Goal: Task Accomplishment & Management: Manage account settings

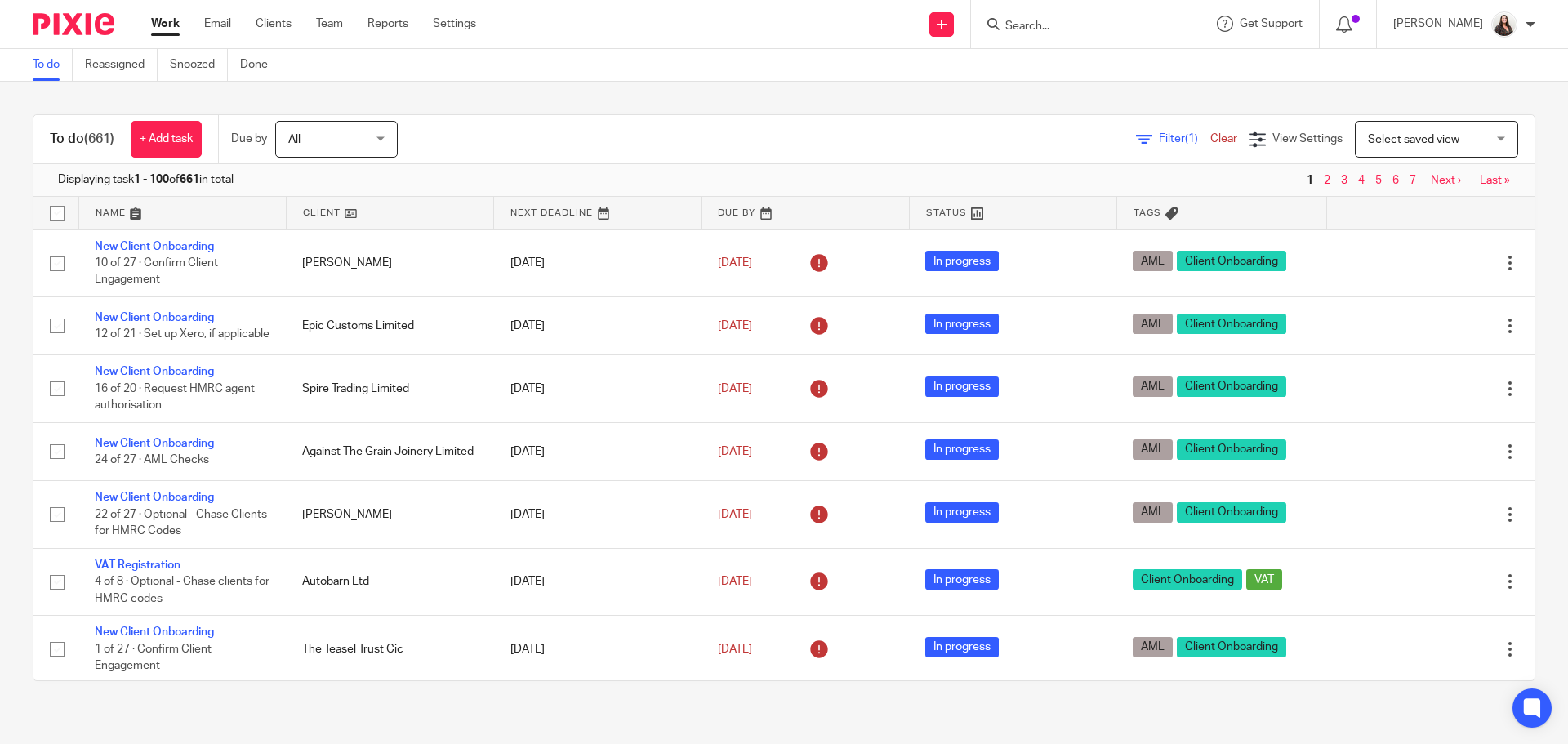
click at [1057, 14] on form at bounding box center [1090, 24] width 174 height 20
drag, startPoint x: 1054, startPoint y: 24, endPoint x: 1157, endPoint y: 32, distance: 103.3
click at [1055, 24] on input "Search" at bounding box center [1077, 26] width 147 height 15
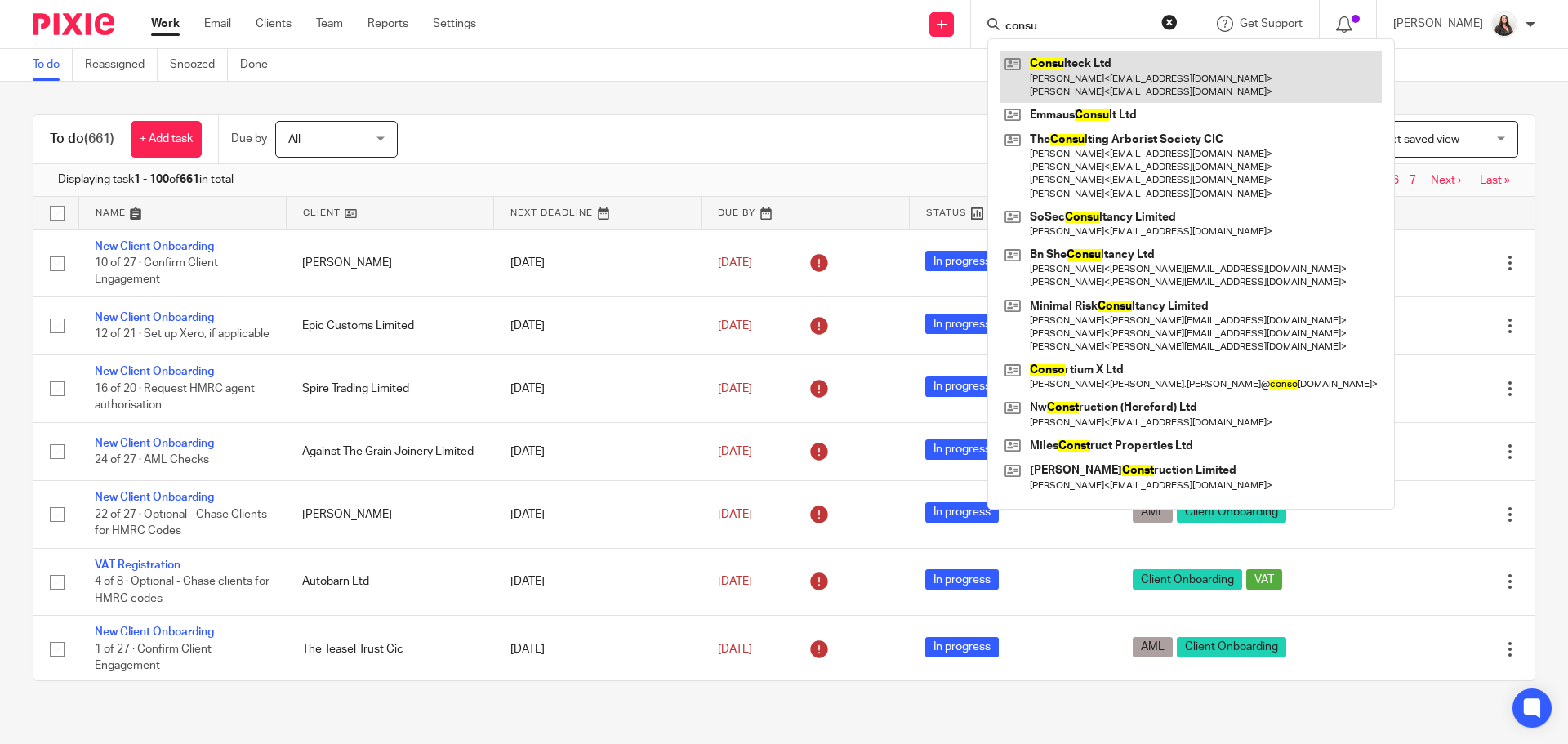
type input "consu"
click at [1132, 93] on link at bounding box center [1191, 77] width 381 height 51
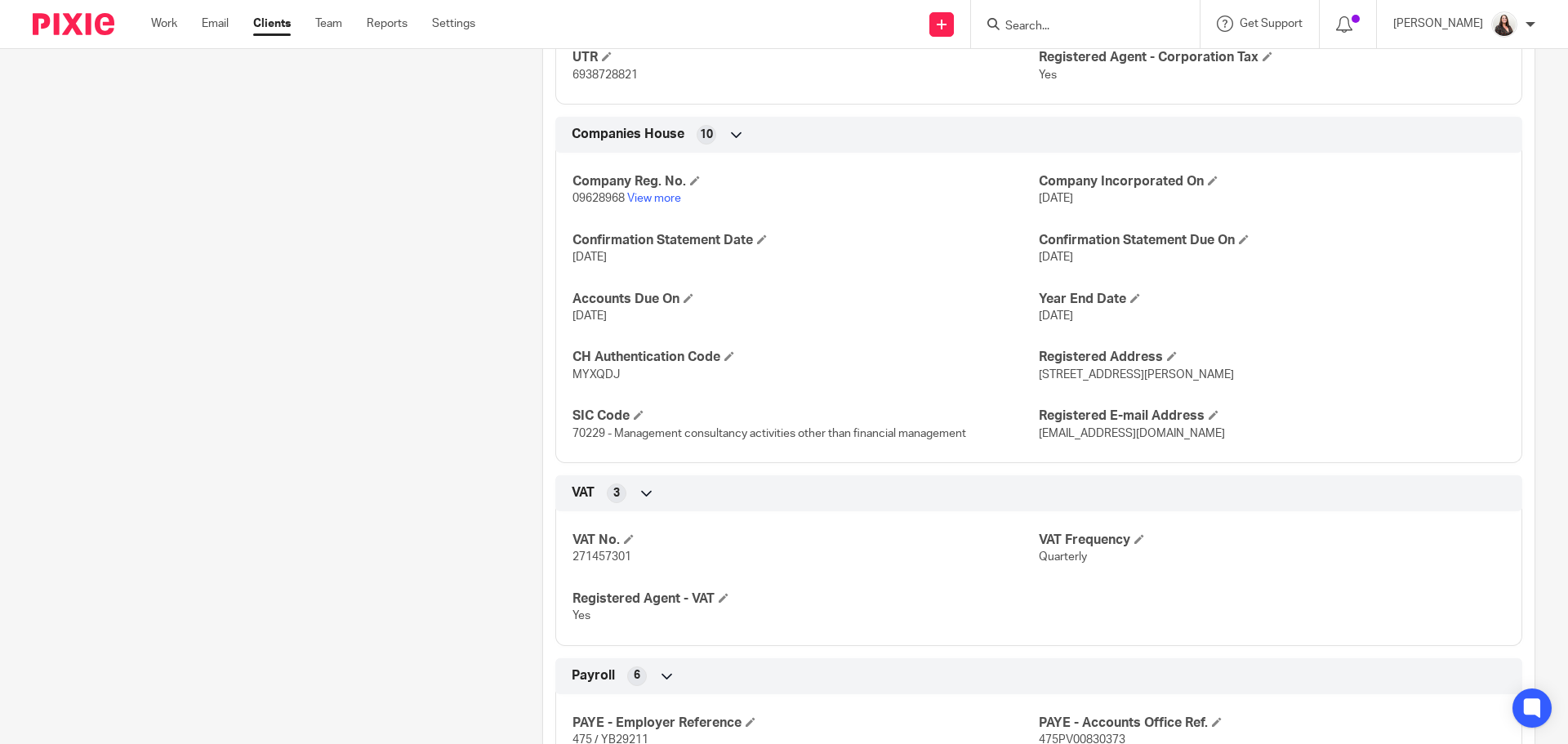
scroll to position [1082, 0]
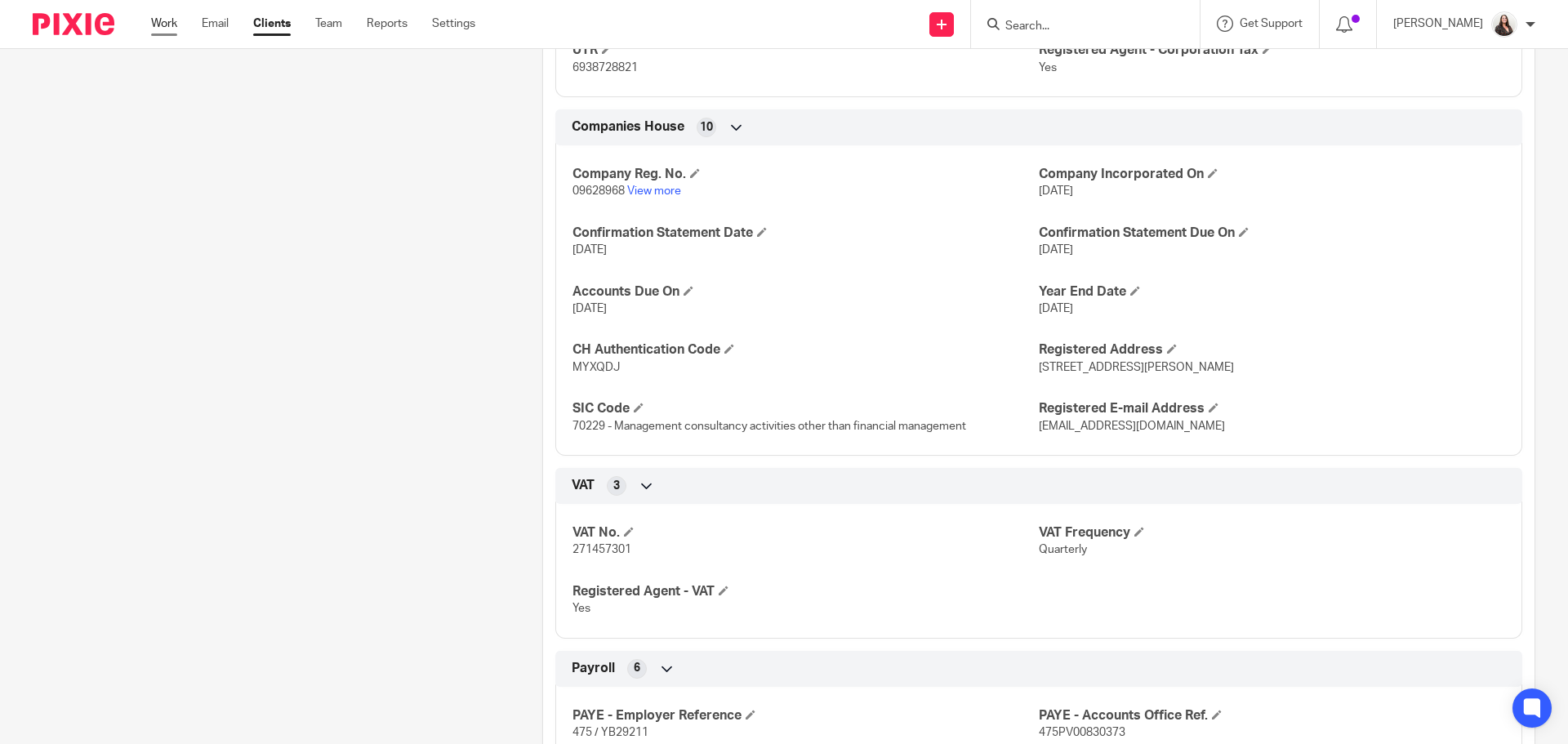
click at [165, 24] on link "Work" at bounding box center [164, 24] width 26 height 17
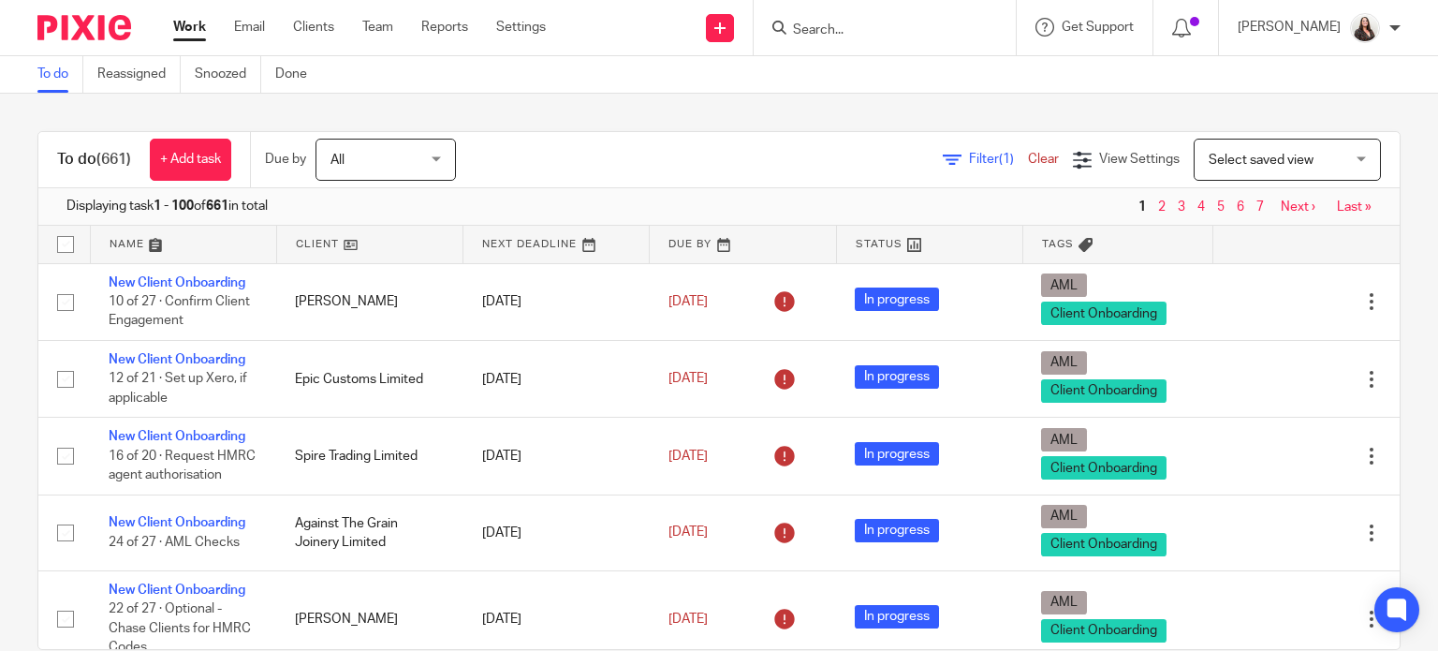
click at [835, 22] on input "Search" at bounding box center [875, 30] width 169 height 17
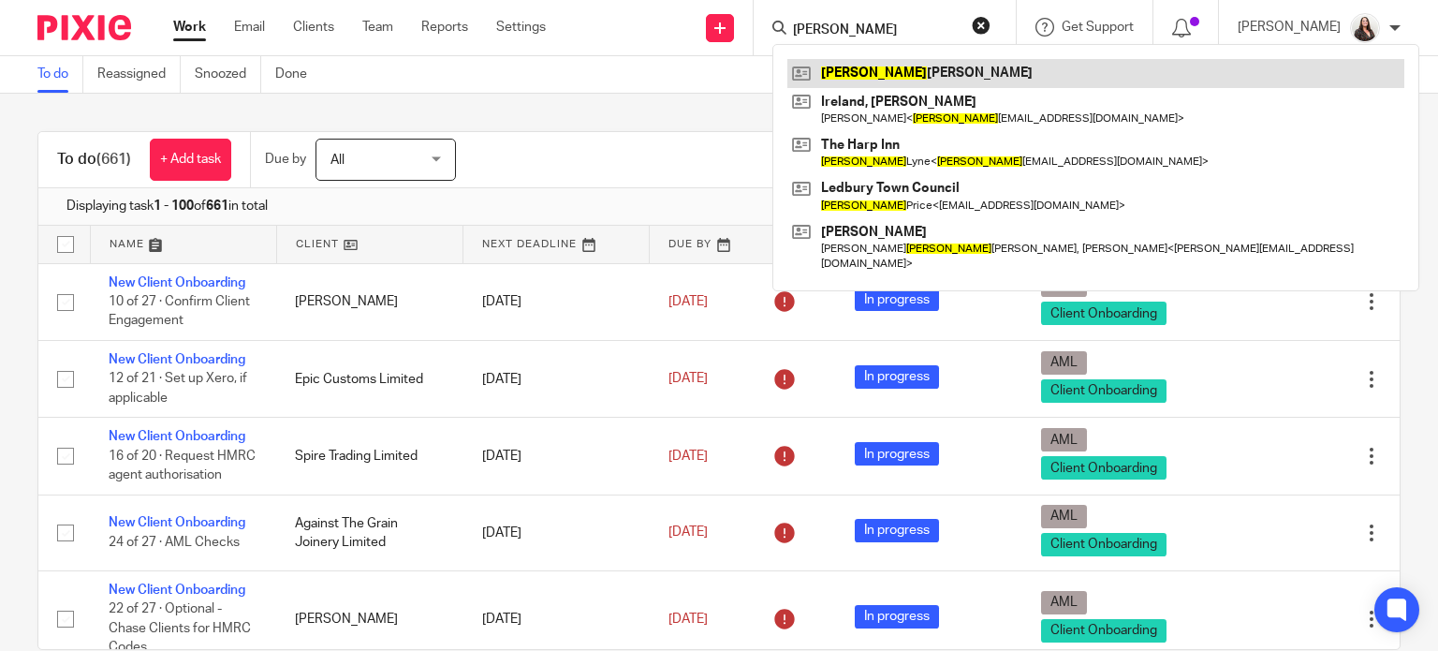
type input "angela"
click at [877, 66] on link at bounding box center [1095, 73] width 617 height 28
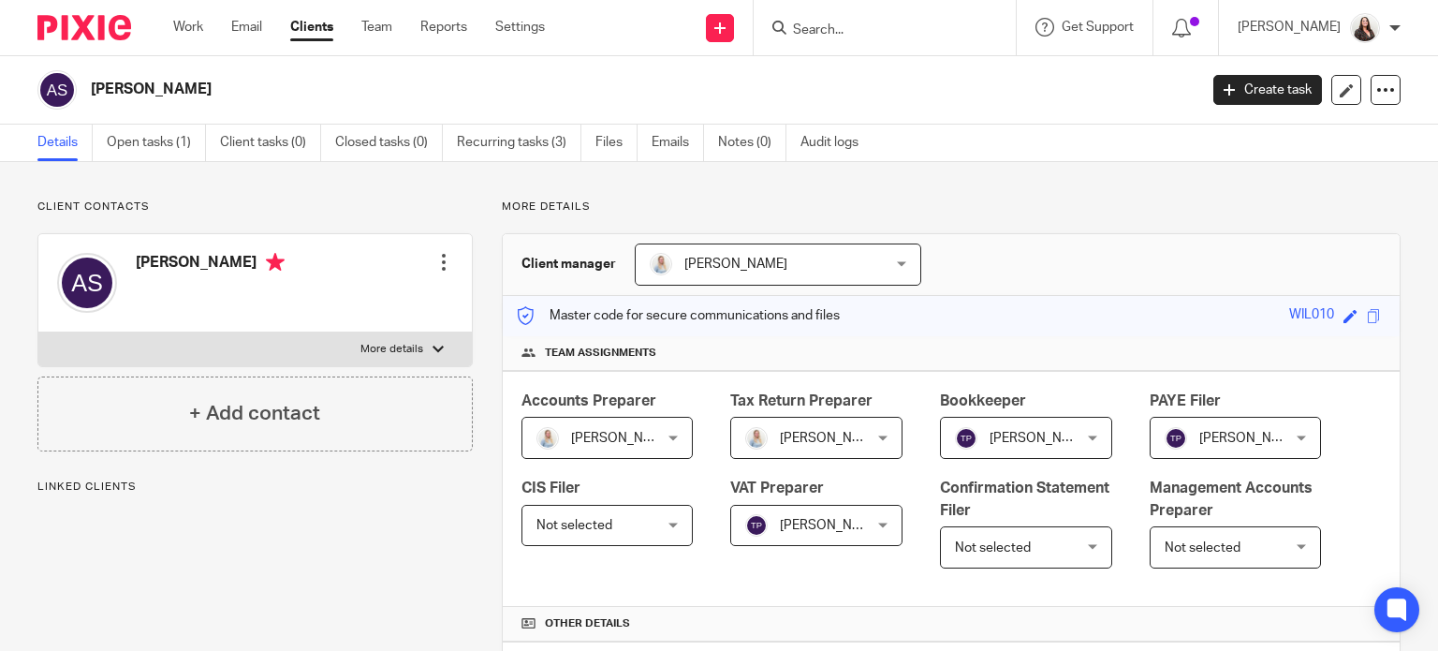
click at [152, 134] on link "Open tasks (1)" at bounding box center [156, 143] width 99 height 37
click at [157, 143] on link "Open tasks (1)" at bounding box center [156, 143] width 99 height 37
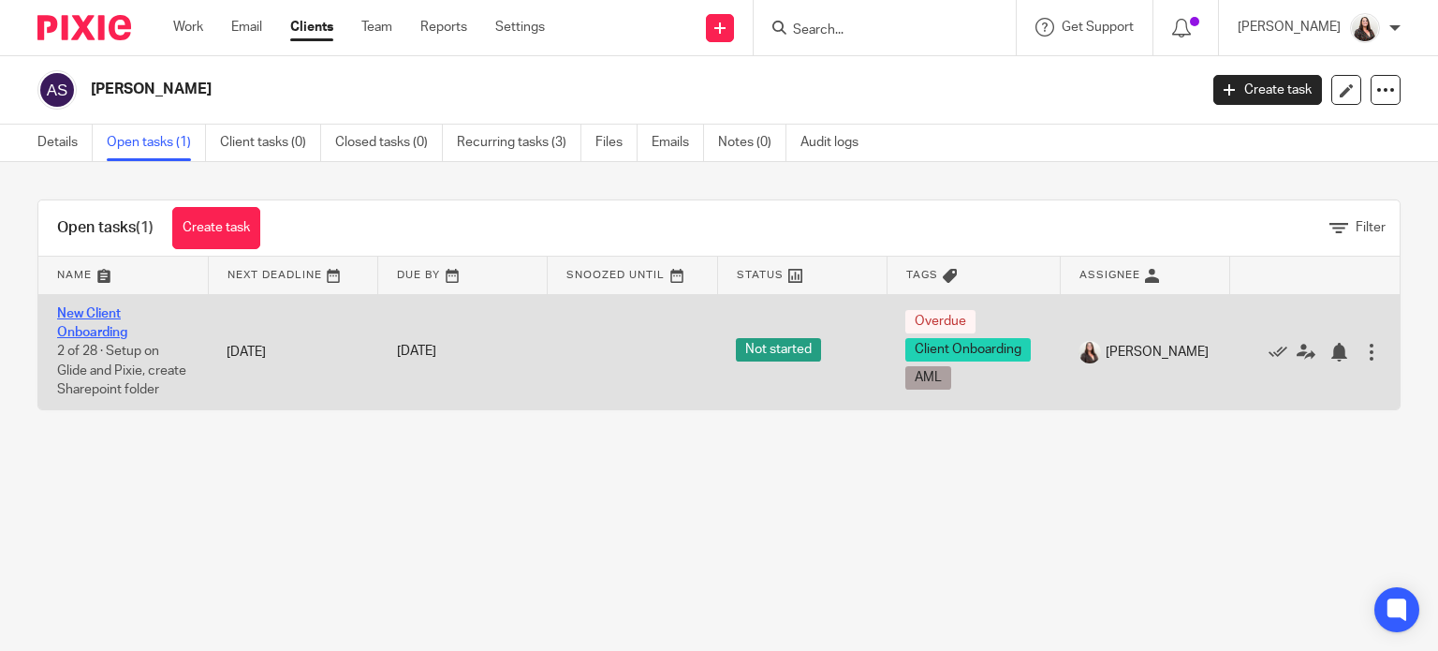
click at [92, 327] on link "New Client Onboarding" at bounding box center [92, 323] width 70 height 32
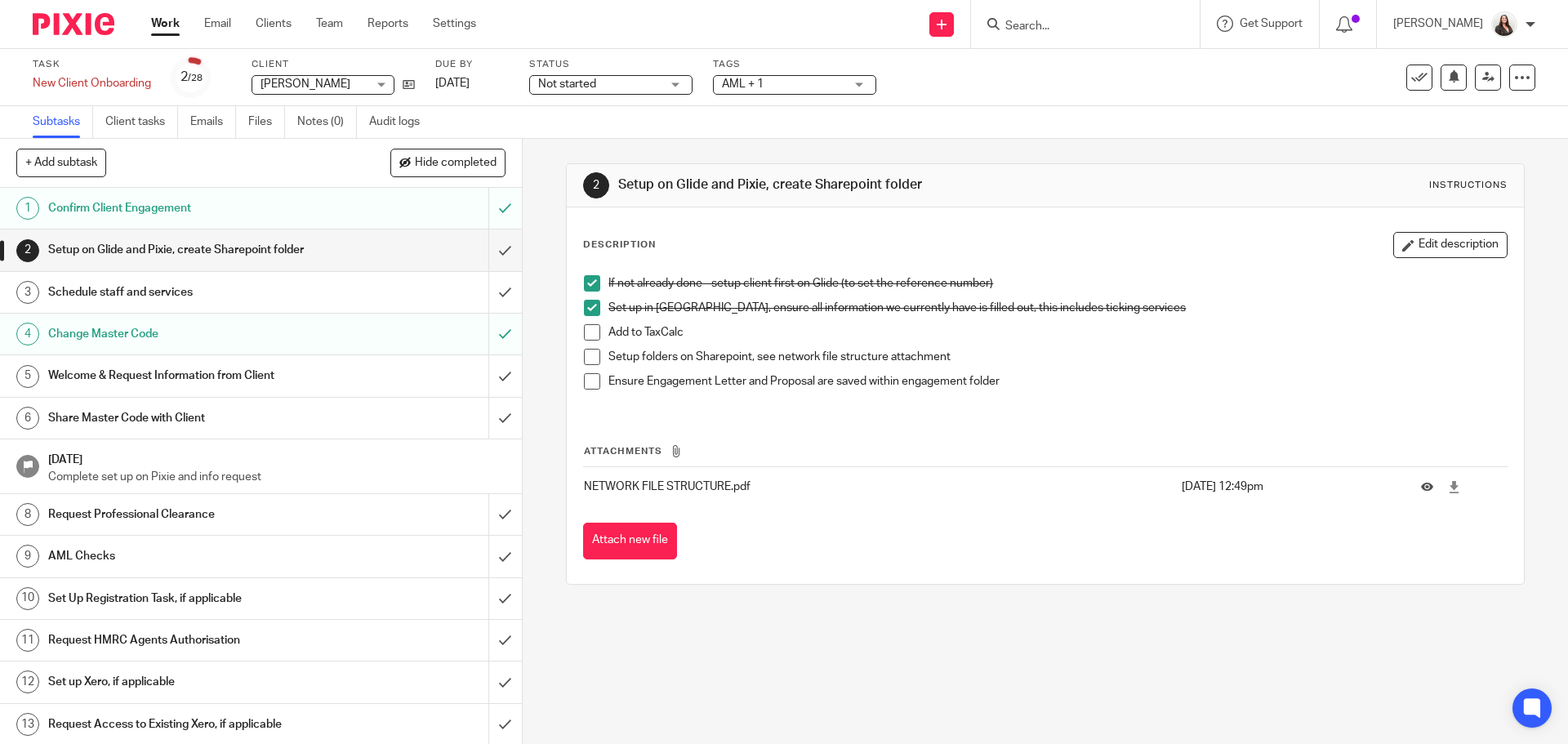
click at [588, 335] on span at bounding box center [592, 332] width 17 height 17
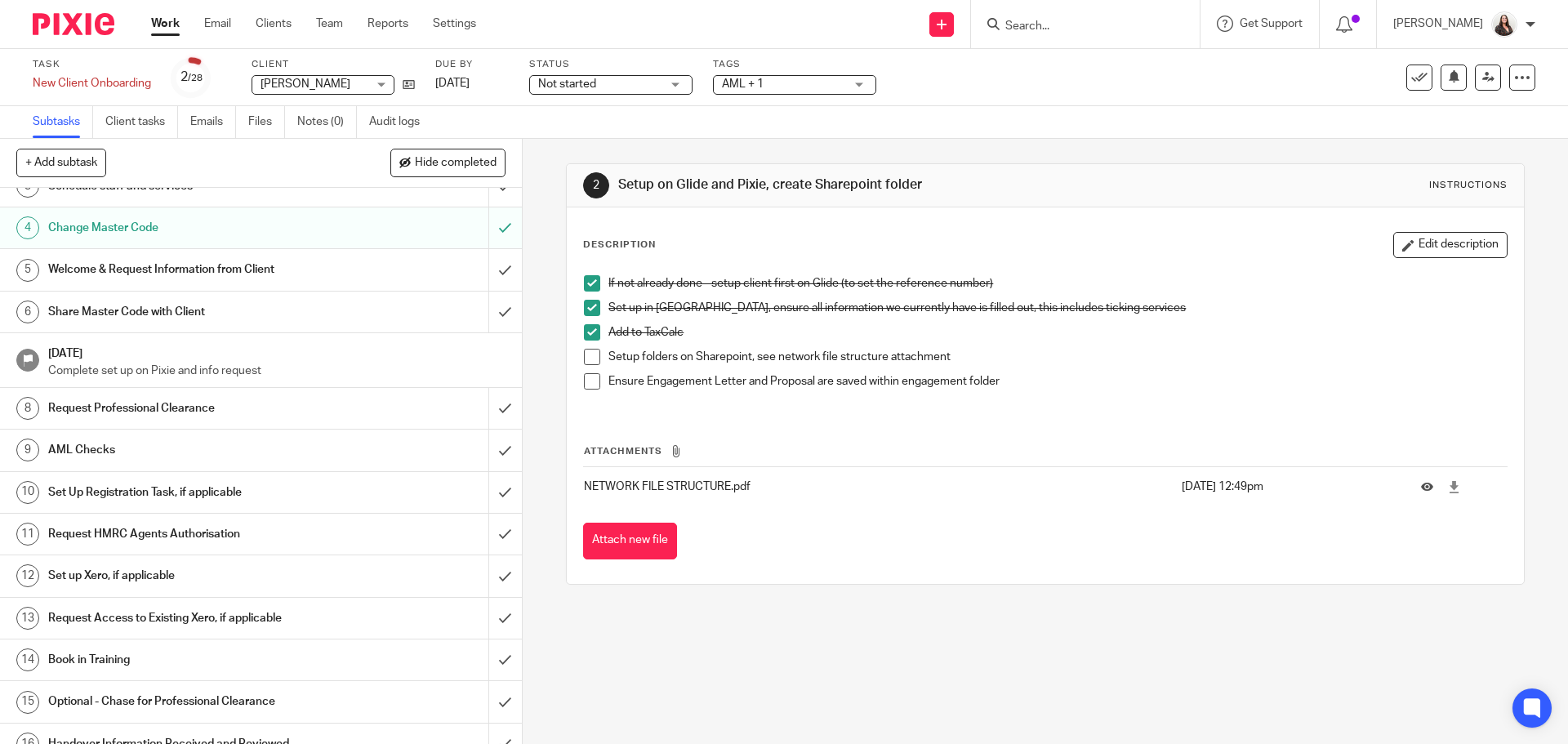
scroll to position [163, 0]
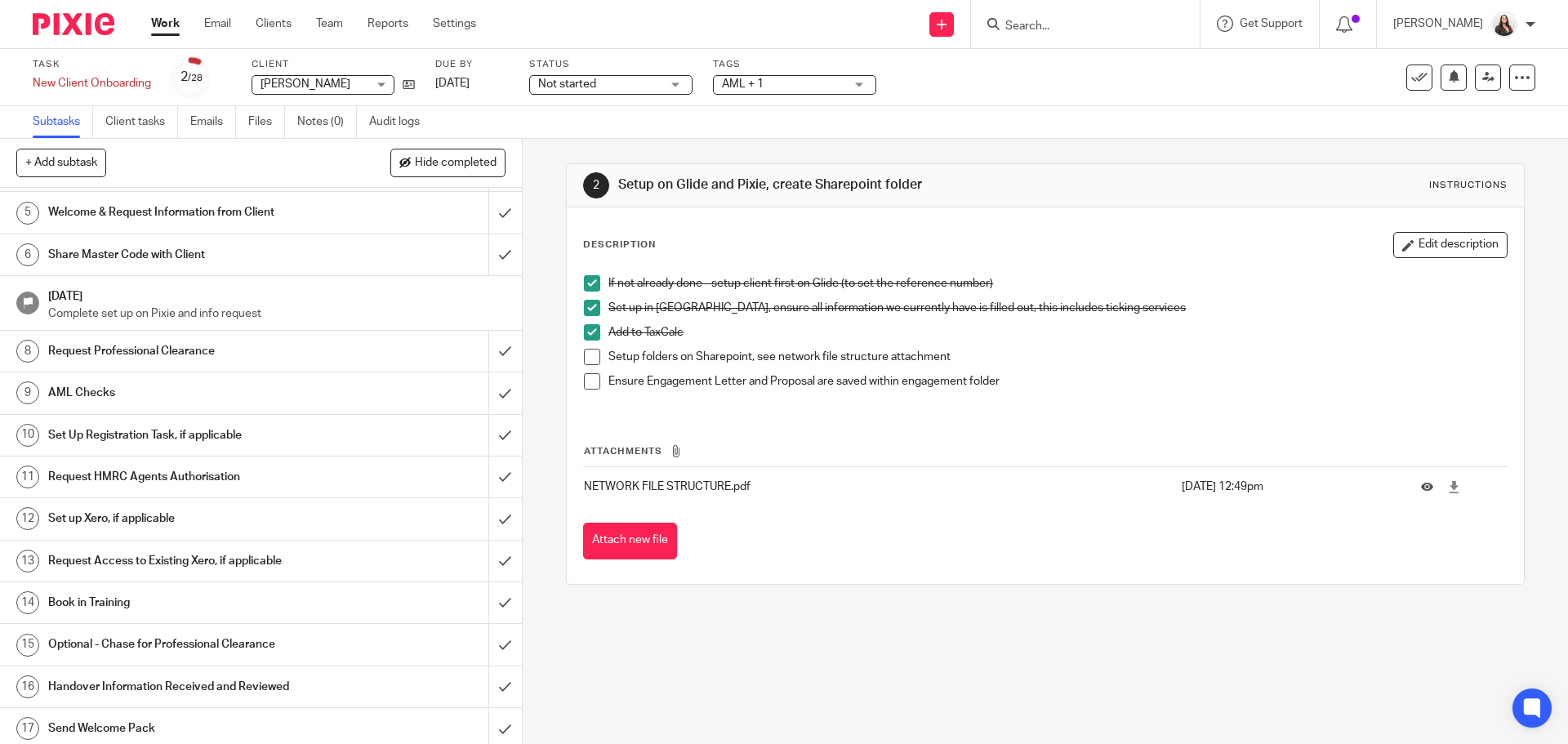
click at [186, 439] on h1 "Set Up Registration Task, if applicable" at bounding box center [189, 435] width 283 height 24
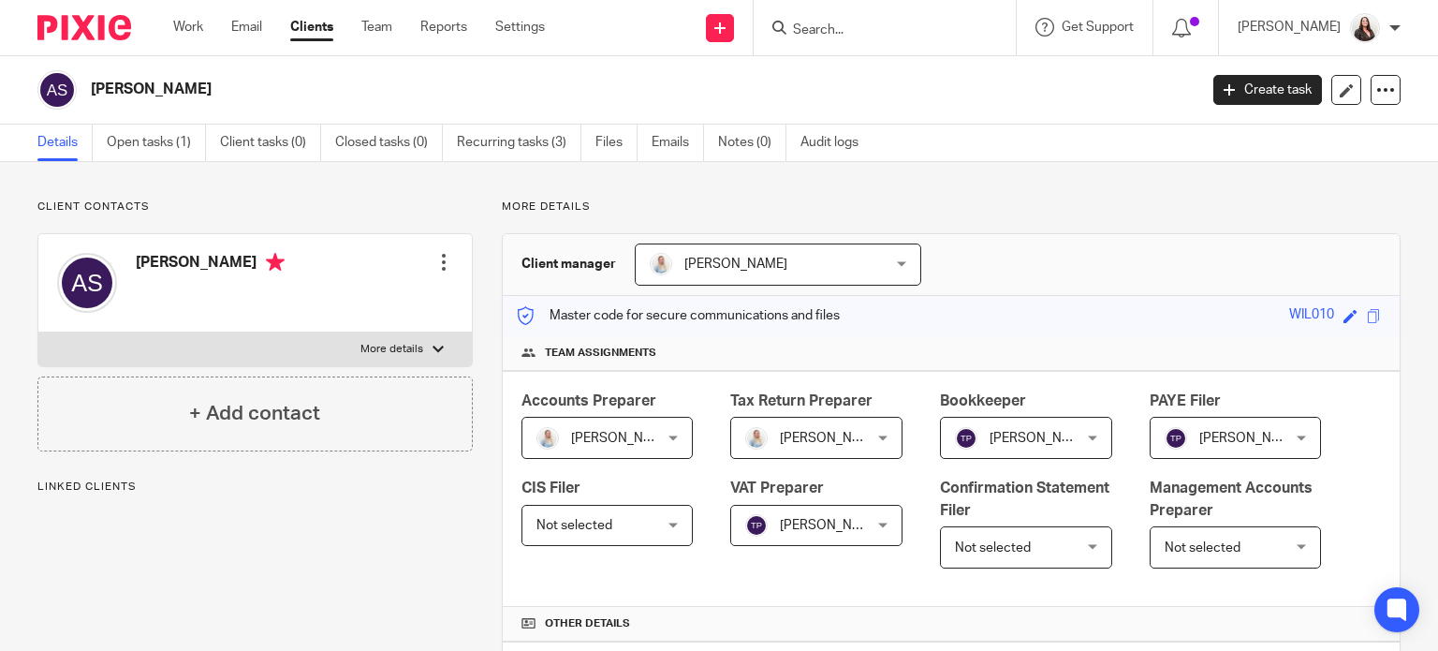
click at [378, 345] on p "More details" at bounding box center [391, 349] width 63 height 15
click at [38, 332] on input "More details" at bounding box center [37, 331] width 1 height 1
checkbox input "true"
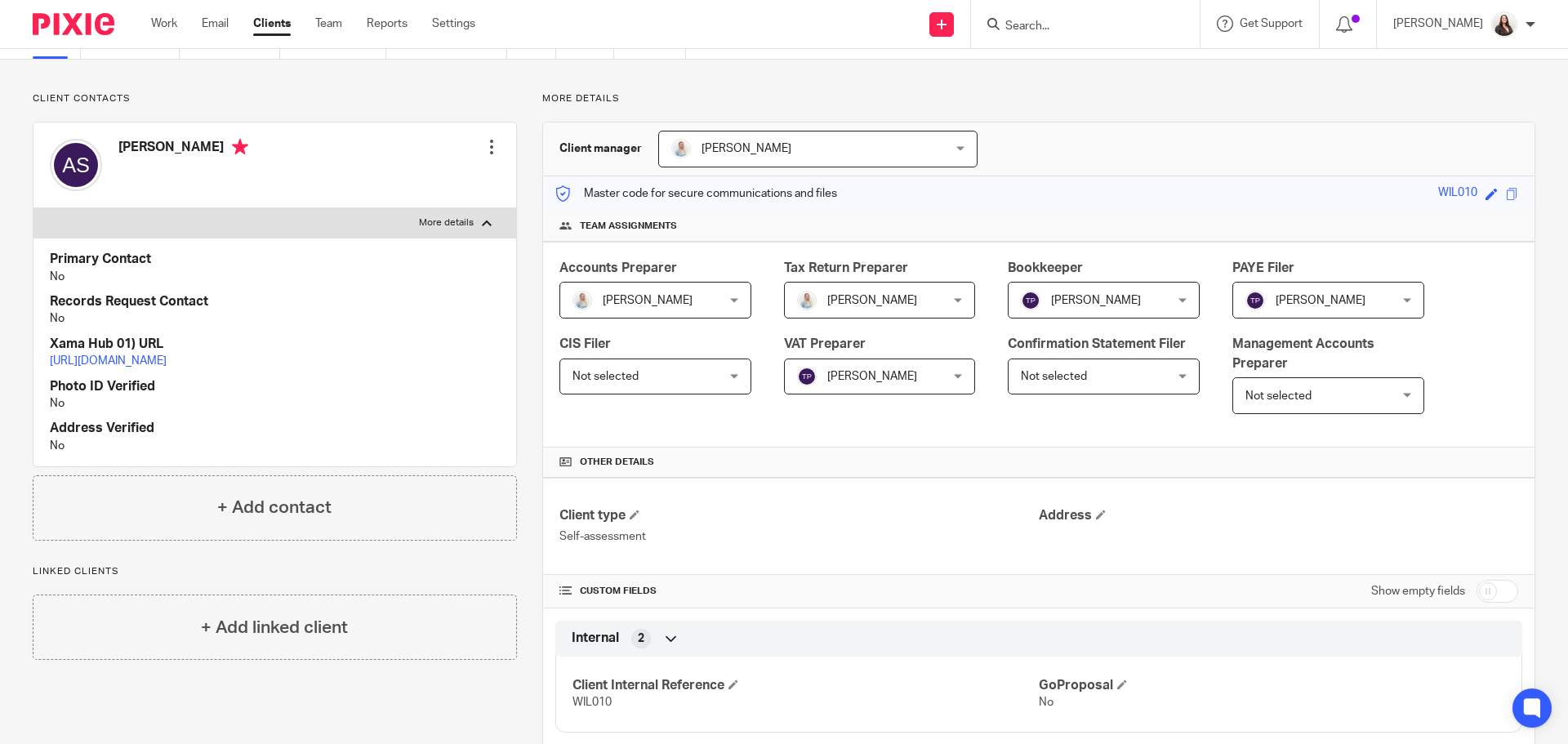
scroll to position [82, 0]
click at [488, 143] on div at bounding box center [491, 147] width 17 height 17
click at [371, 179] on link "Edit contact" at bounding box center [414, 183] width 156 height 24
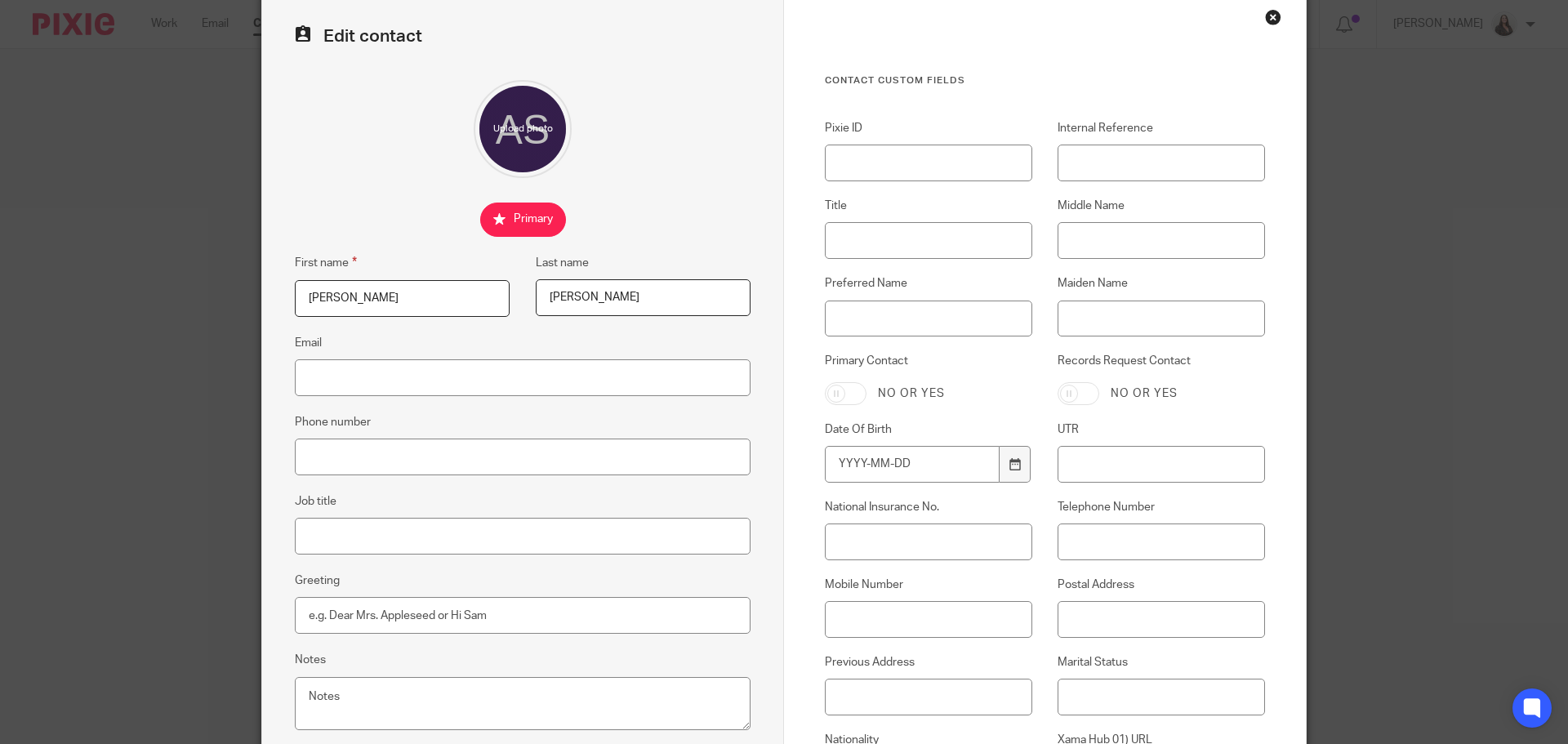
scroll to position [82, 0]
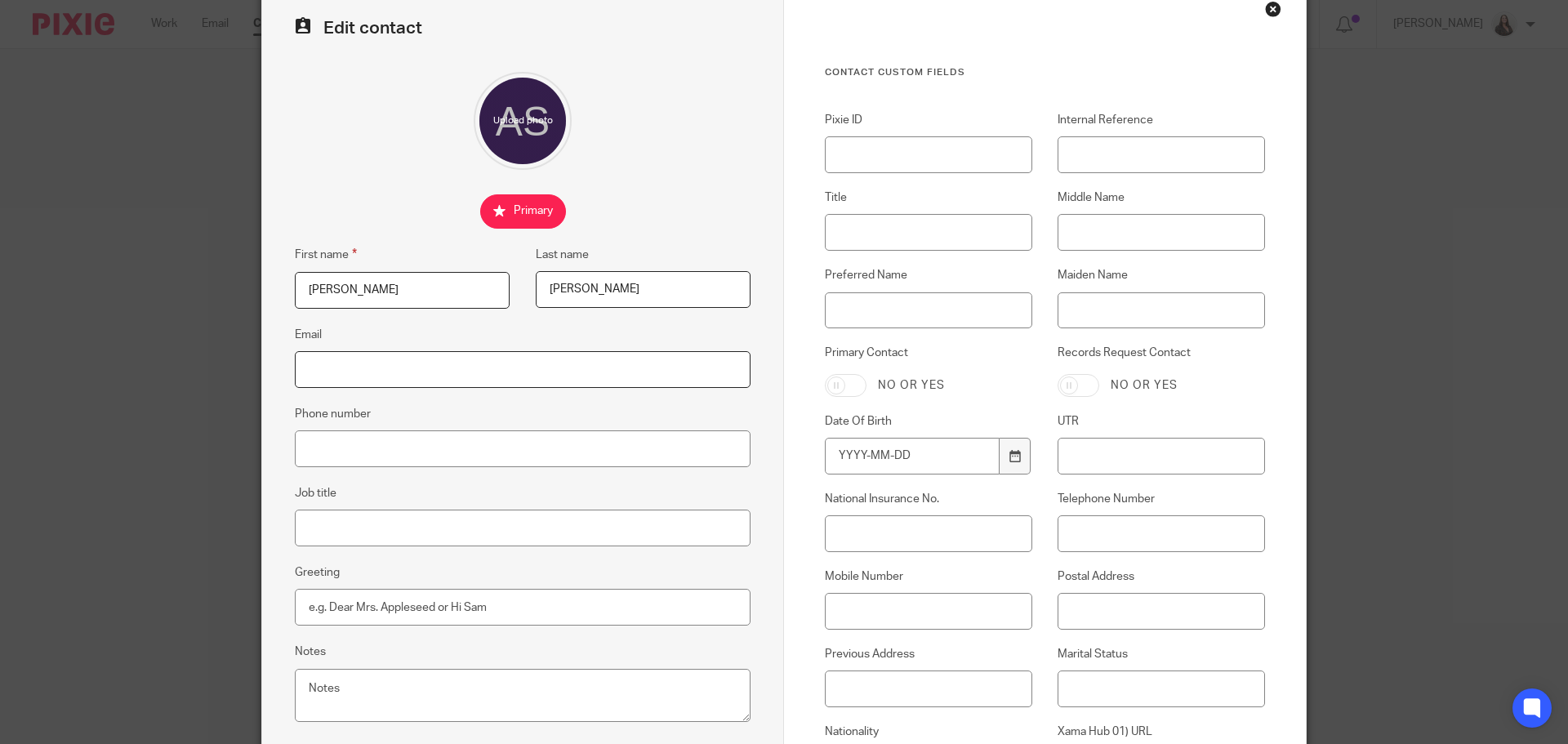
click at [314, 379] on input "Email" at bounding box center [523, 370] width 455 height 37
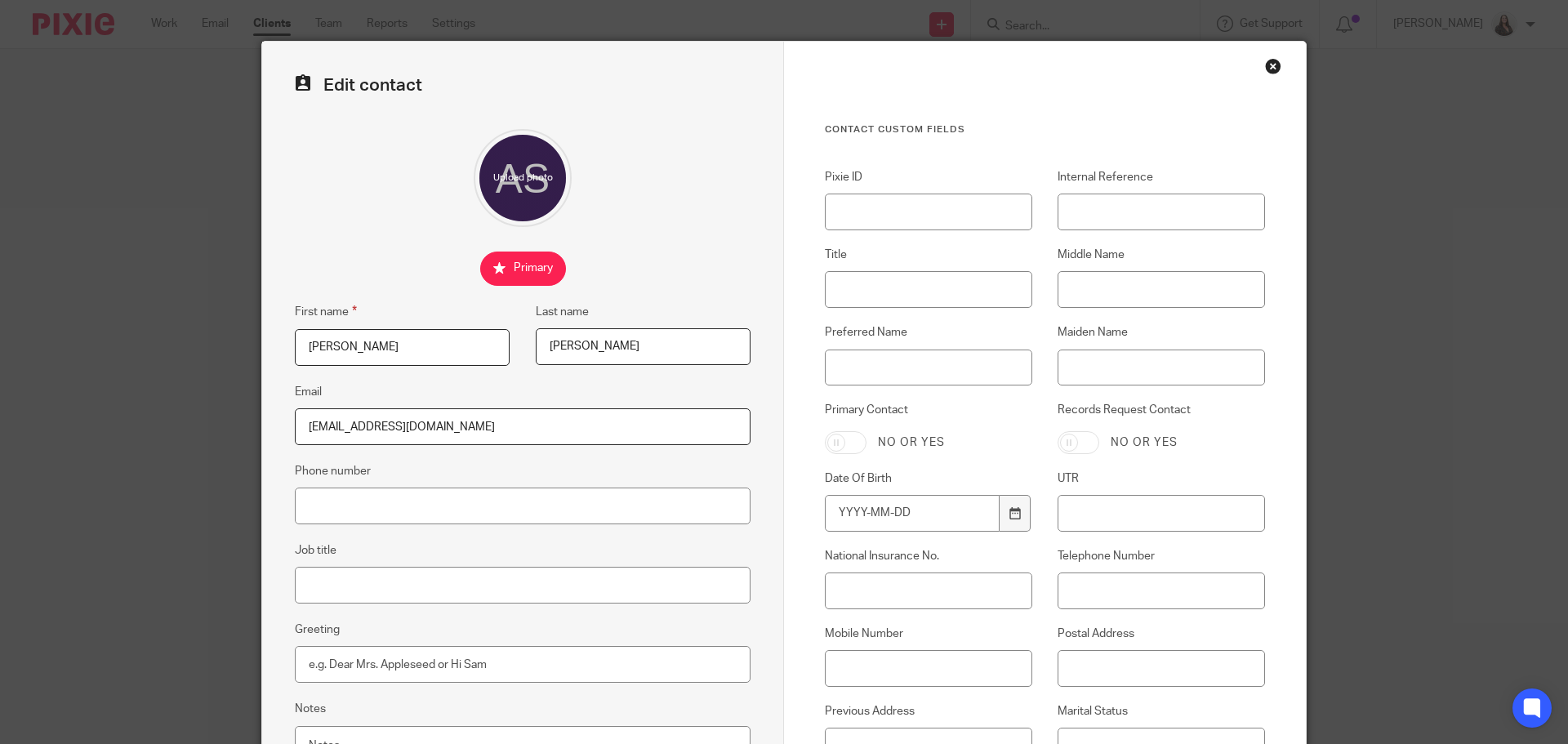
scroll to position [20, 0]
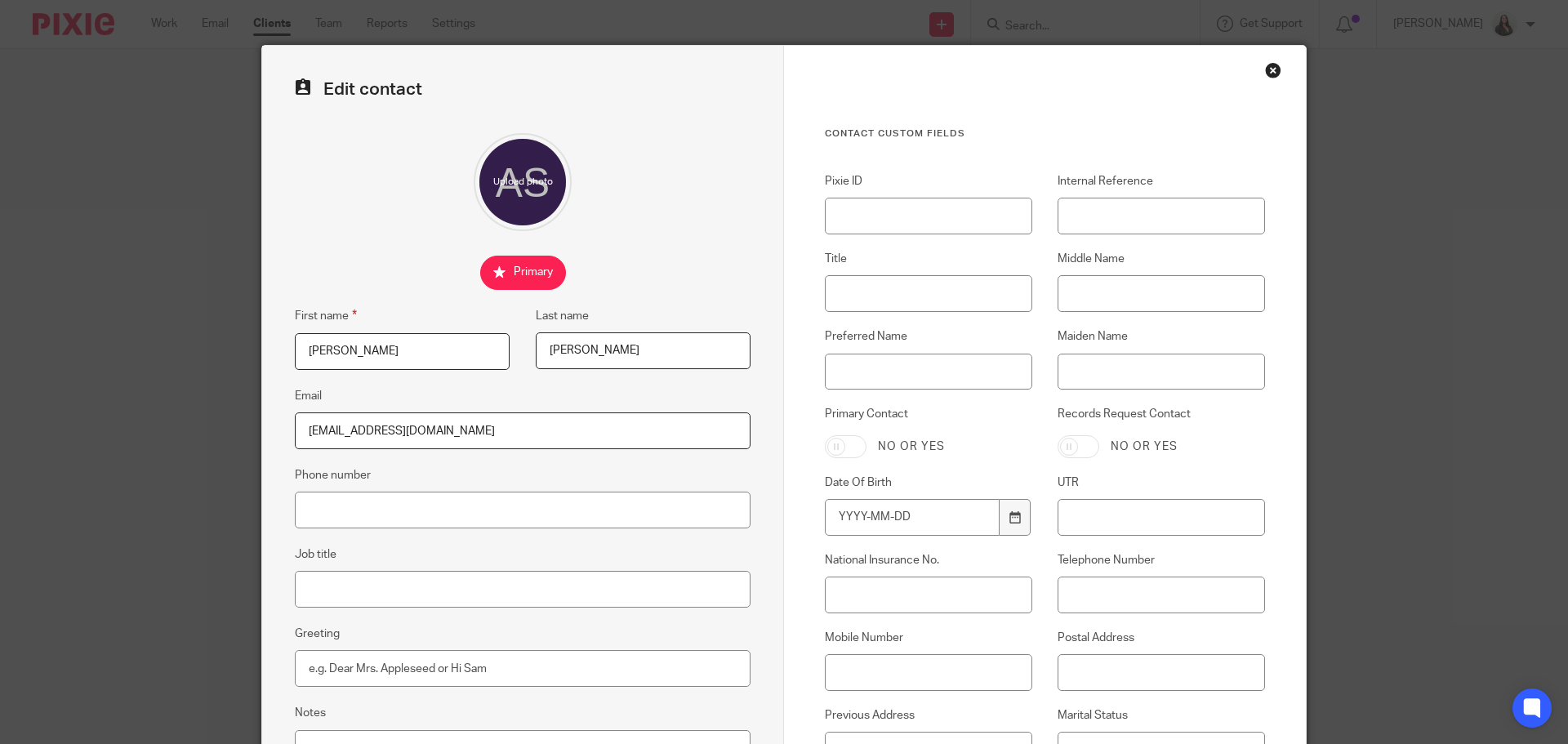
type input "[EMAIL_ADDRESS][DOMAIN_NAME]"
click at [1086, 210] on input "Internal Reference" at bounding box center [1161, 216] width 208 height 37
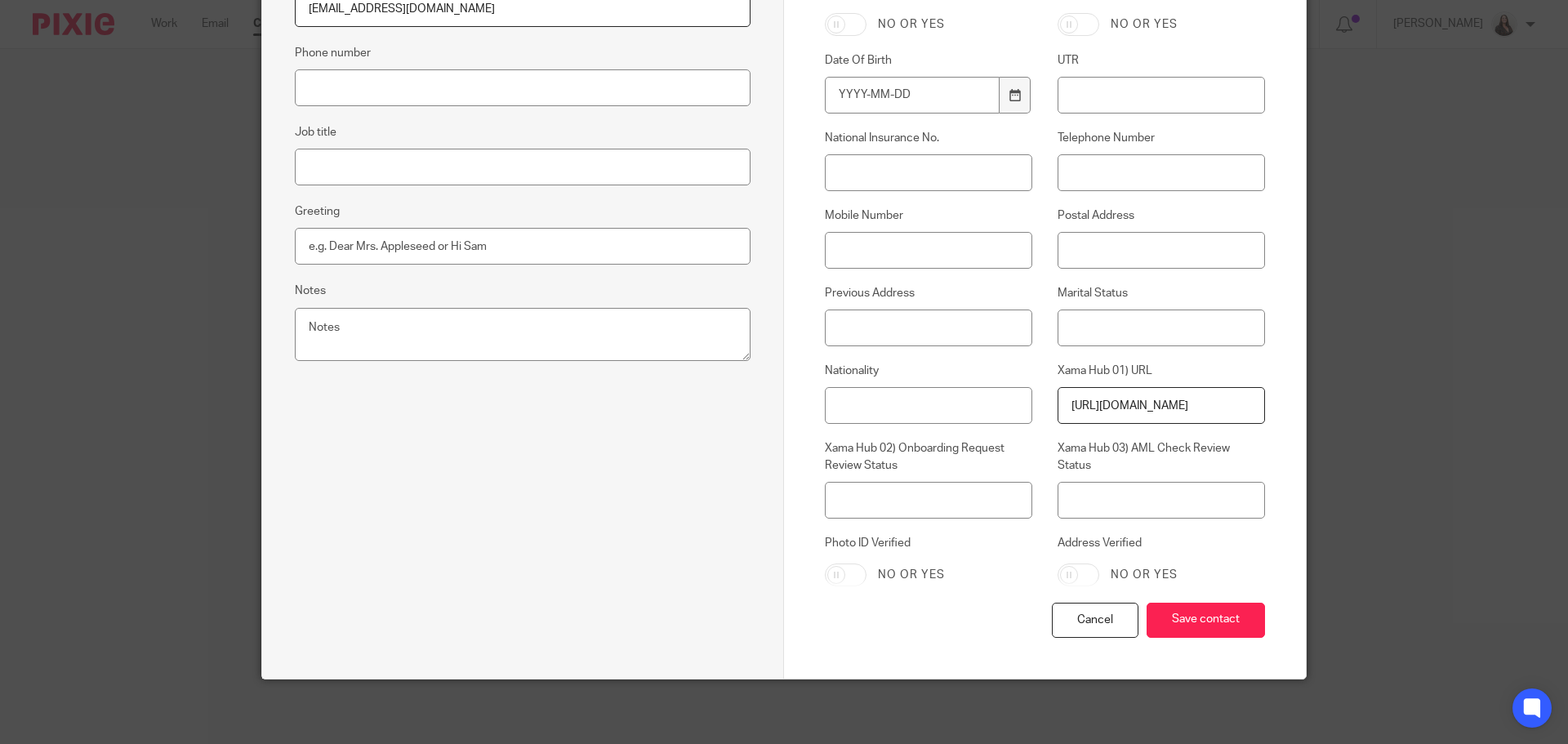
scroll to position [443, 0]
type input "WIL010"
click at [1233, 619] on input "Save contact" at bounding box center [1206, 619] width 119 height 35
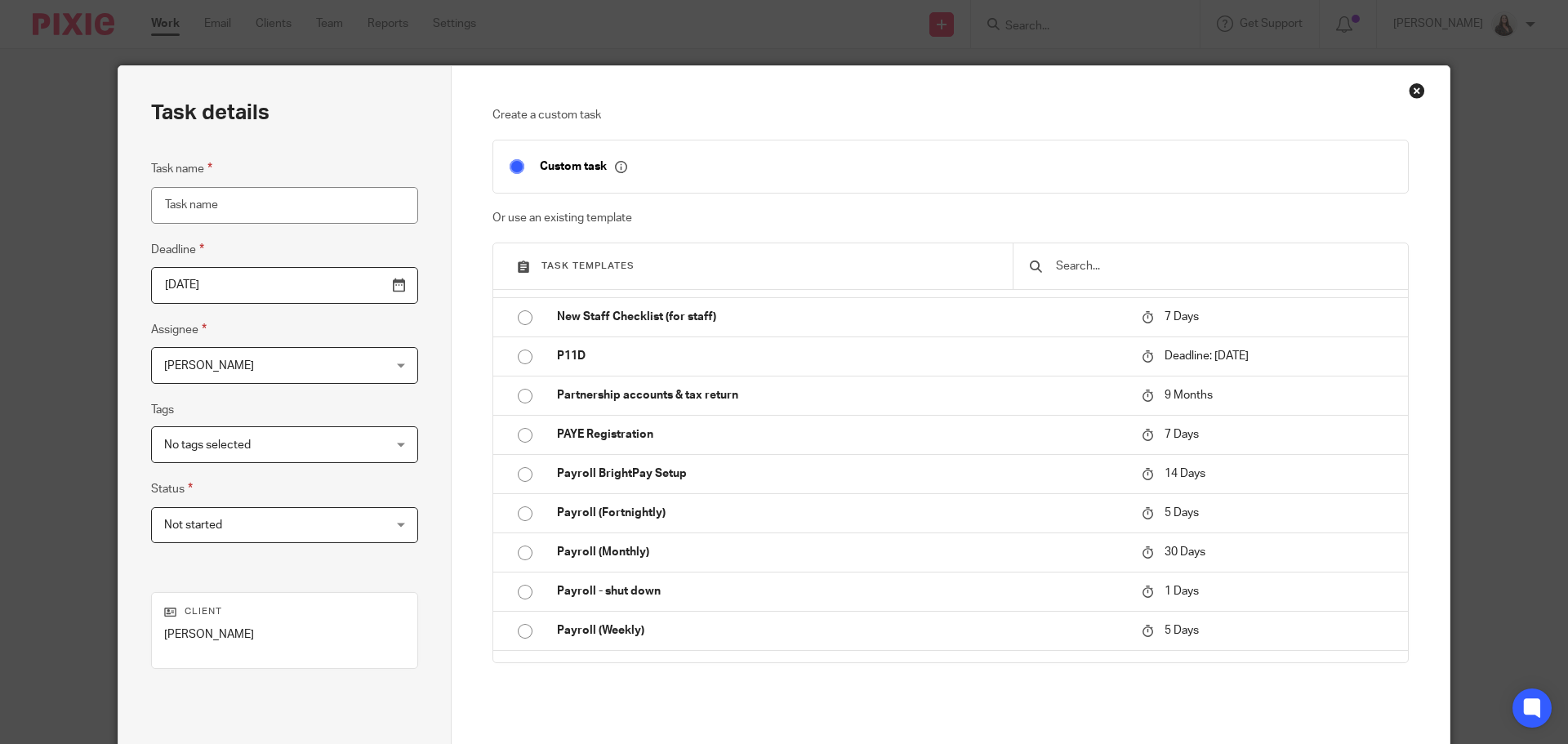
scroll to position [1186, 0]
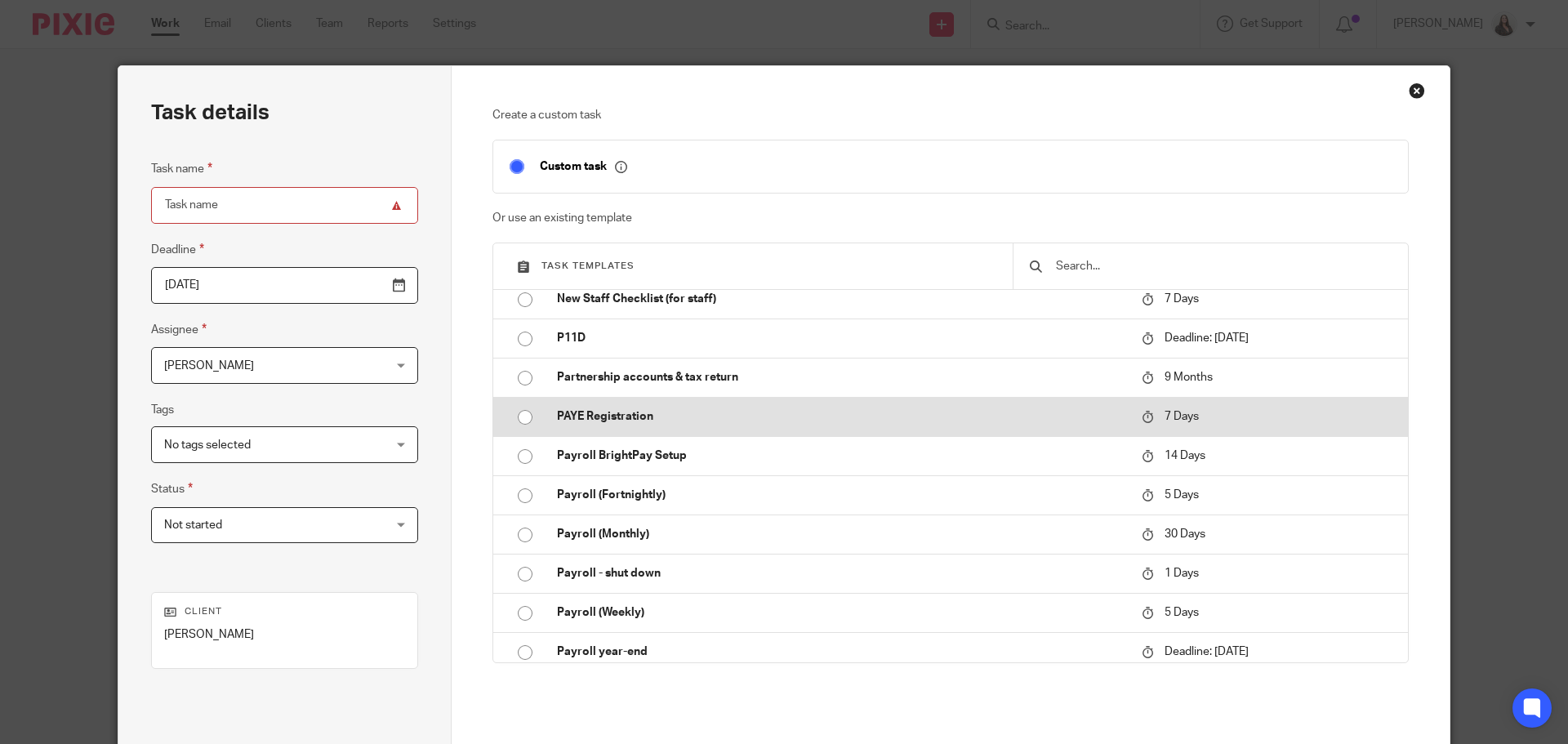
click at [586, 416] on p "PAYE Registration" at bounding box center [841, 416] width 569 height 17
type input "2025-09-24"
type input "PAYE Registration"
checkbox input "false"
radio input "true"
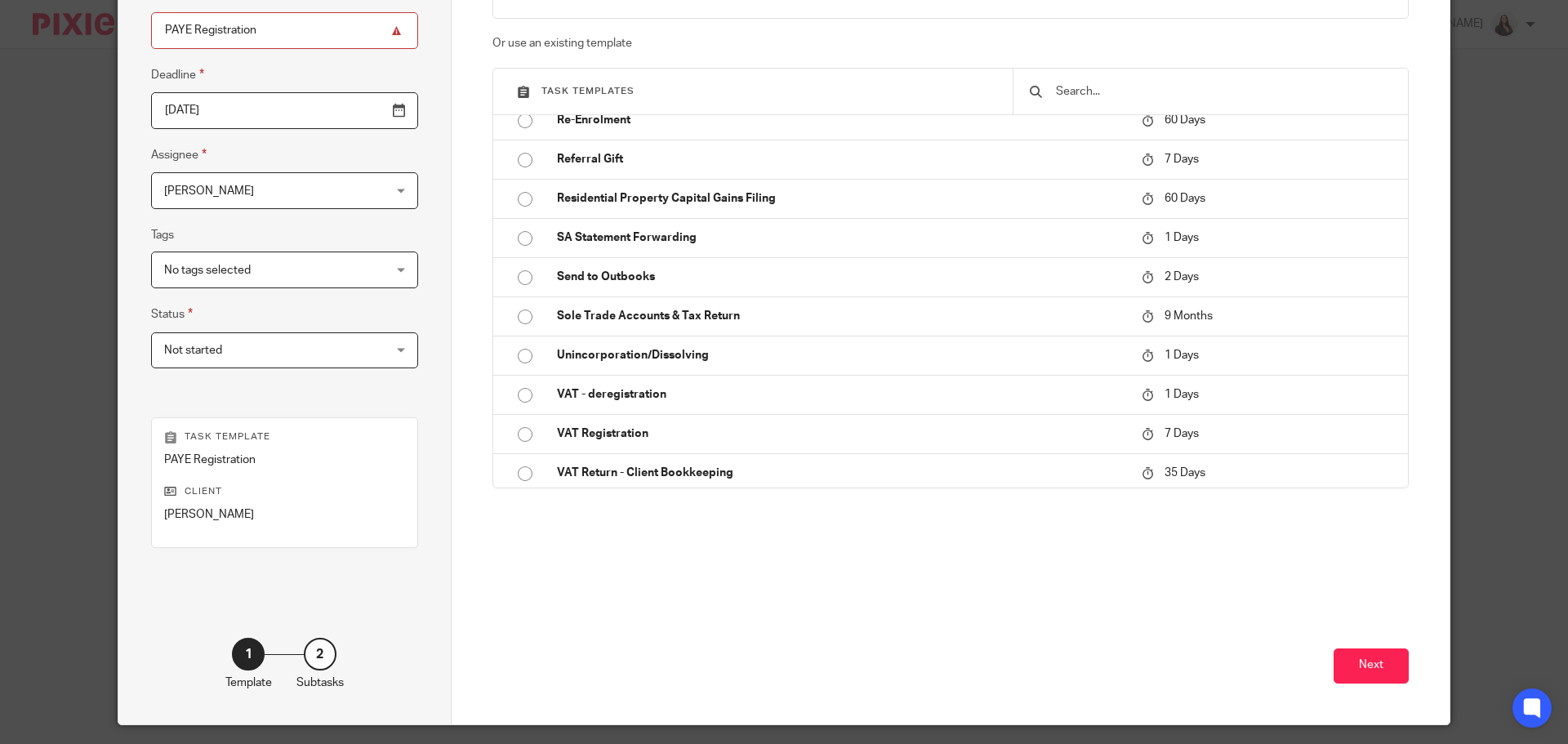
scroll to position [184, 0]
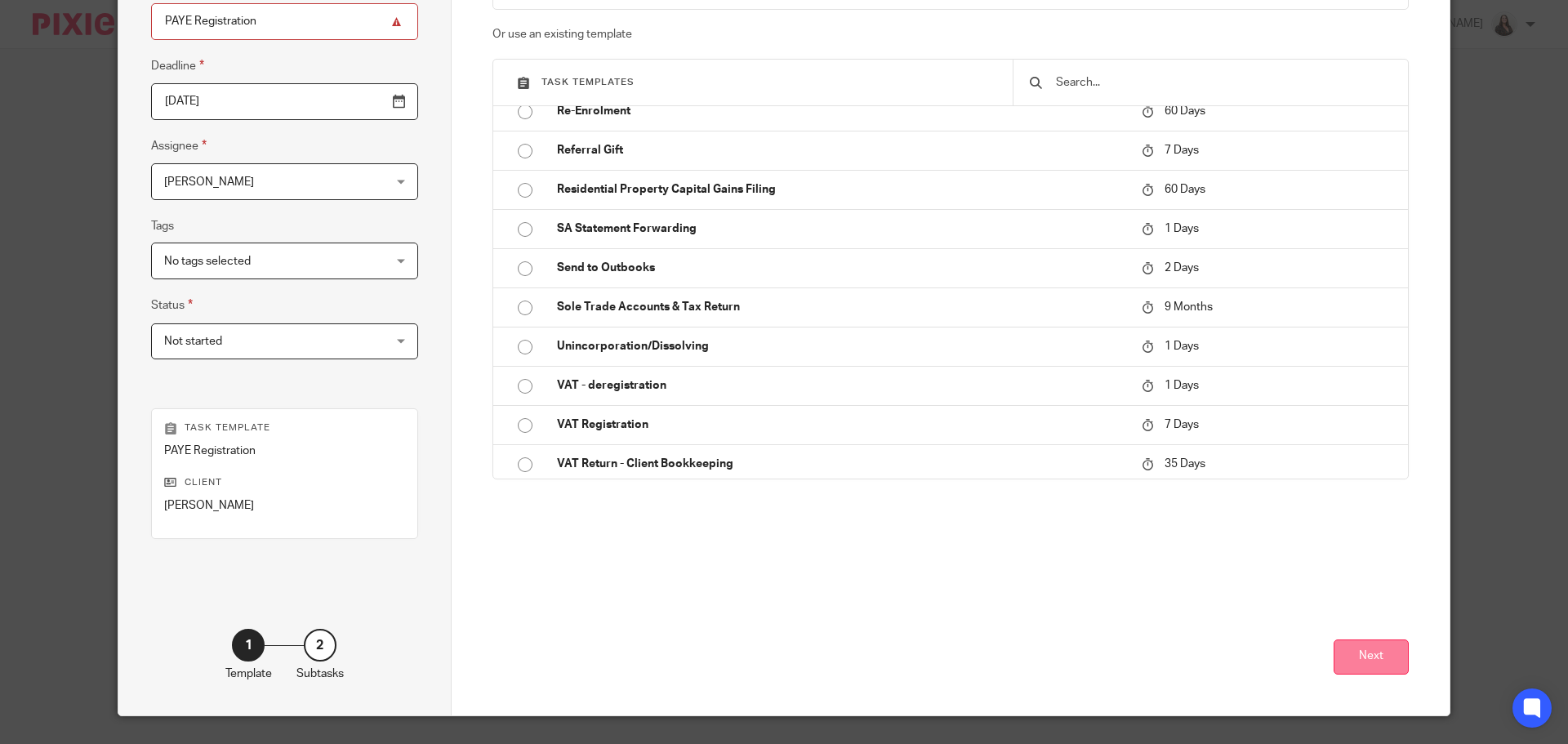
click at [1375, 659] on button "Next" at bounding box center [1372, 657] width 75 height 35
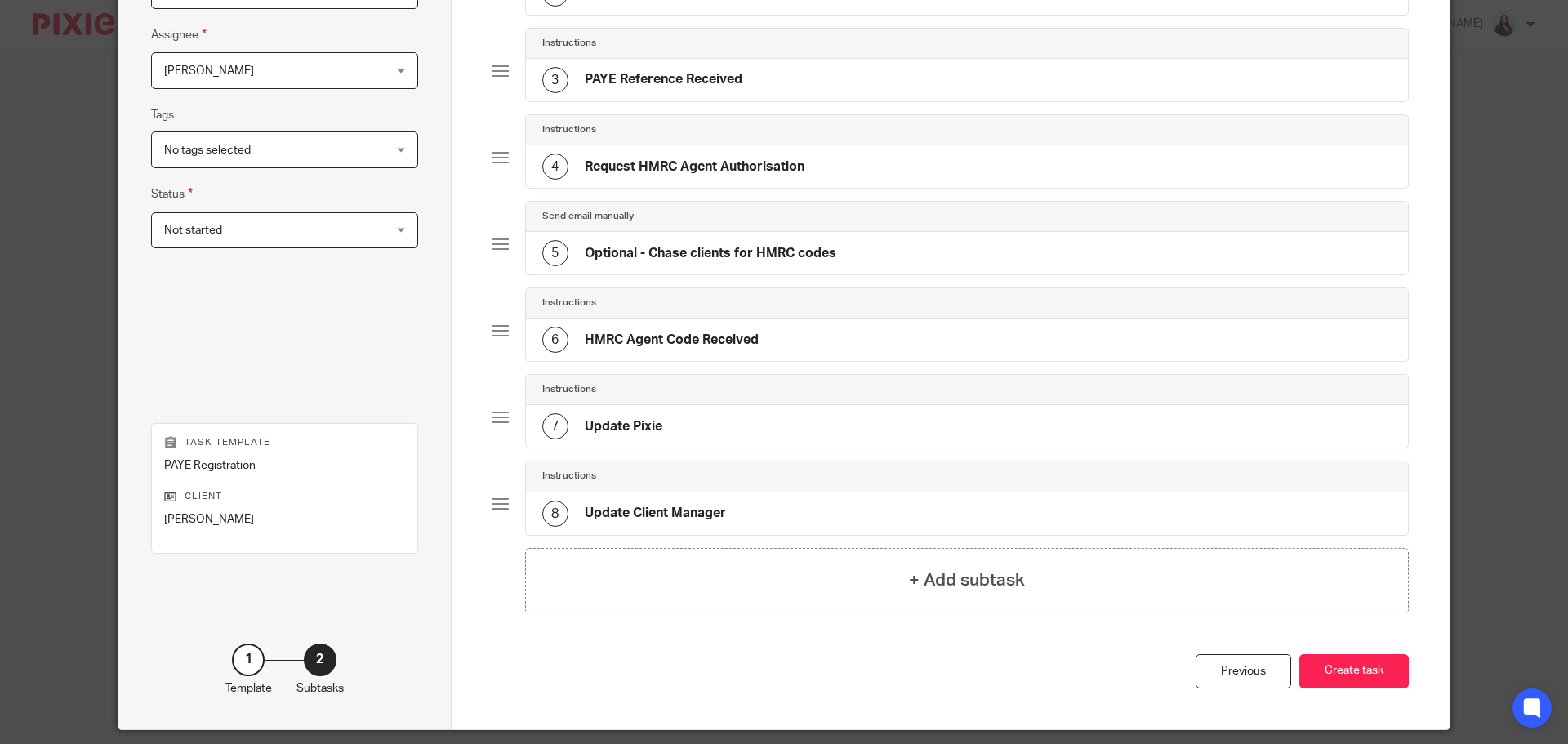
scroll to position [346, 0]
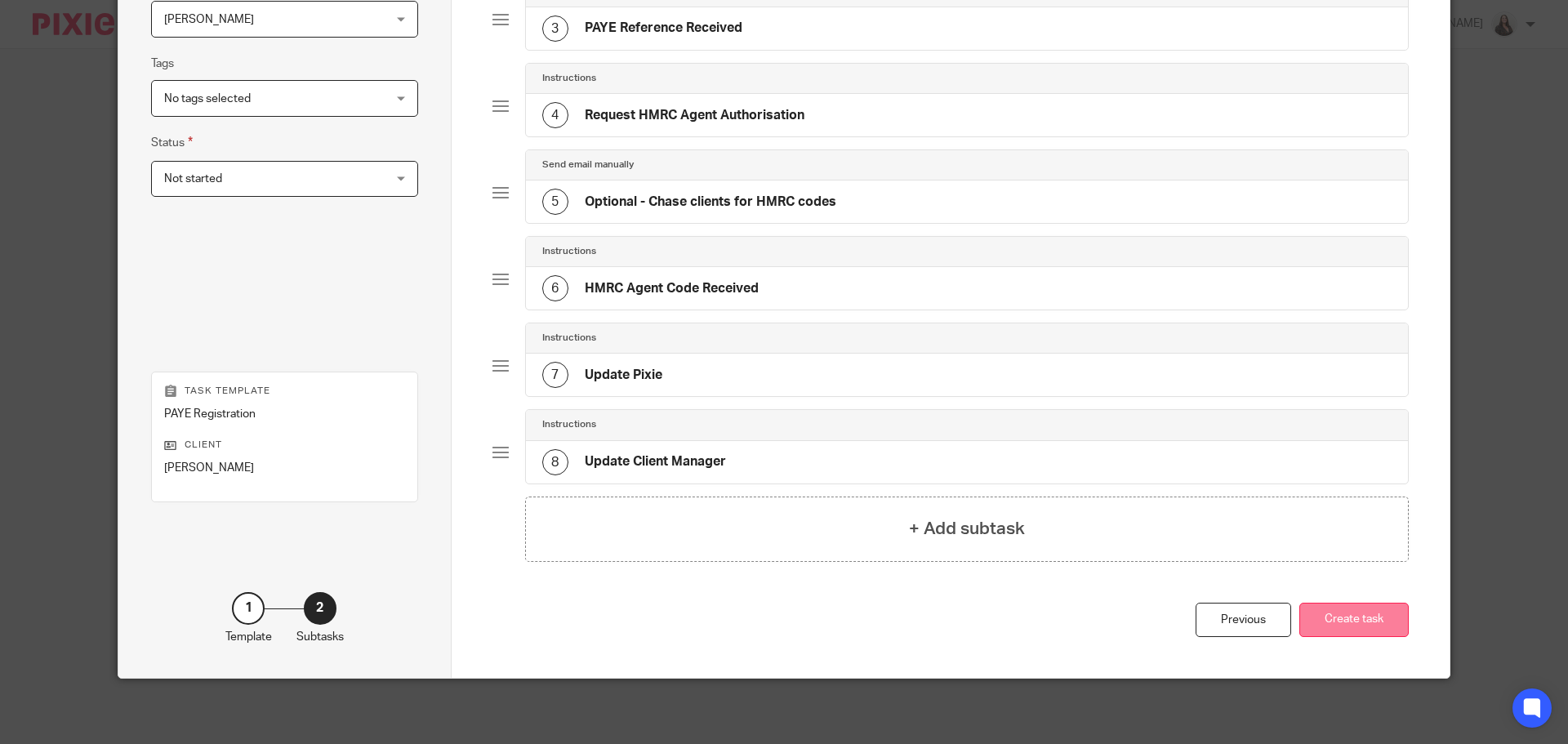
click at [1357, 620] on button "Create task" at bounding box center [1353, 620] width 109 height 35
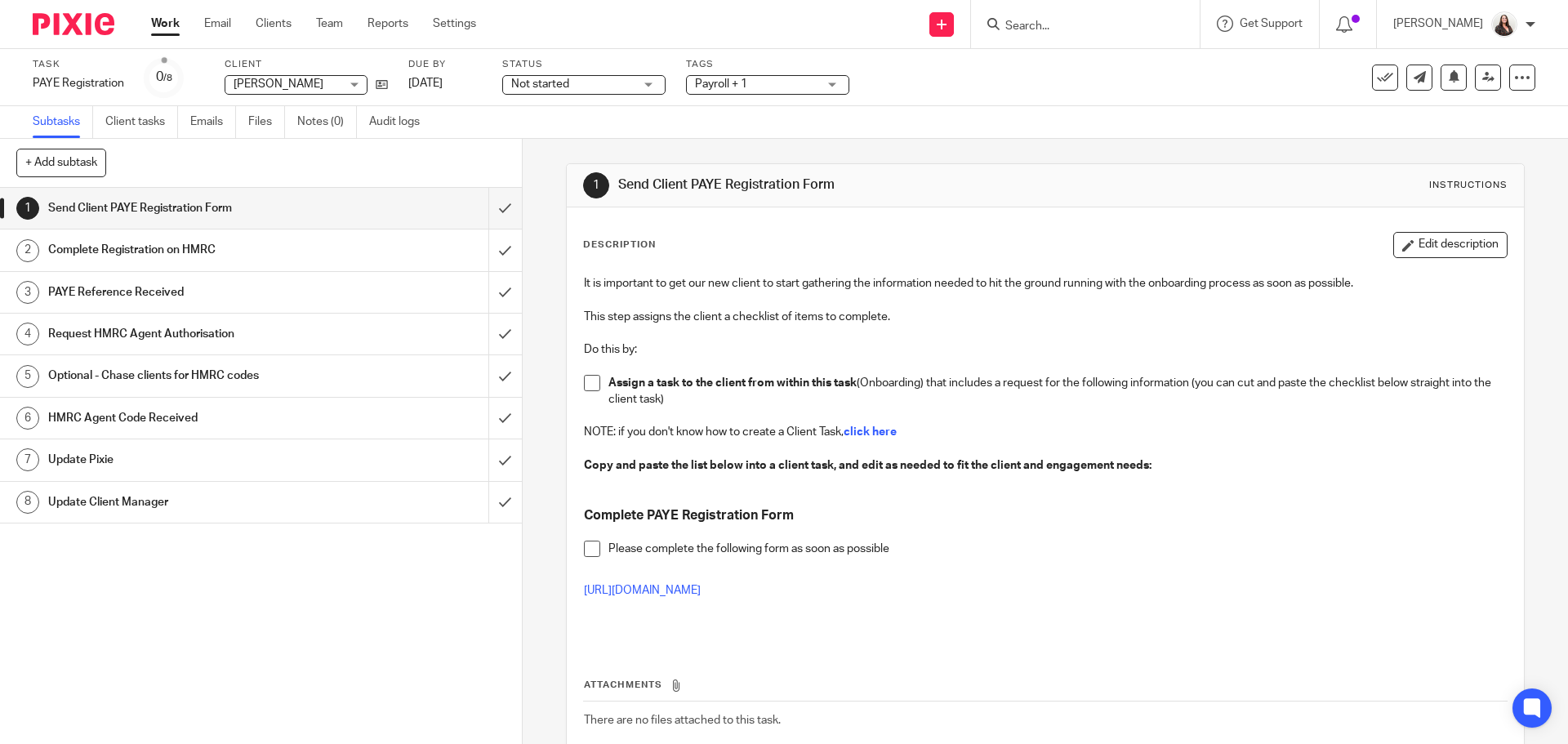
click at [1066, 24] on input "Search" at bounding box center [1077, 26] width 147 height 15
click at [381, 90] on icon at bounding box center [382, 85] width 12 height 12
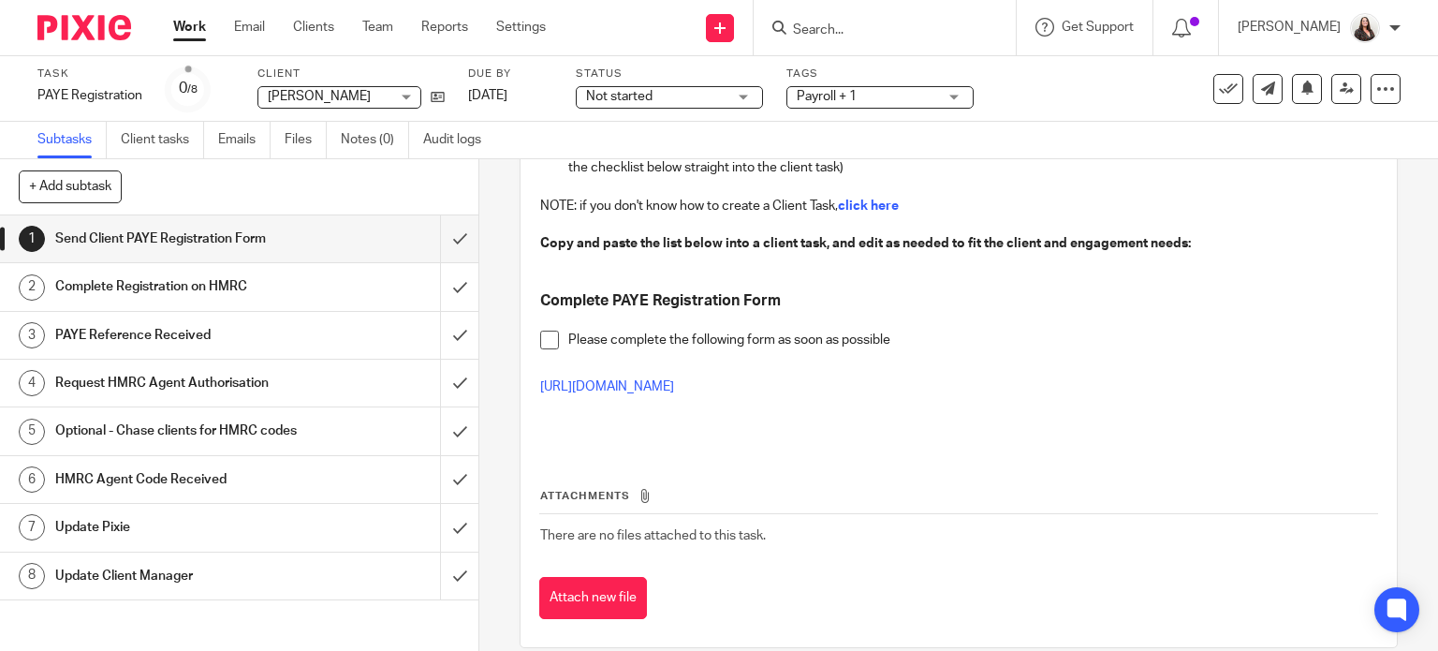
scroll to position [328, 0]
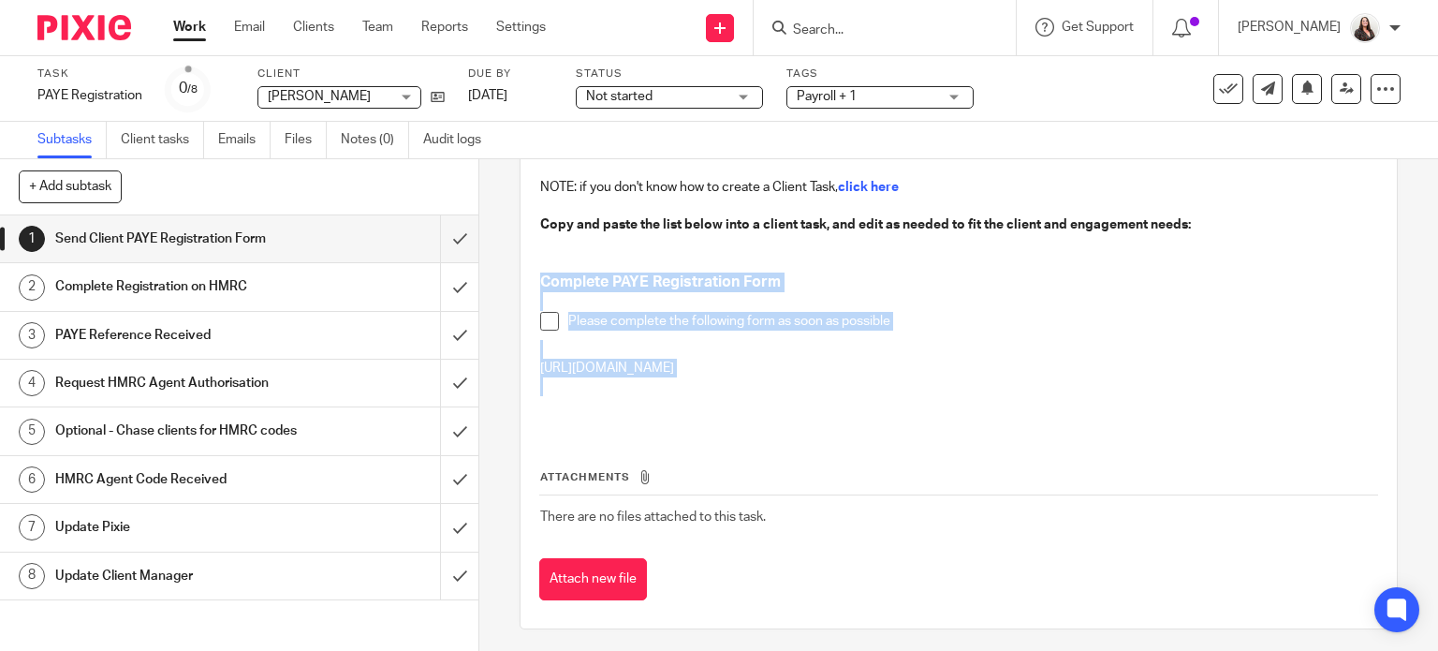
drag, startPoint x: 535, startPoint y: 276, endPoint x: 883, endPoint y: 385, distance: 364.8
click at [883, 385] on div "It is important to get our new client to start gathering the information needed…" at bounding box center [959, 203] width 857 height 451
copy div "Complete PAYE Registration Form Please complete the following form as soon as p…"
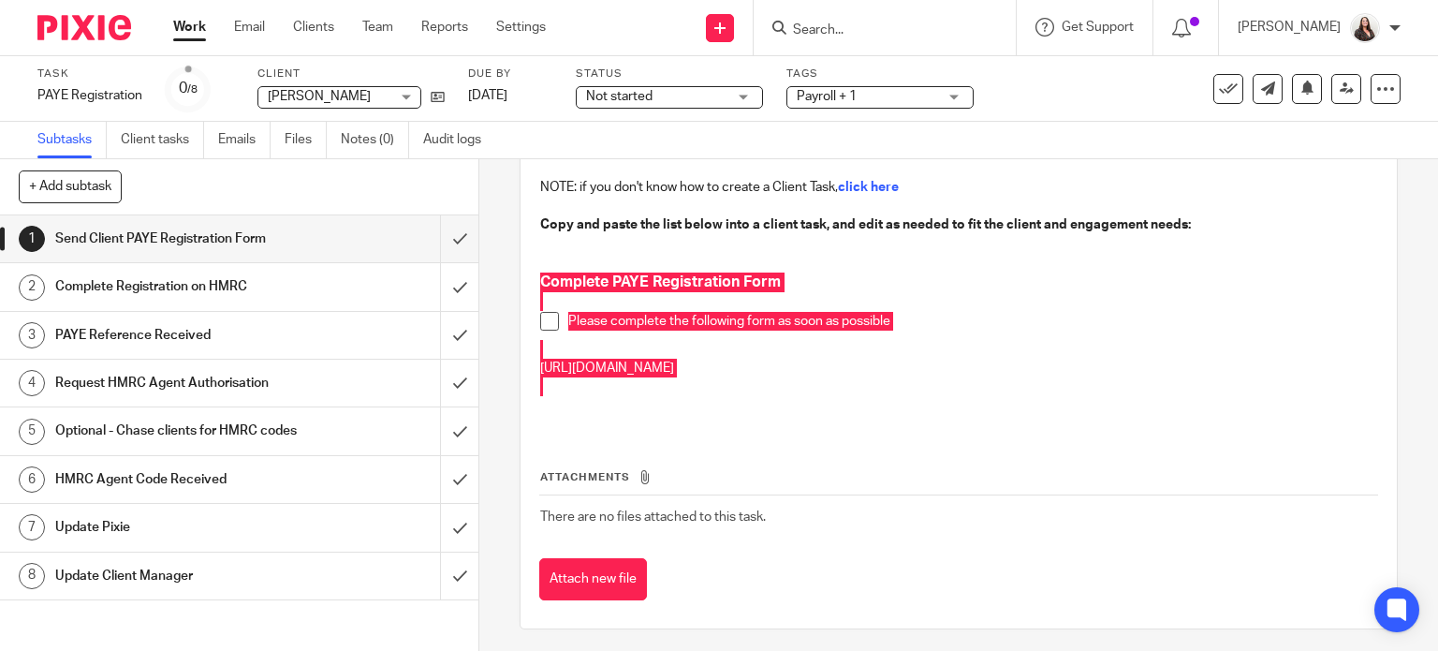
scroll to position [332, 0]
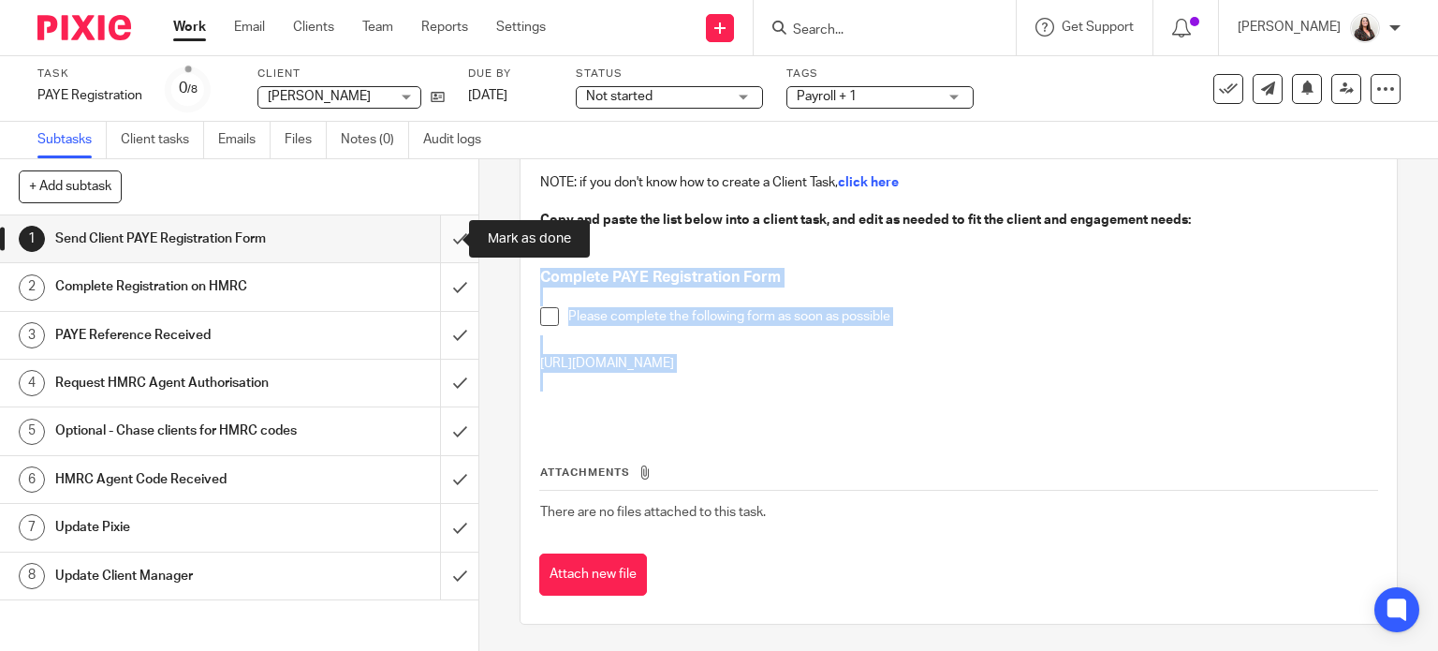
click at [442, 236] on input "submit" at bounding box center [239, 238] width 478 height 47
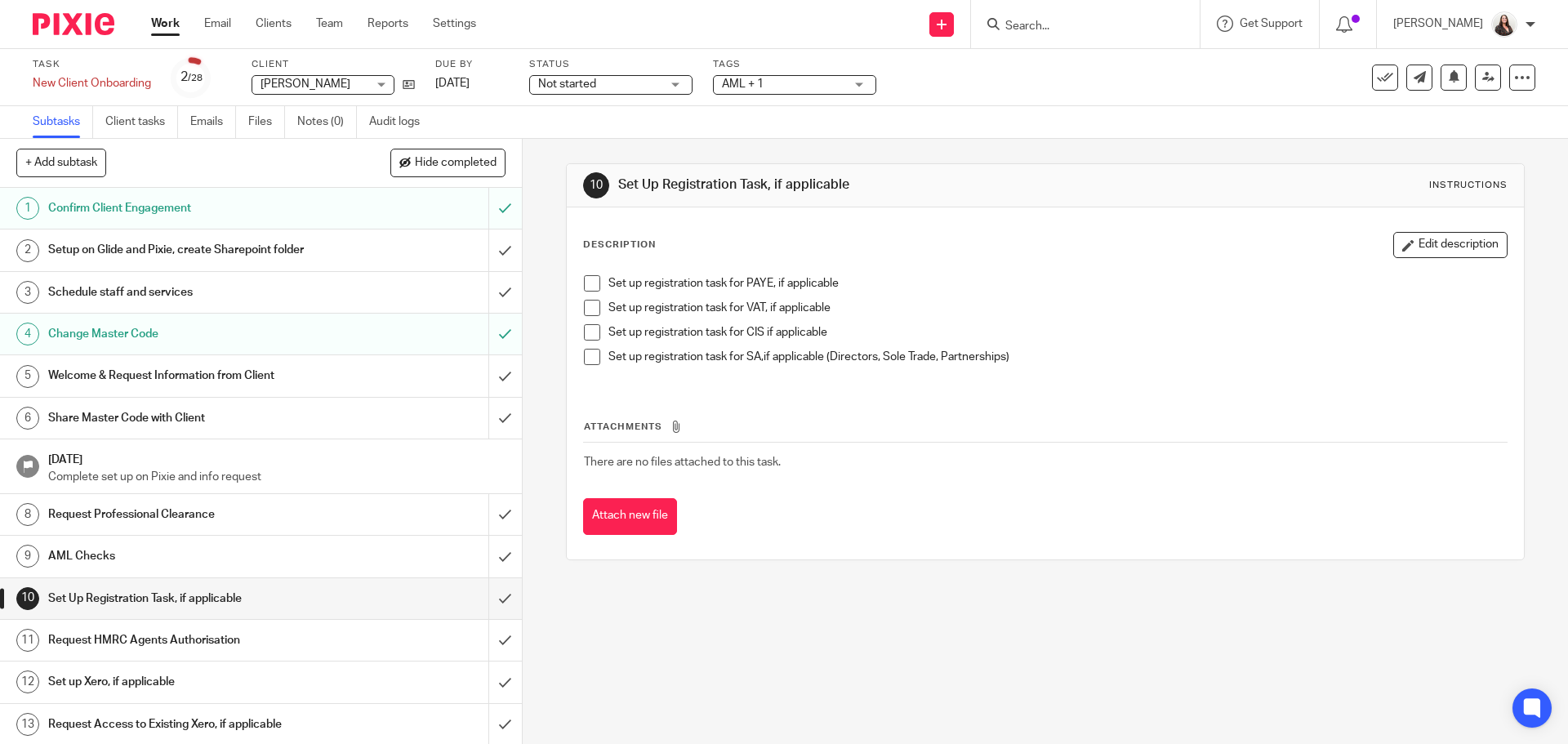
click at [584, 331] on span at bounding box center [592, 332] width 17 height 17
click at [584, 352] on span at bounding box center [592, 357] width 17 height 17
click at [588, 288] on span at bounding box center [592, 283] width 17 height 17
click at [590, 321] on li "Set up registration task for VAT, if applicable" at bounding box center [1044, 312] width 922 height 24
click at [585, 312] on span at bounding box center [592, 308] width 17 height 17
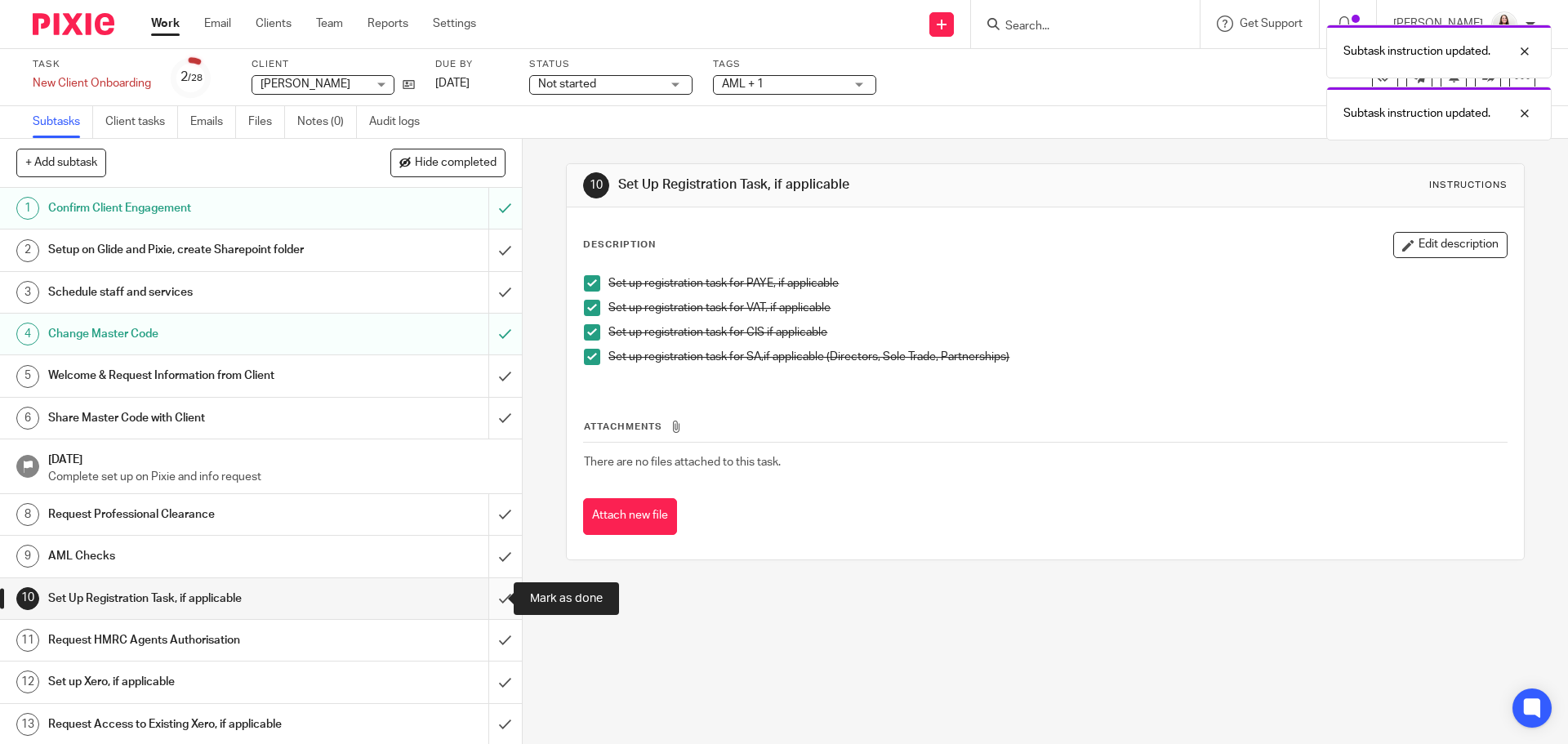
click at [490, 605] on input "submit" at bounding box center [261, 598] width 522 height 41
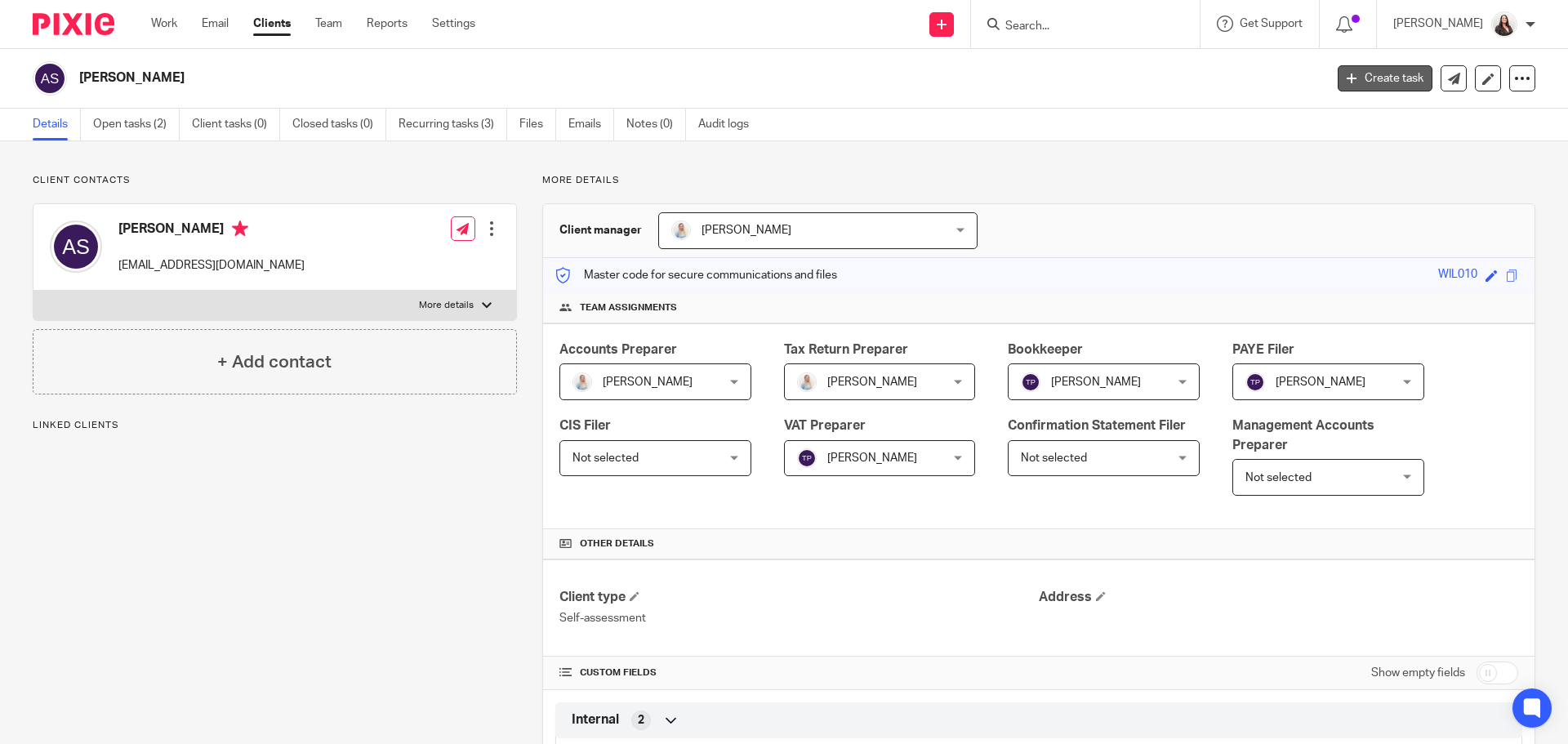
click at [1381, 78] on link "Create task" at bounding box center [1385, 78] width 95 height 26
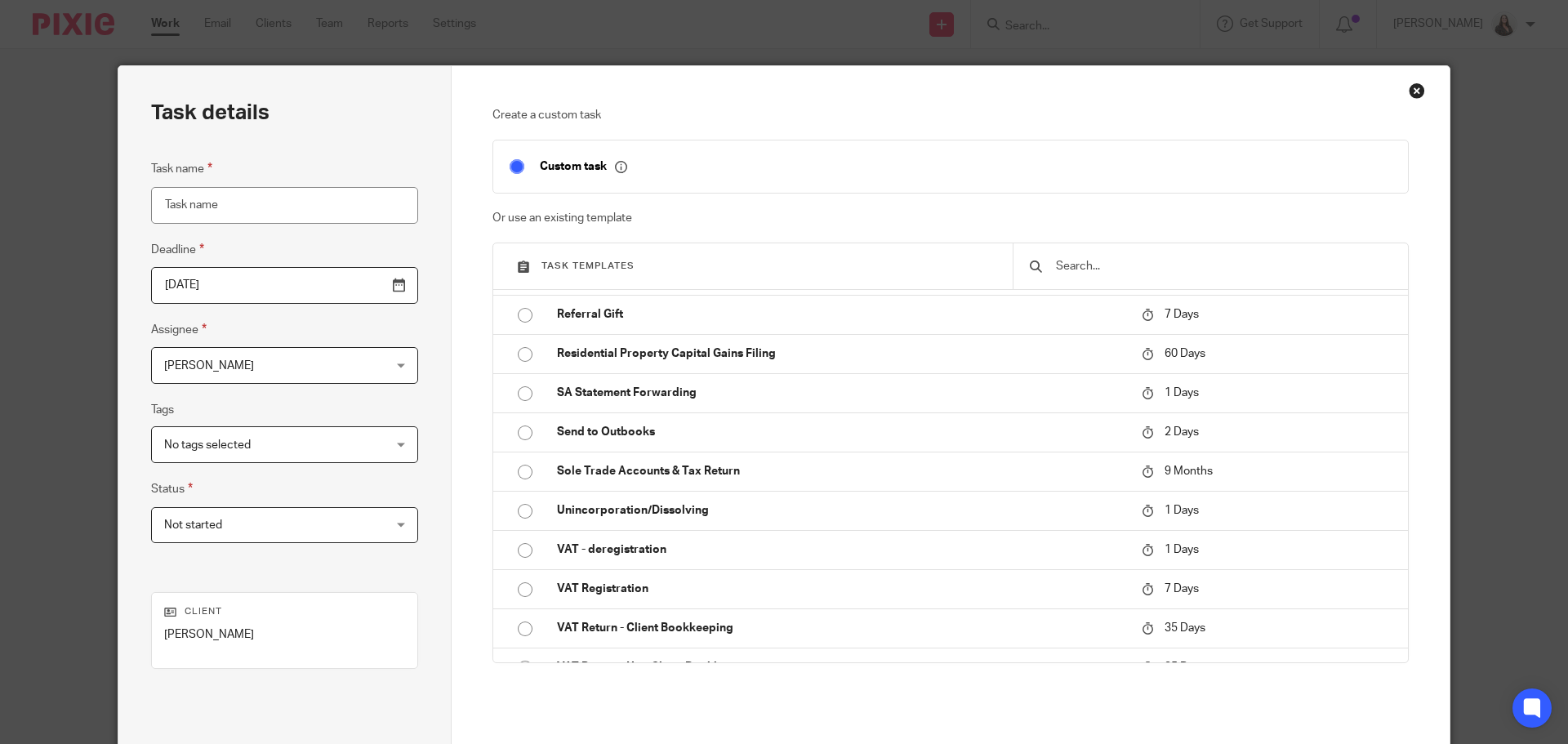
scroll to position [1901, 0]
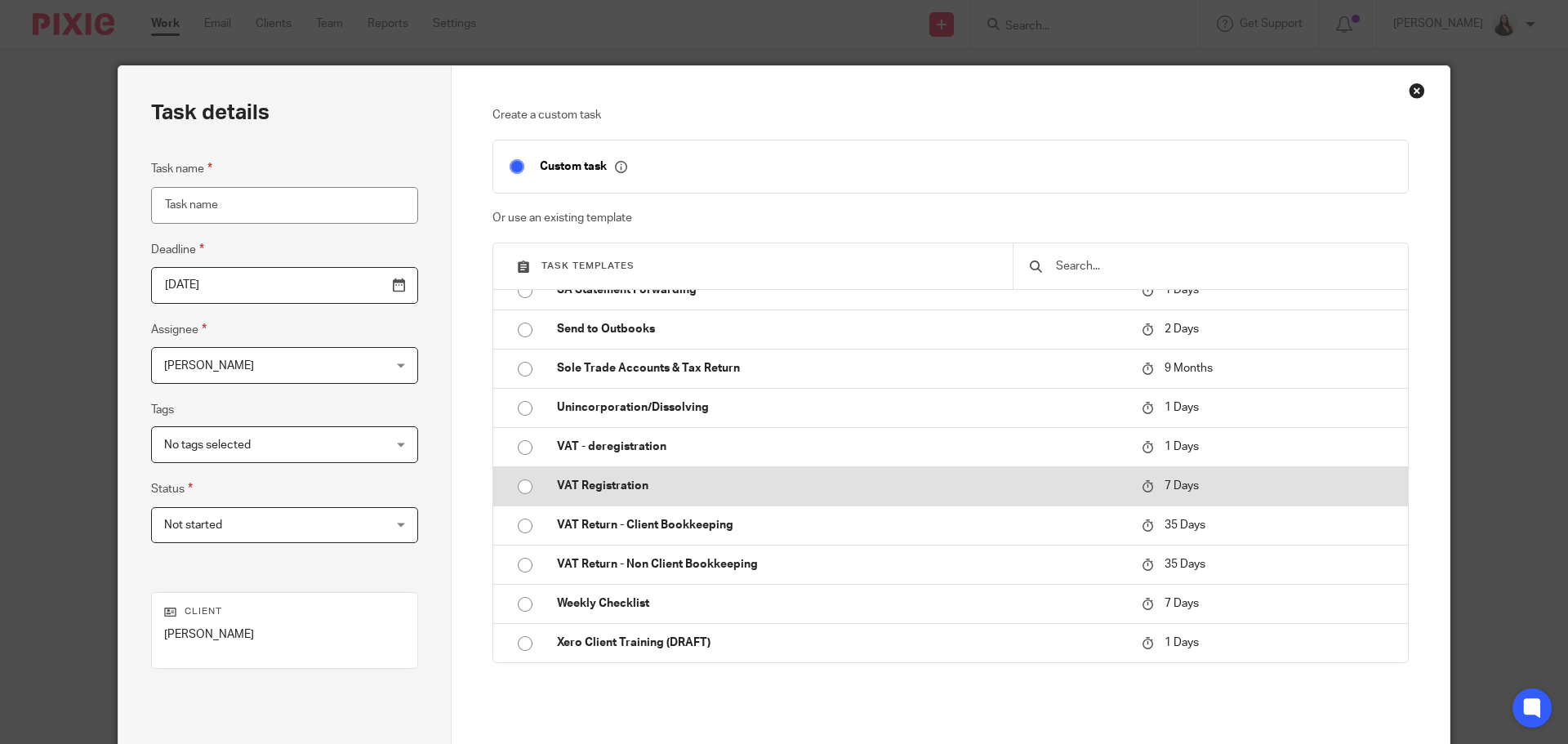
click at [541, 484] on td "VAT Registration" at bounding box center [838, 486] width 593 height 39
type input "2025-09-24"
type input "VAT Registration"
checkbox input "false"
radio input "true"
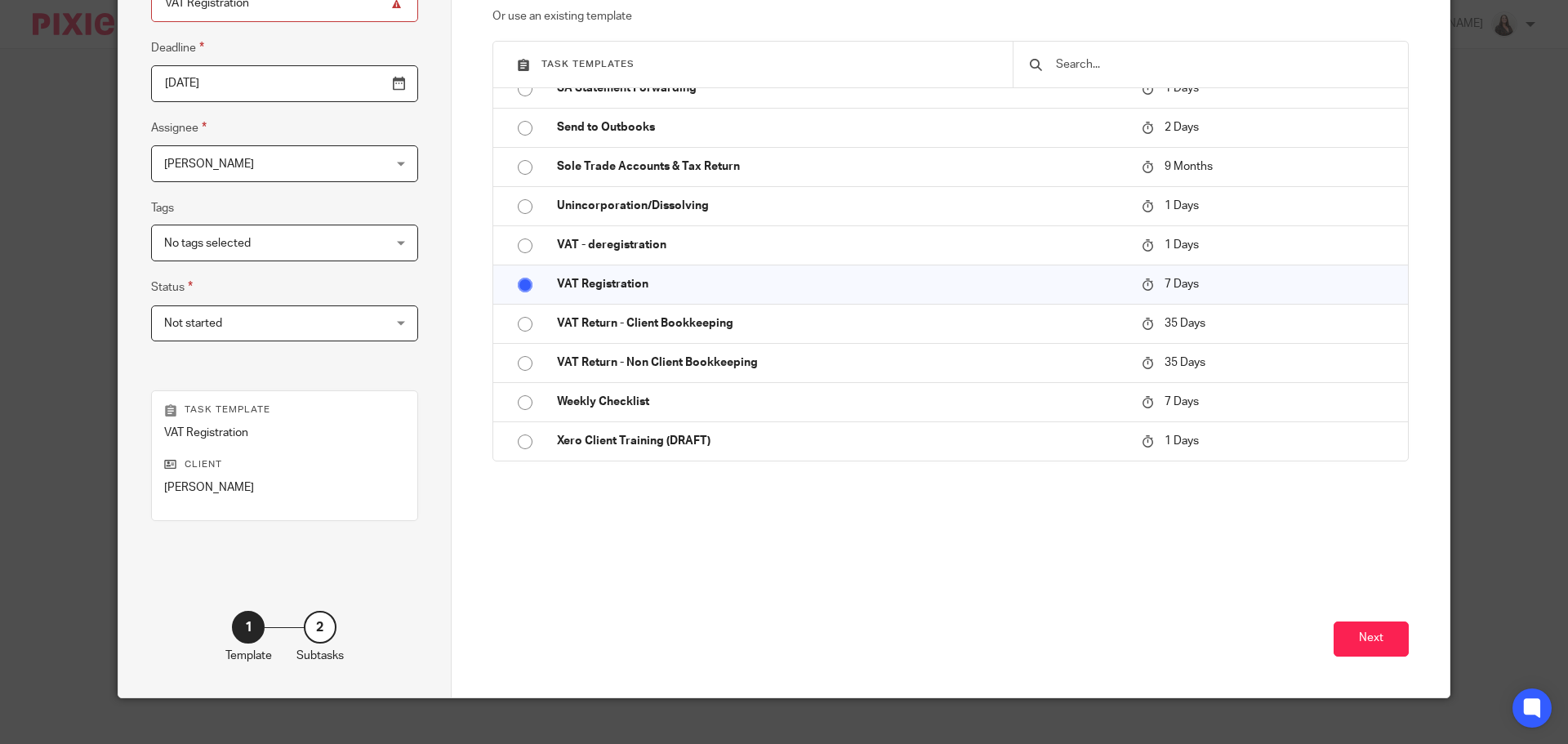
scroll to position [222, 0]
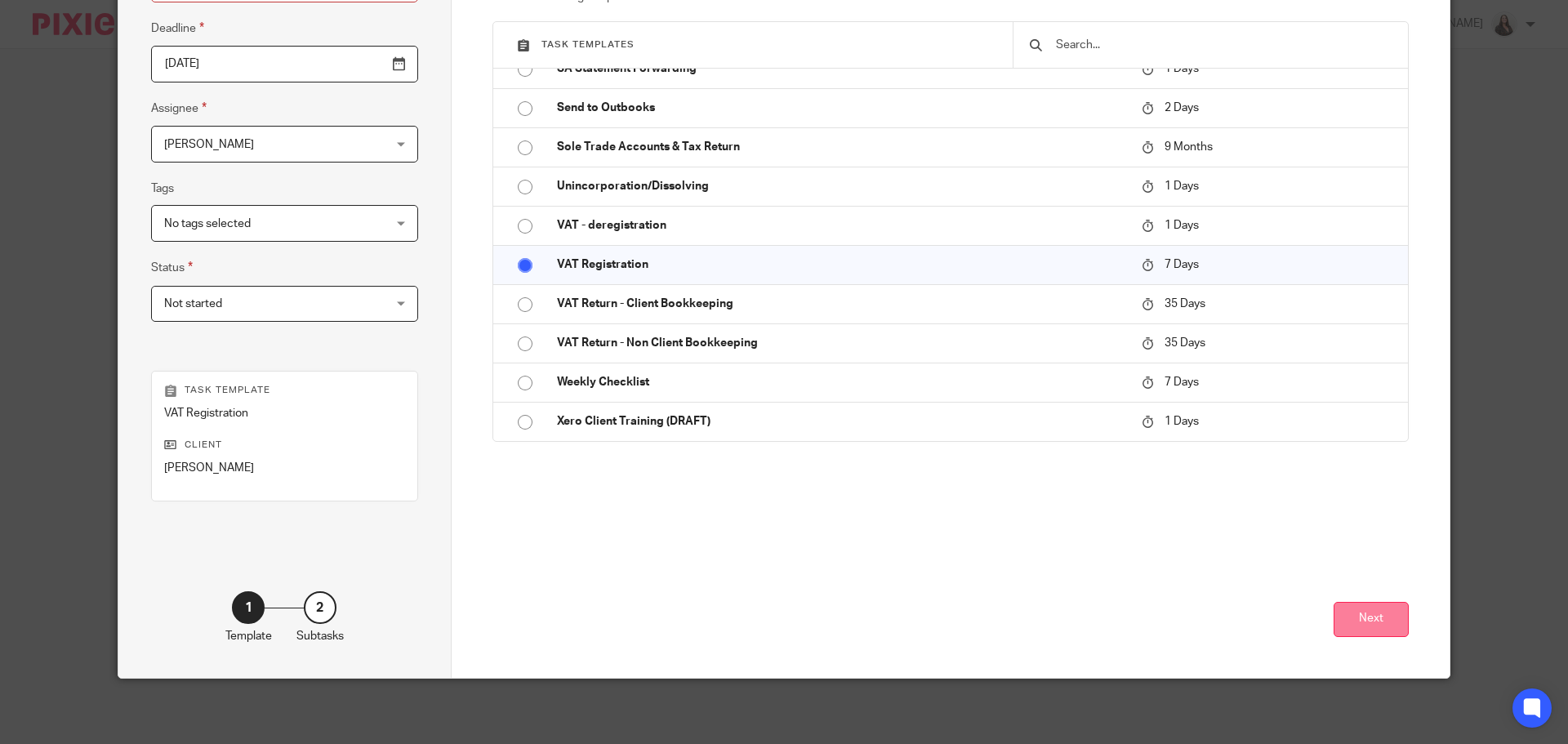
click at [1377, 625] on button "Next" at bounding box center [1372, 619] width 75 height 35
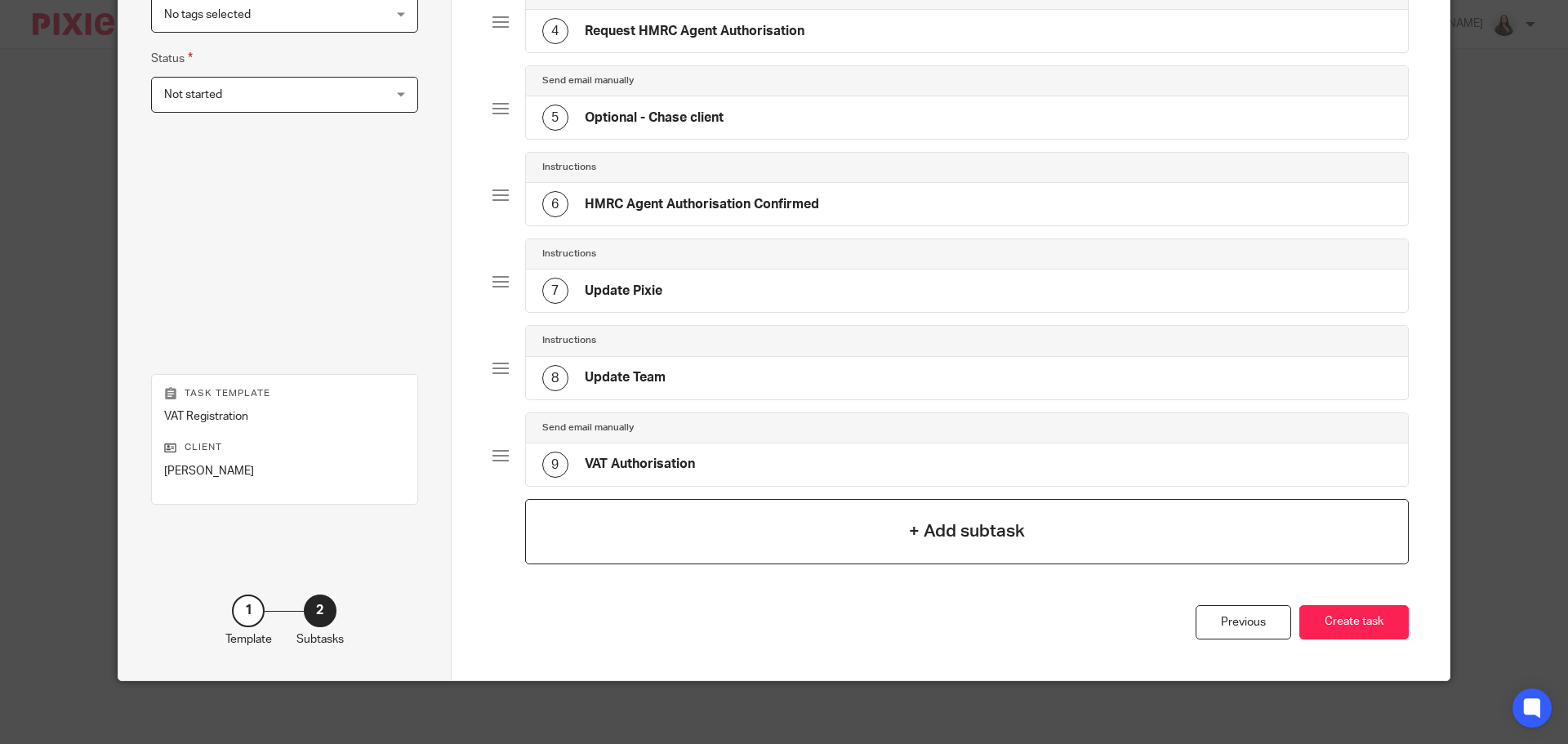
scroll to position [433, 0]
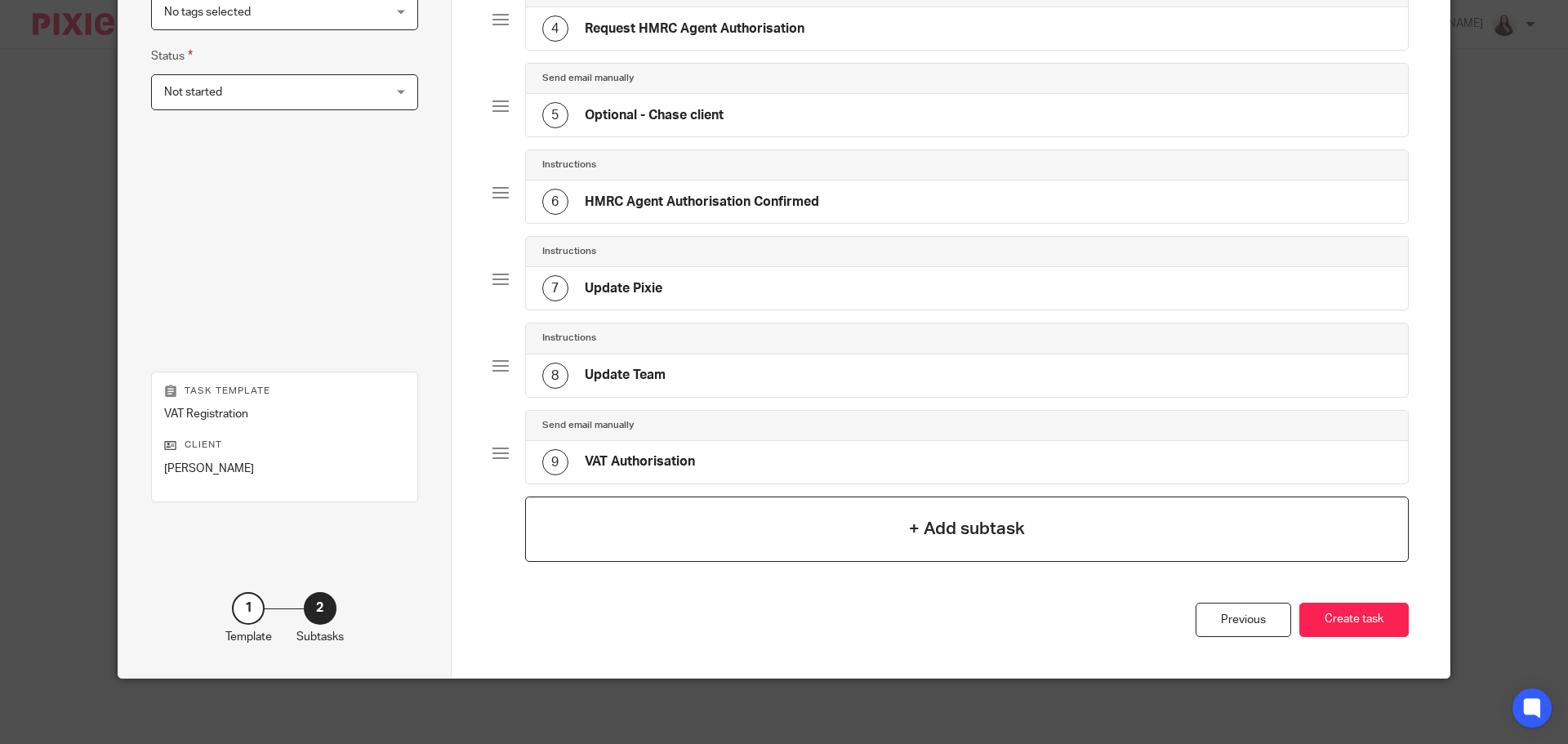
click at [1372, 618] on button "Create task" at bounding box center [1353, 620] width 109 height 35
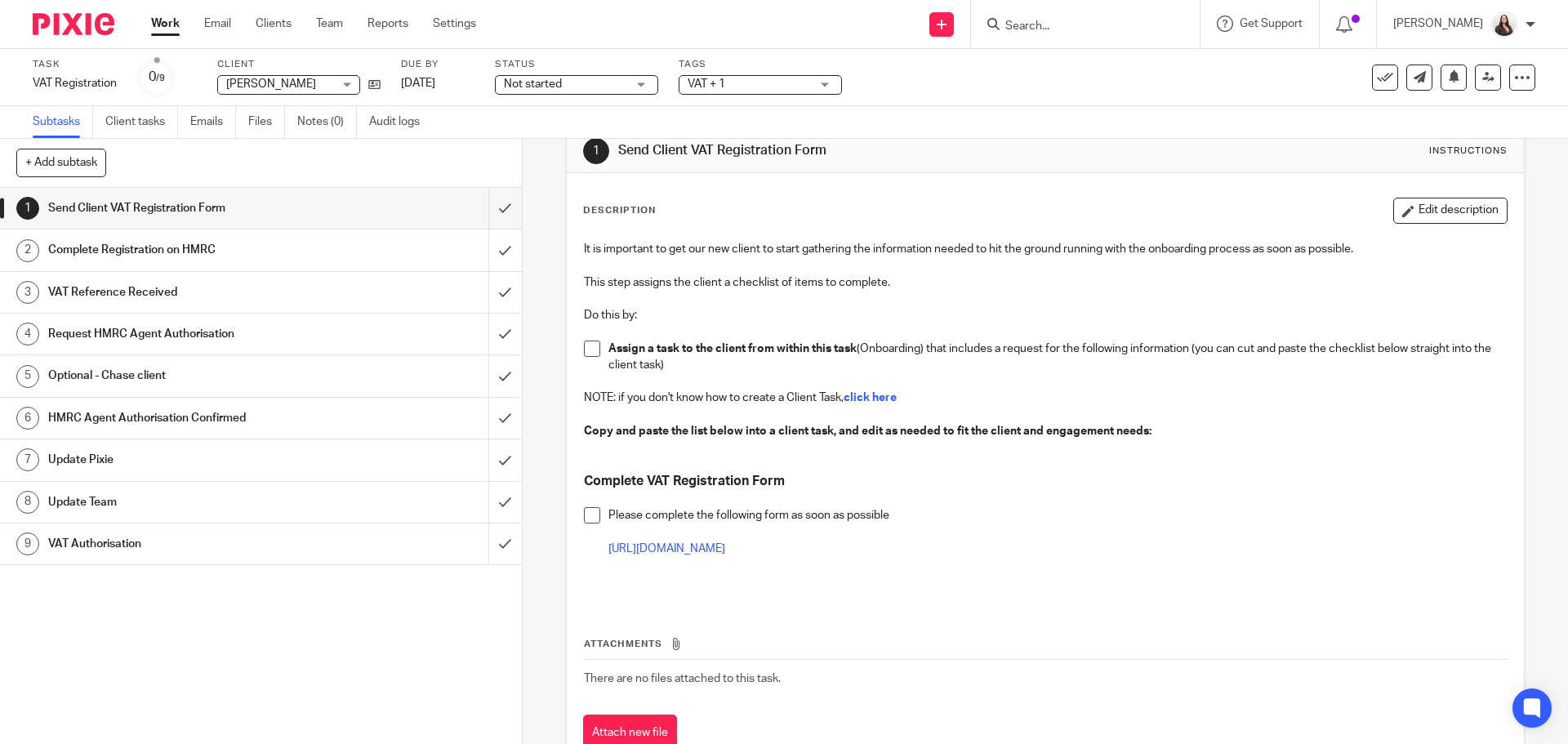
scroll to position [41, 0]
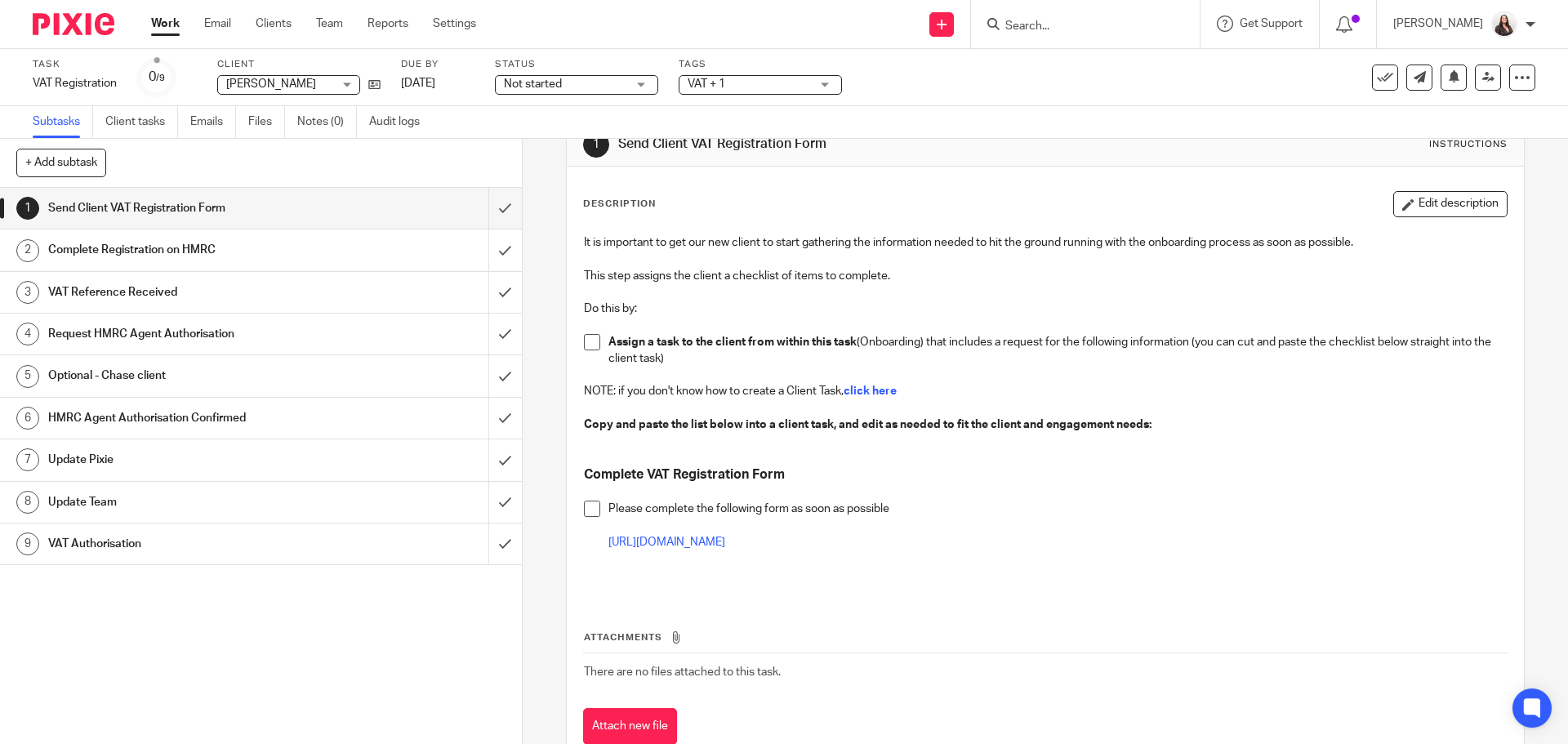
drag, startPoint x: 579, startPoint y: 471, endPoint x: 888, endPoint y: 549, distance: 318.7
click at [888, 549] on div "It is important to get our new client to start gathering the information needed…" at bounding box center [1045, 411] width 939 height 370
copy div "Complete VAT Registration Form Please complete the following form as soon as po…"
click at [484, 208] on input "submit" at bounding box center [261, 208] width 522 height 41
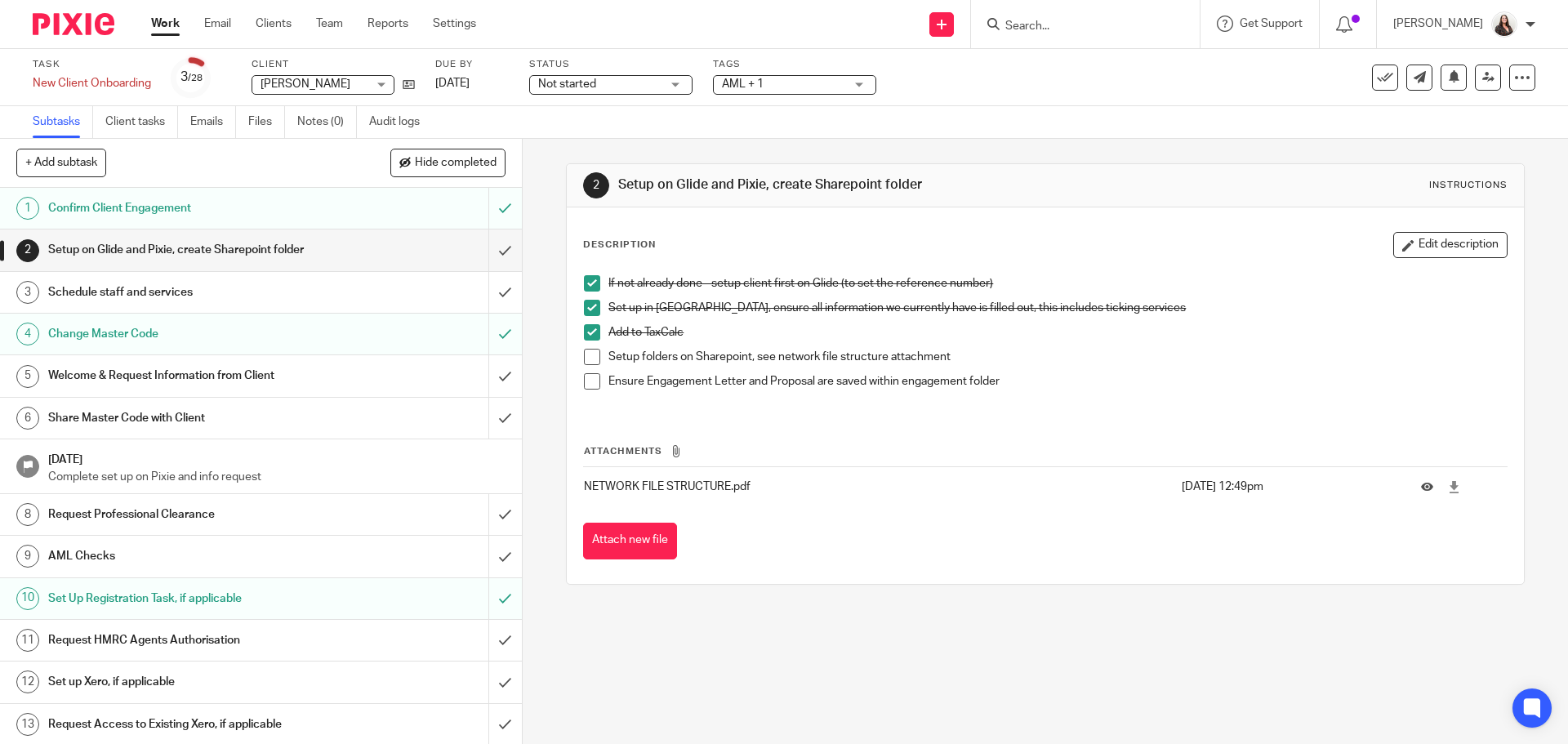
click at [585, 358] on span at bounding box center [592, 357] width 17 height 17
click at [594, 381] on span at bounding box center [592, 381] width 17 height 17
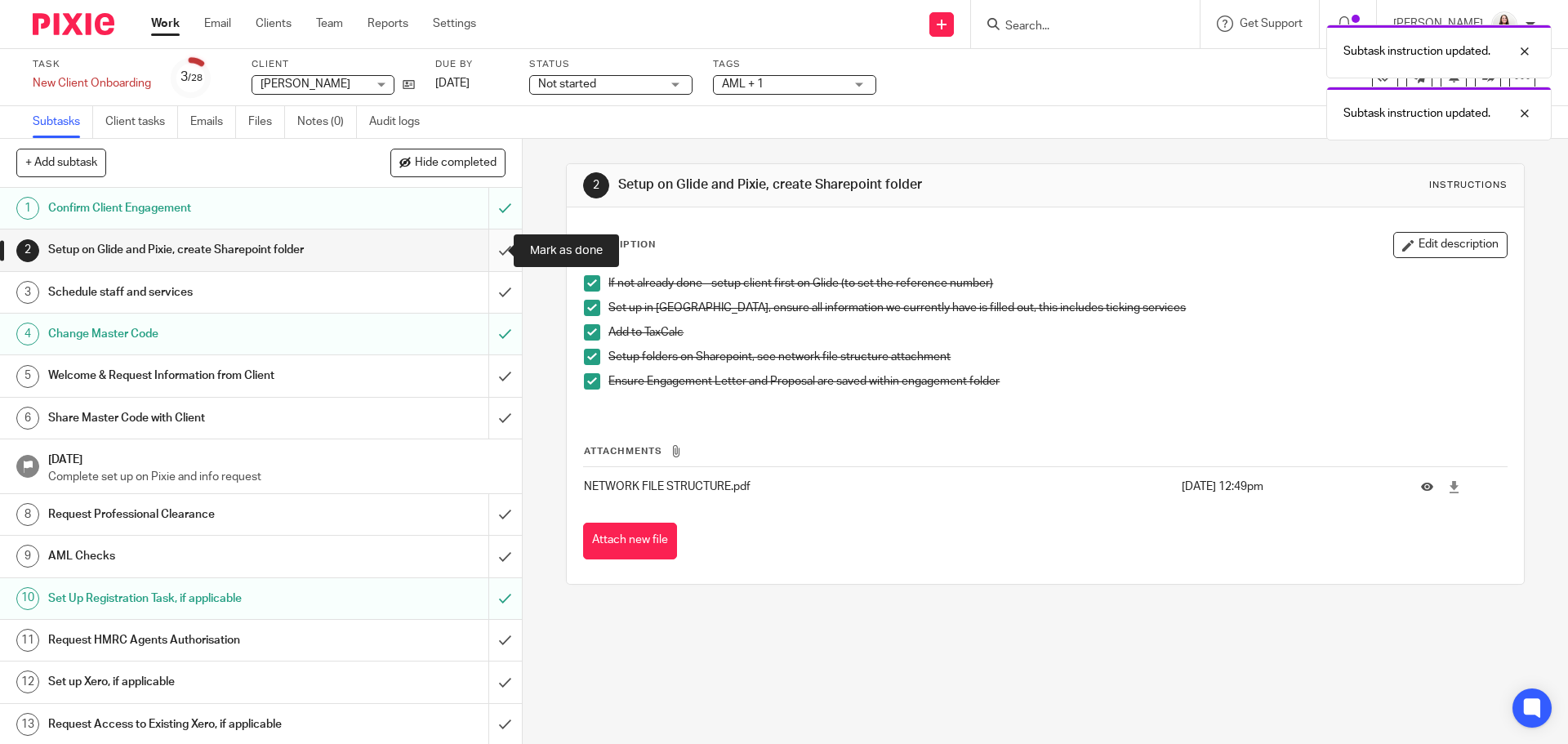
click at [487, 254] on input "submit" at bounding box center [261, 249] width 522 height 41
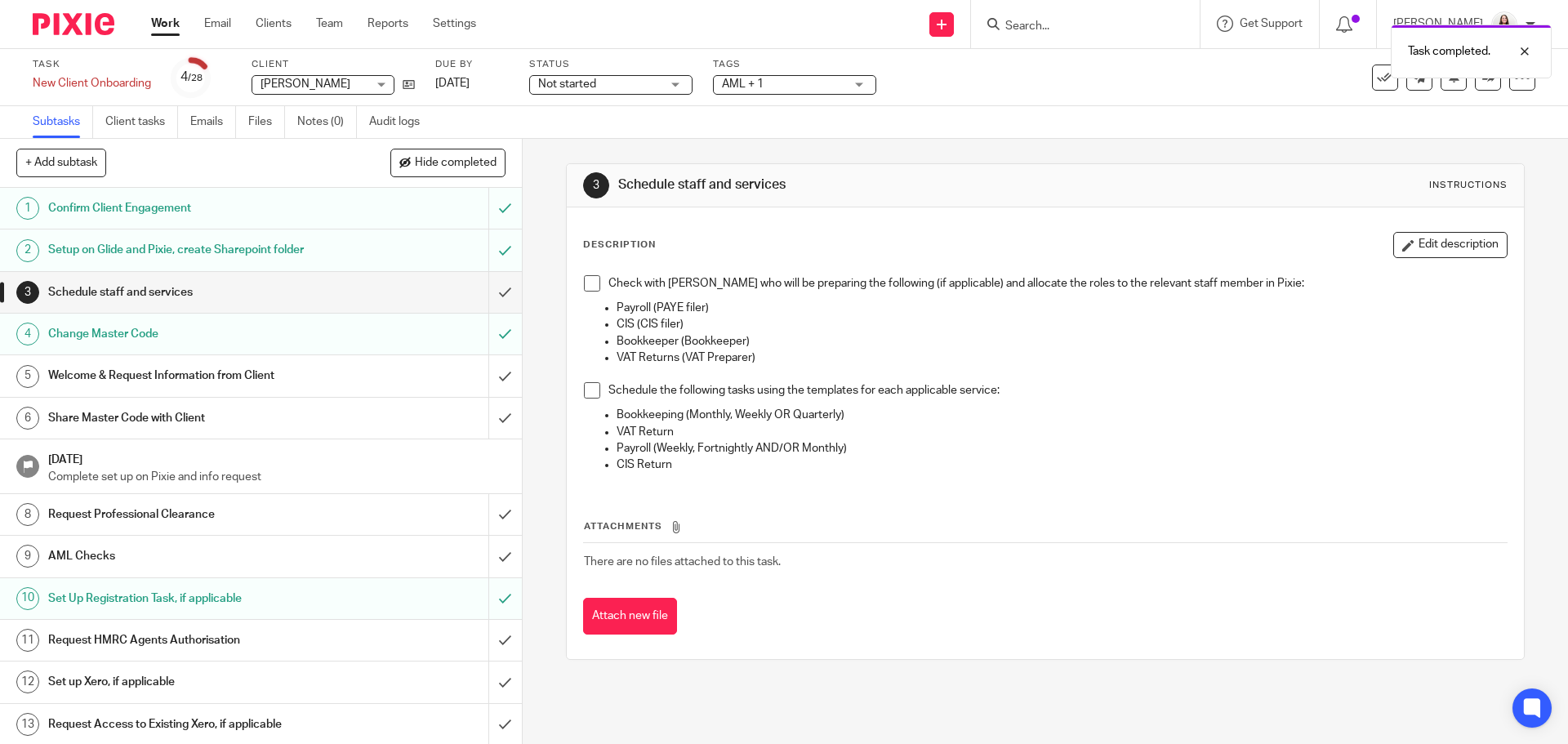
click at [586, 284] on span at bounding box center [592, 283] width 17 height 17
click at [592, 392] on span at bounding box center [592, 390] width 17 height 17
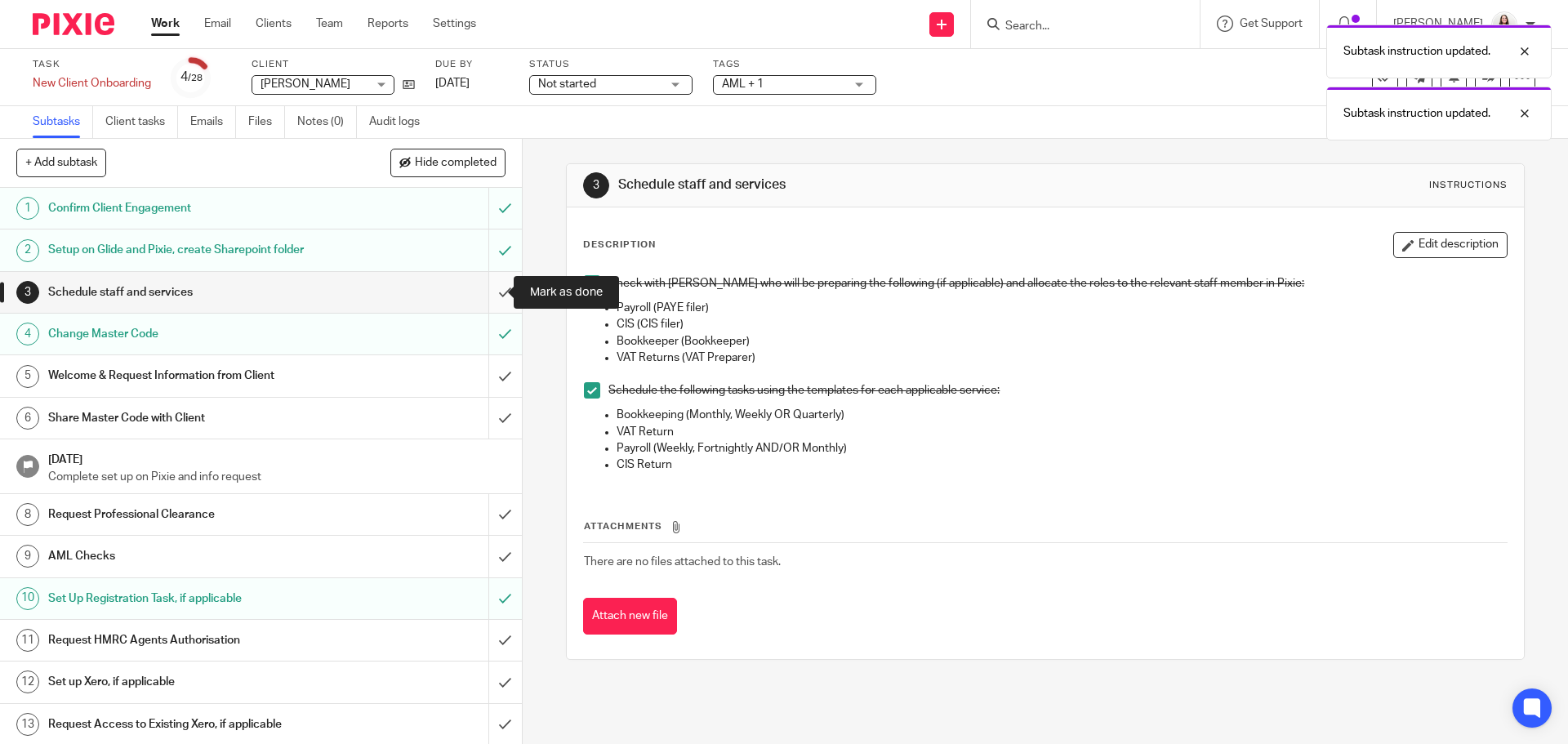
click at [485, 288] on input "submit" at bounding box center [261, 292] width 522 height 41
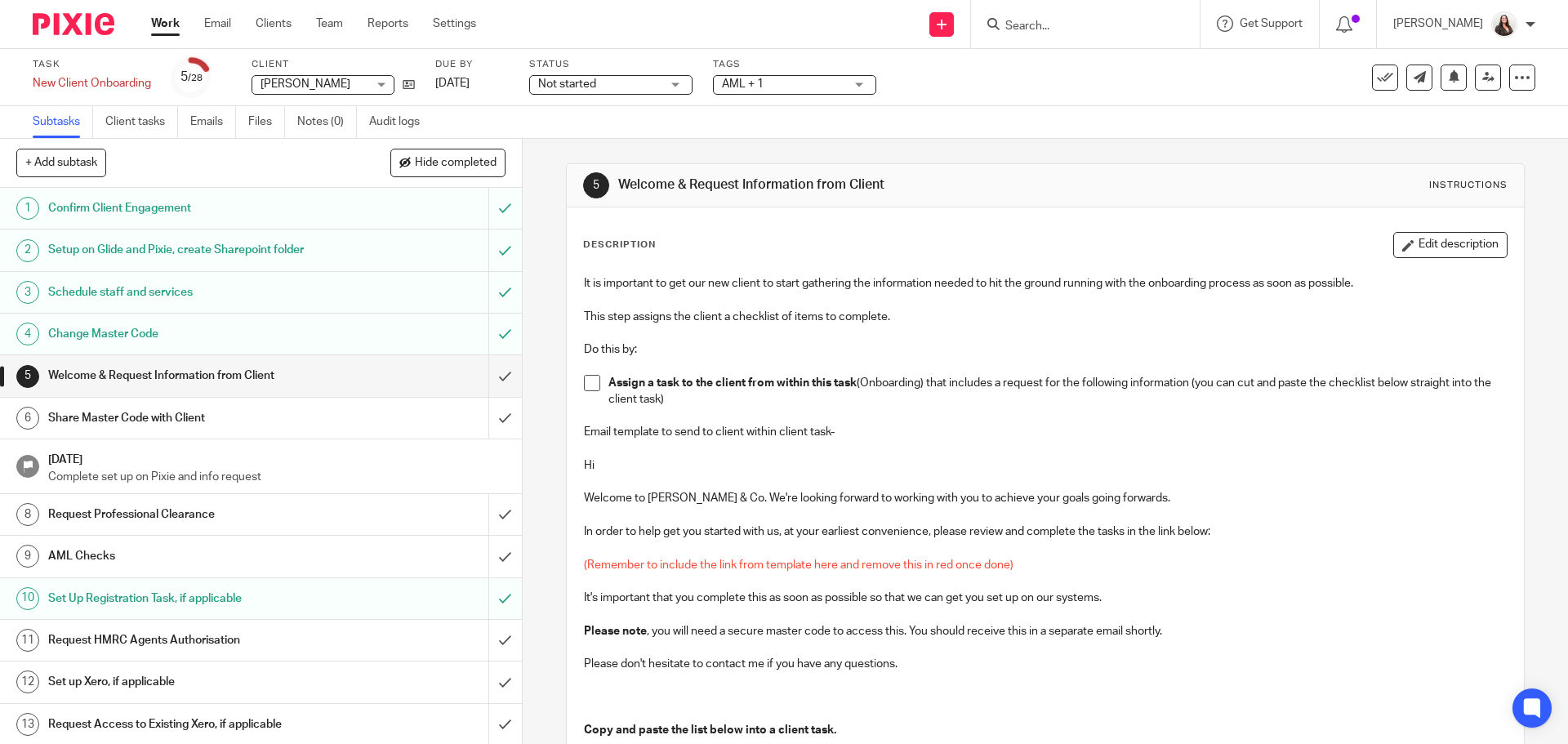
drag, startPoint x: 765, startPoint y: 496, endPoint x: 577, endPoint y: 274, distance: 290.9
copy div "It is important to get our new client to start gathering the information needed…"
click at [141, 121] on link "Client tasks" at bounding box center [141, 122] width 72 height 32
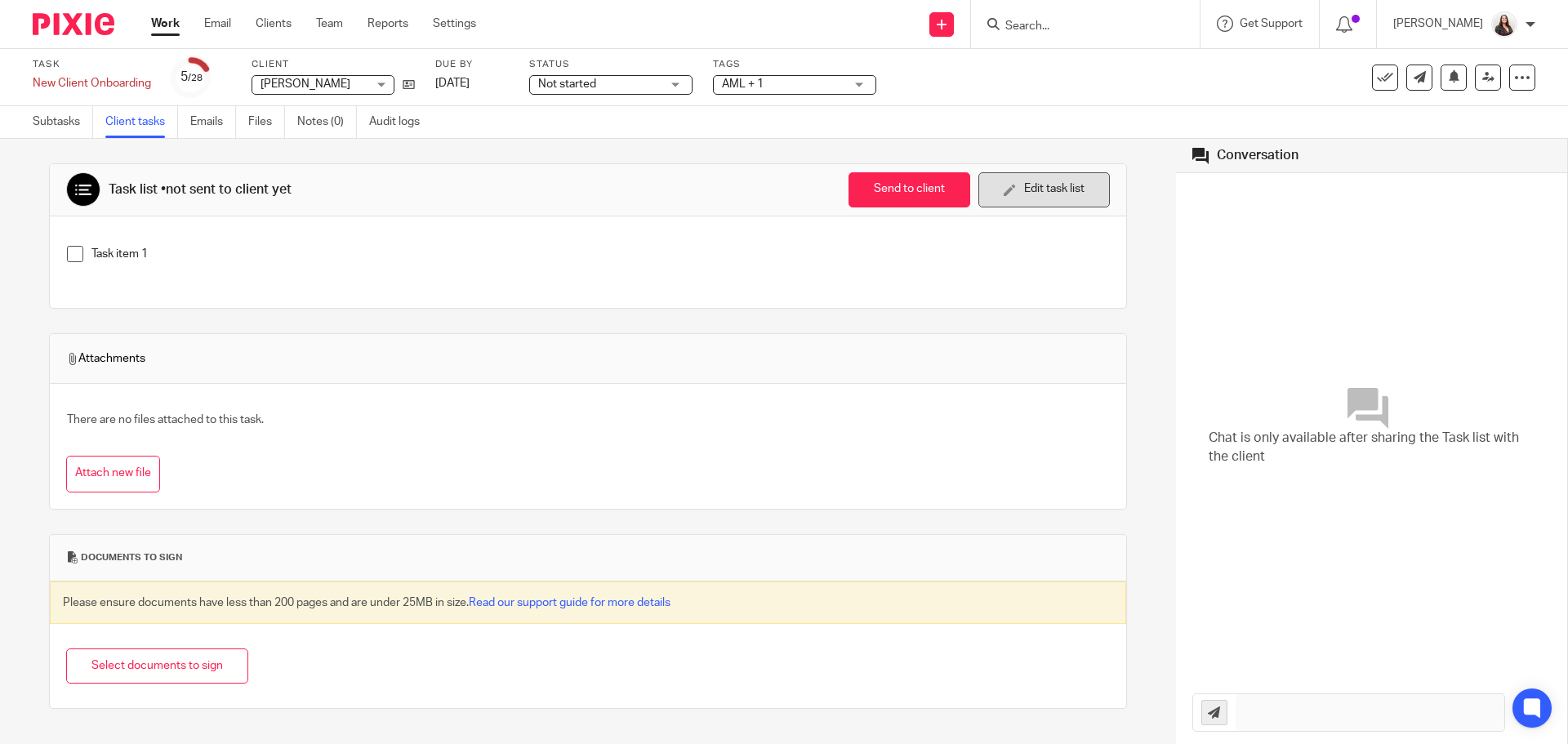
click at [1003, 188] on icon "button" at bounding box center [1010, 190] width 12 height 12
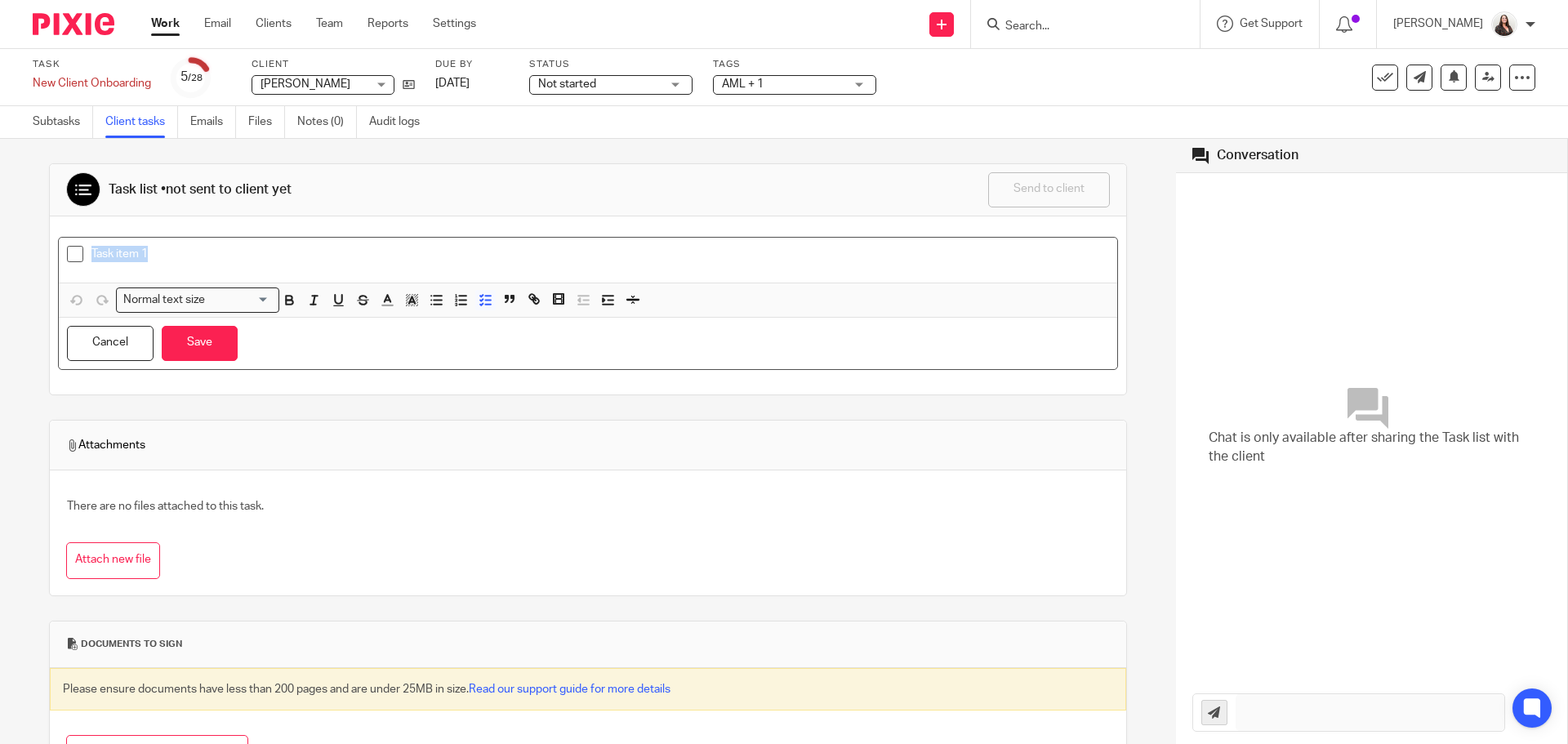
drag, startPoint x: 173, startPoint y: 258, endPoint x: 2, endPoint y: 245, distance: 171.5
click at [2, 245] on div "Task list • not sent to client yet Send to client Send to client Ask client to …" at bounding box center [588, 441] width 1176 height 605
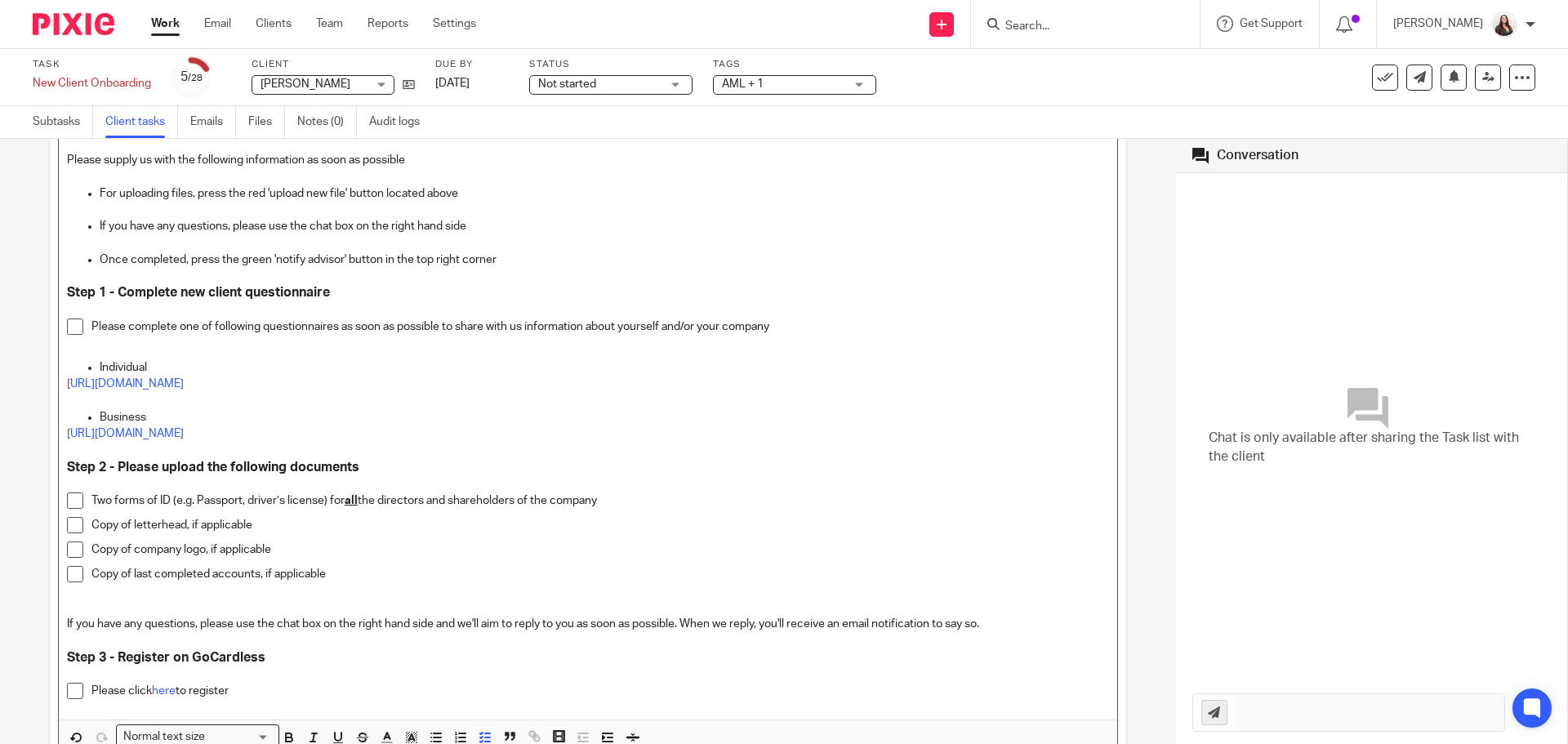
scroll to position [612, 0]
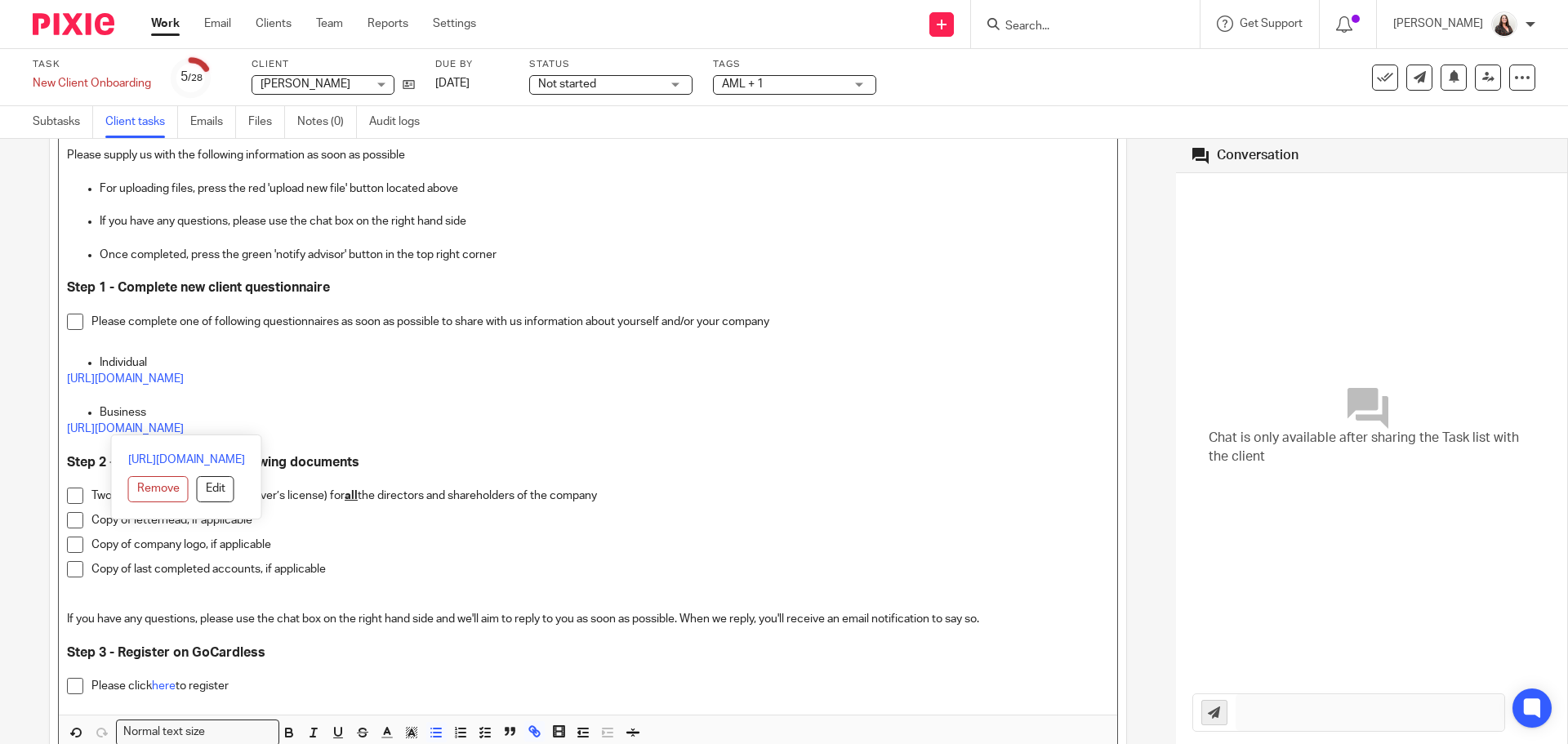
drag, startPoint x: 298, startPoint y: 423, endPoint x: 28, endPoint y: 412, distance: 270.2
click at [28, 412] on div "Task list • not sent to client yet Send to client Send to client Ask client to …" at bounding box center [588, 441] width 1176 height 605
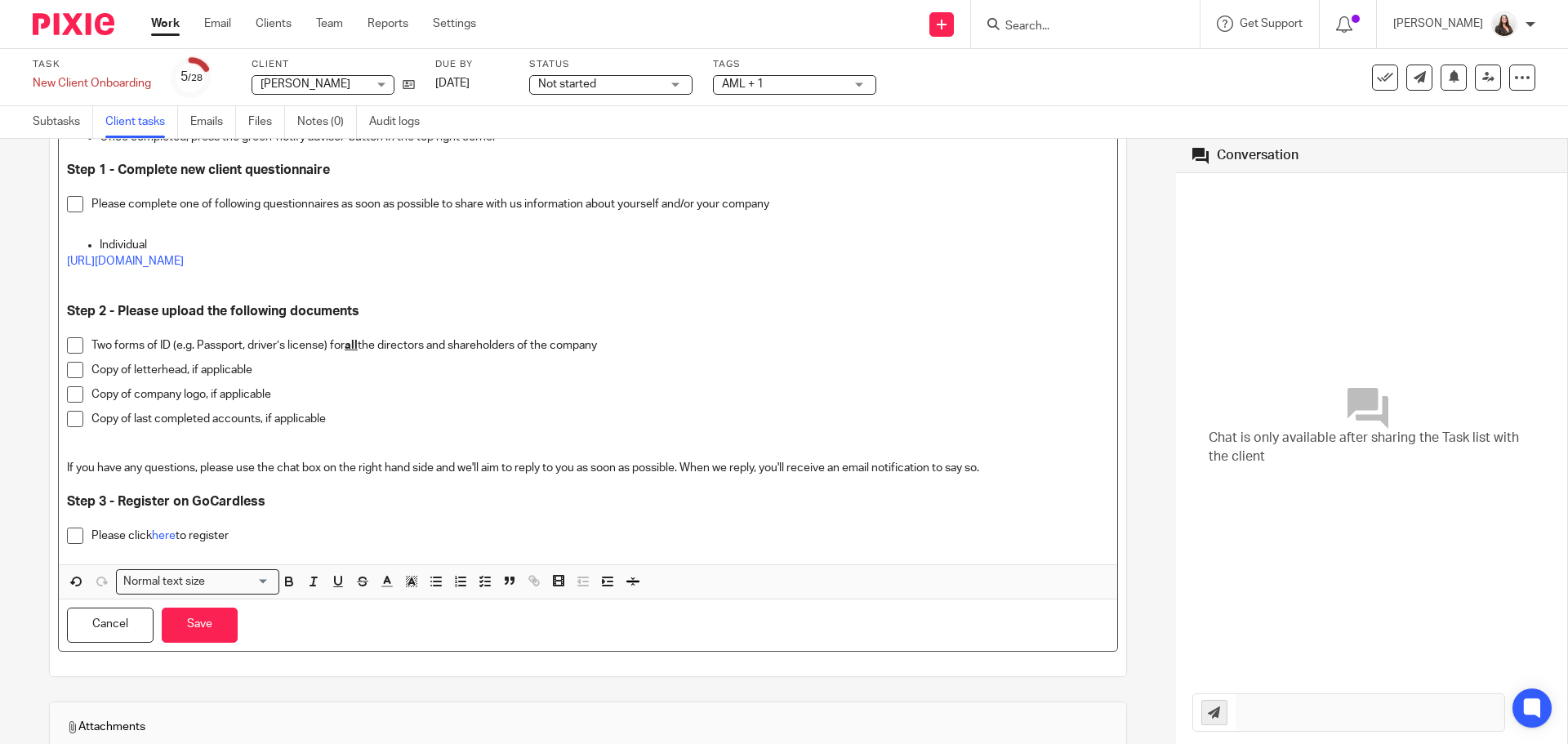
scroll to position [735, 0]
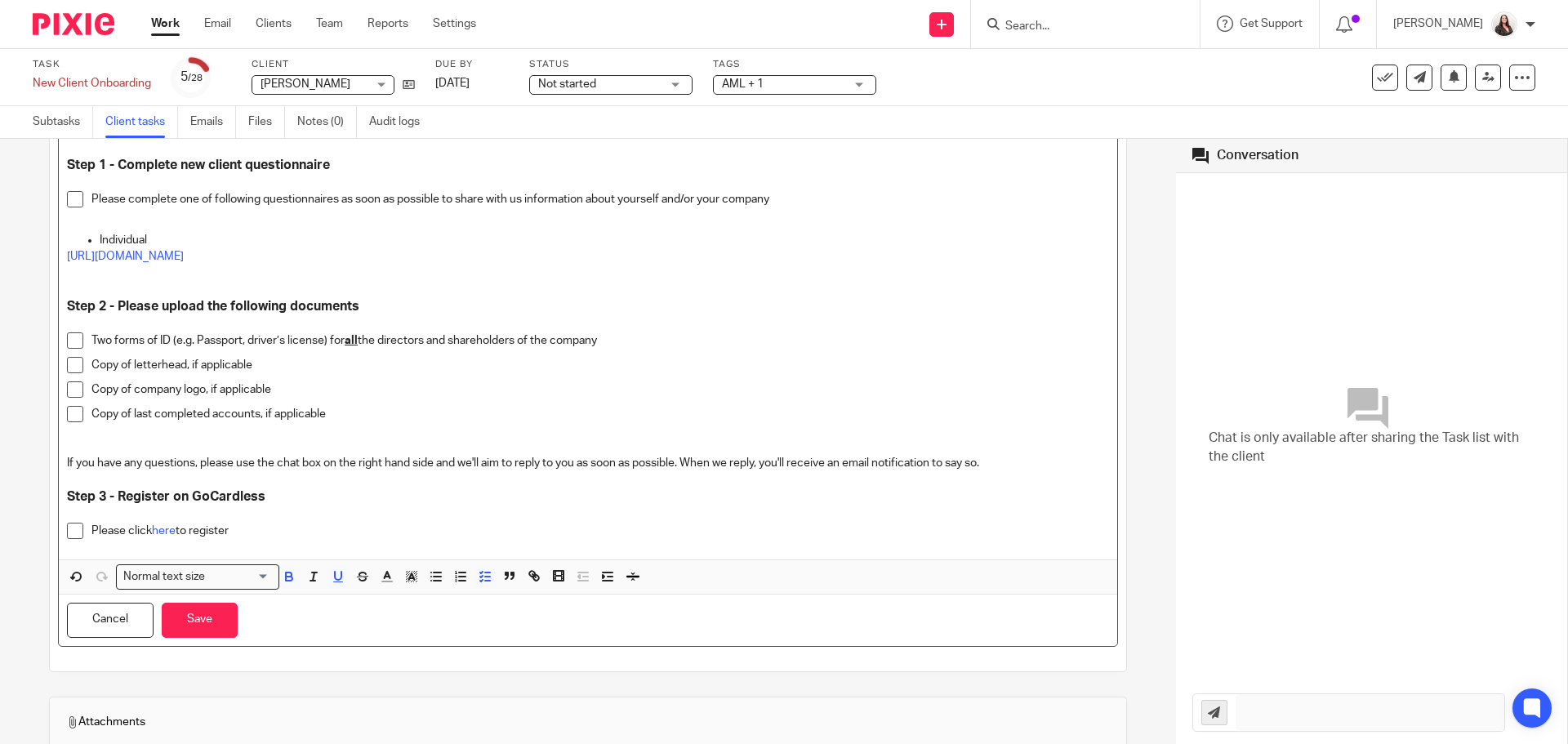
drag, startPoint x: 620, startPoint y: 335, endPoint x: 90, endPoint y: 351, distance: 530.2
click at [92, 351] on div "Two forms of ID (e.g. Passport, driver’s license) for all the directors and sha…" at bounding box center [600, 345] width 1017 height 24
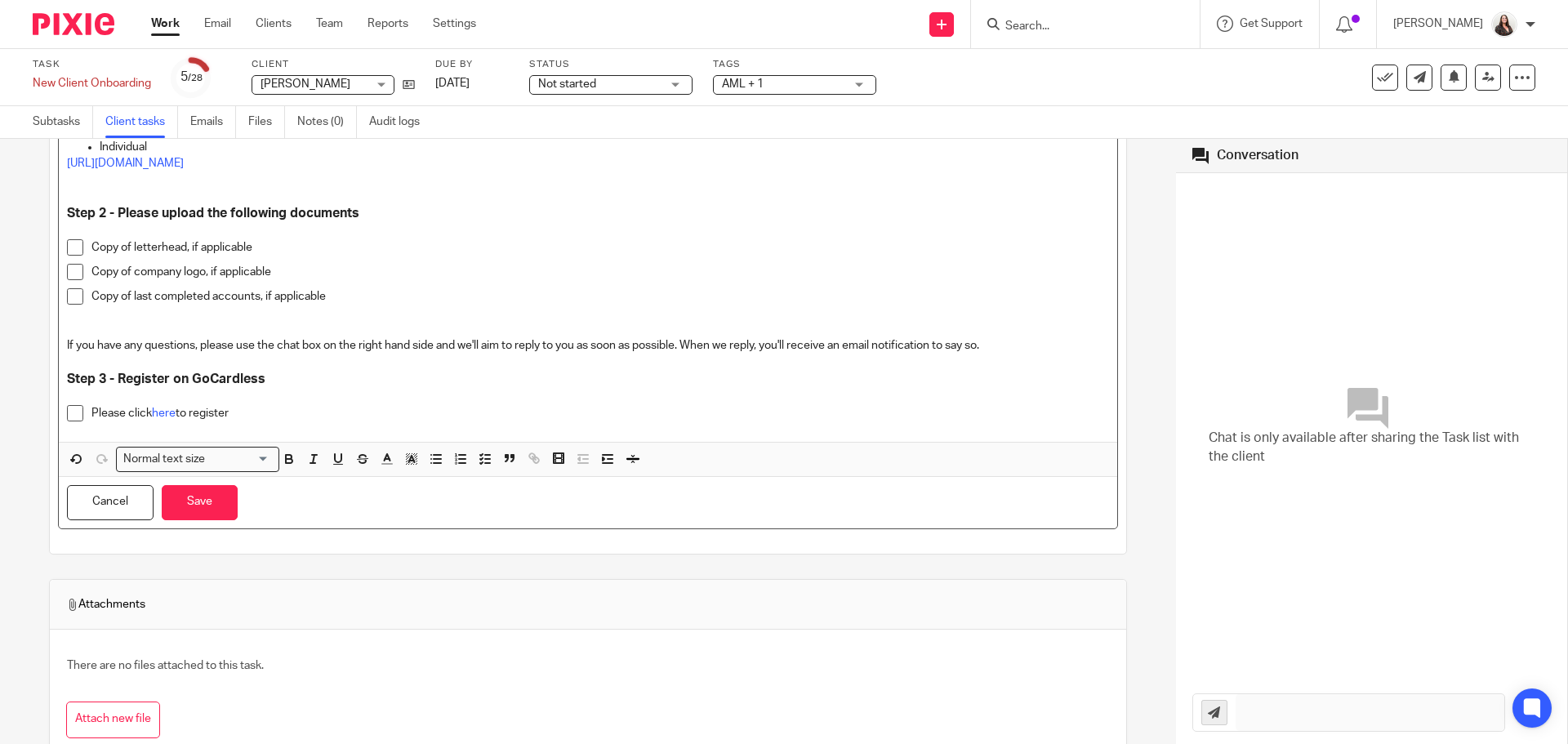
scroll to position [837, 0]
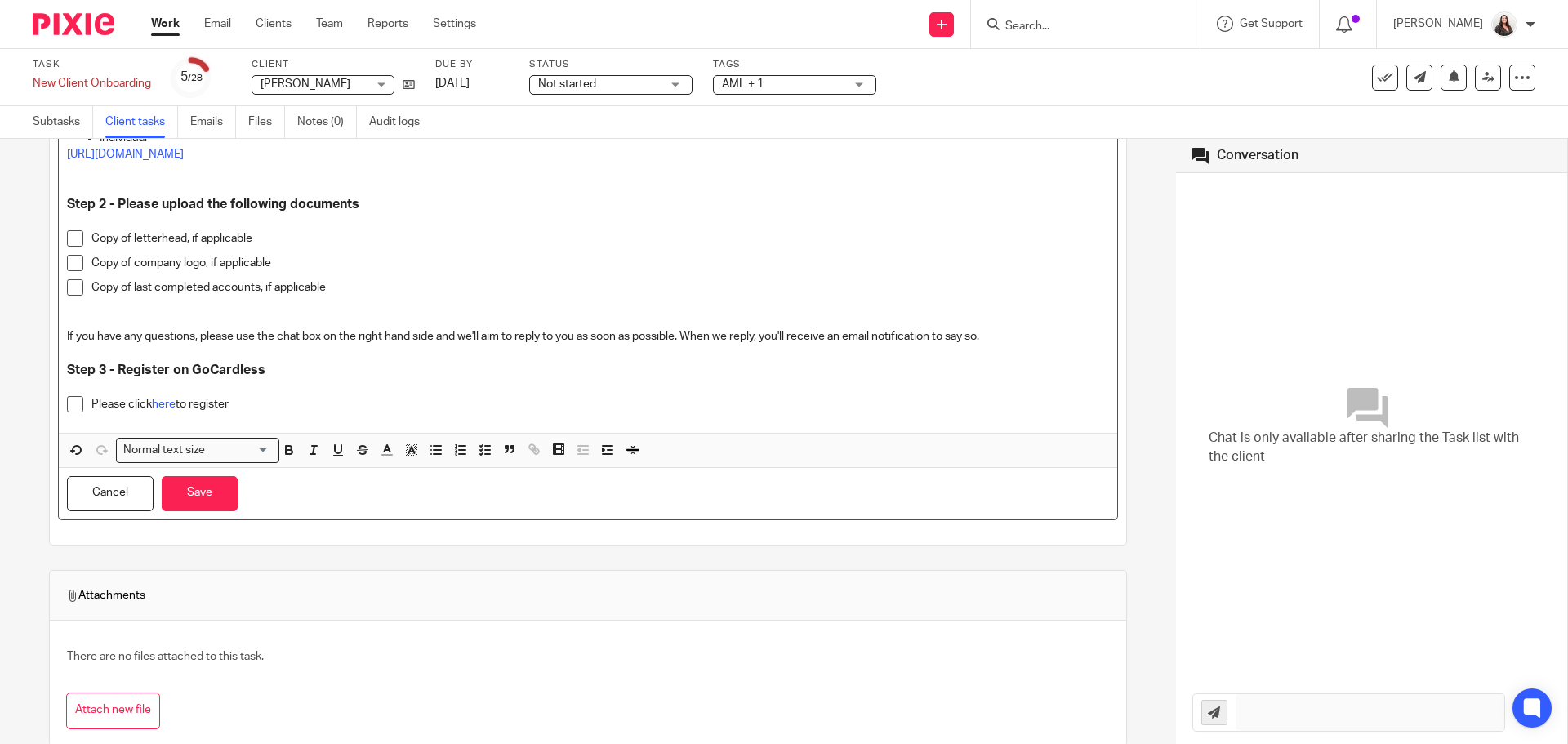
click at [254, 407] on p "Please click here to register" at bounding box center [600, 404] width 1017 height 17
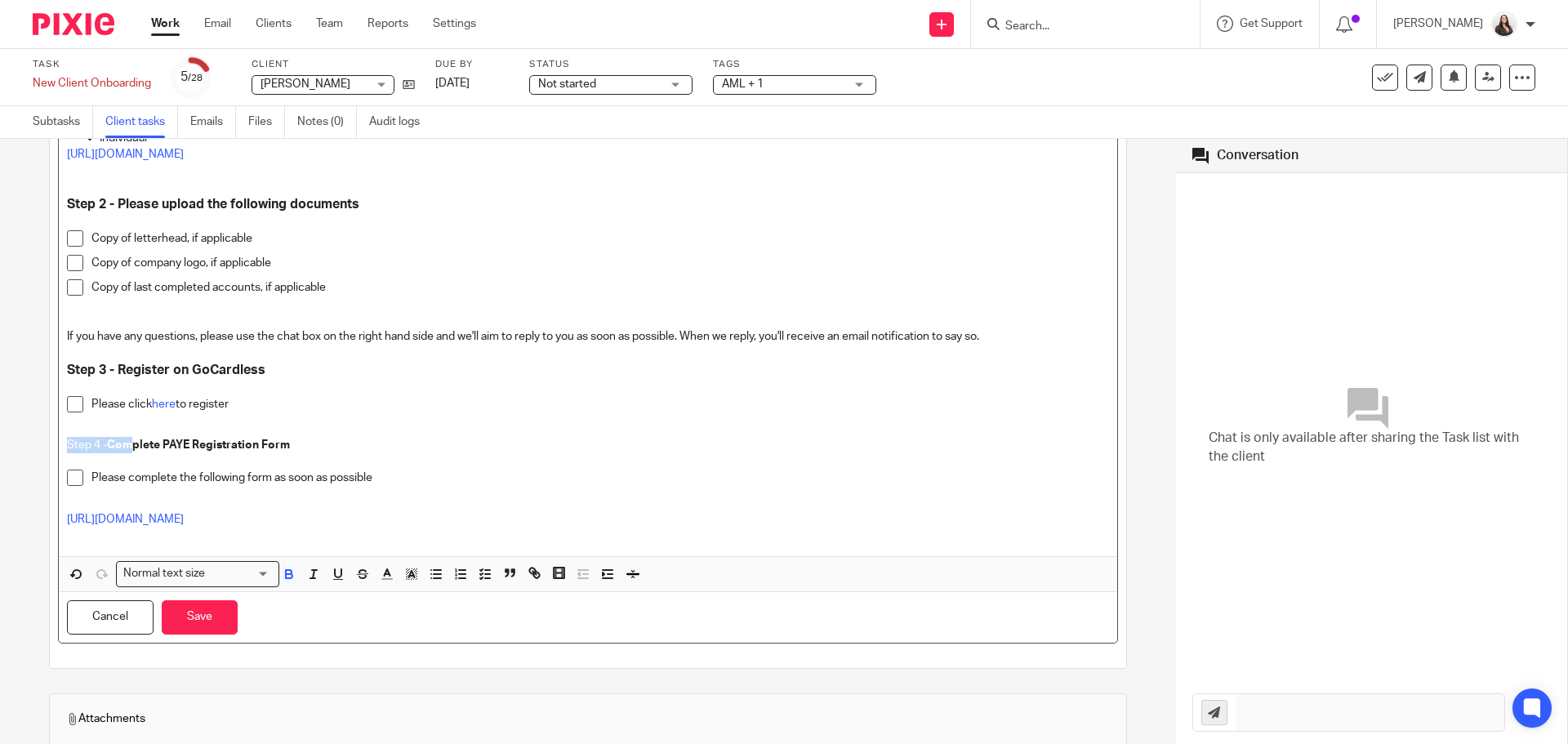
drag, startPoint x: 64, startPoint y: 442, endPoint x: 134, endPoint y: 443, distance: 70.0
click at [297, 577] on button "button" at bounding box center [289, 573] width 20 height 20
click at [435, 515] on p "https://forms.office.com/e/5VbvVU2mx4" at bounding box center [588, 519] width 1042 height 17
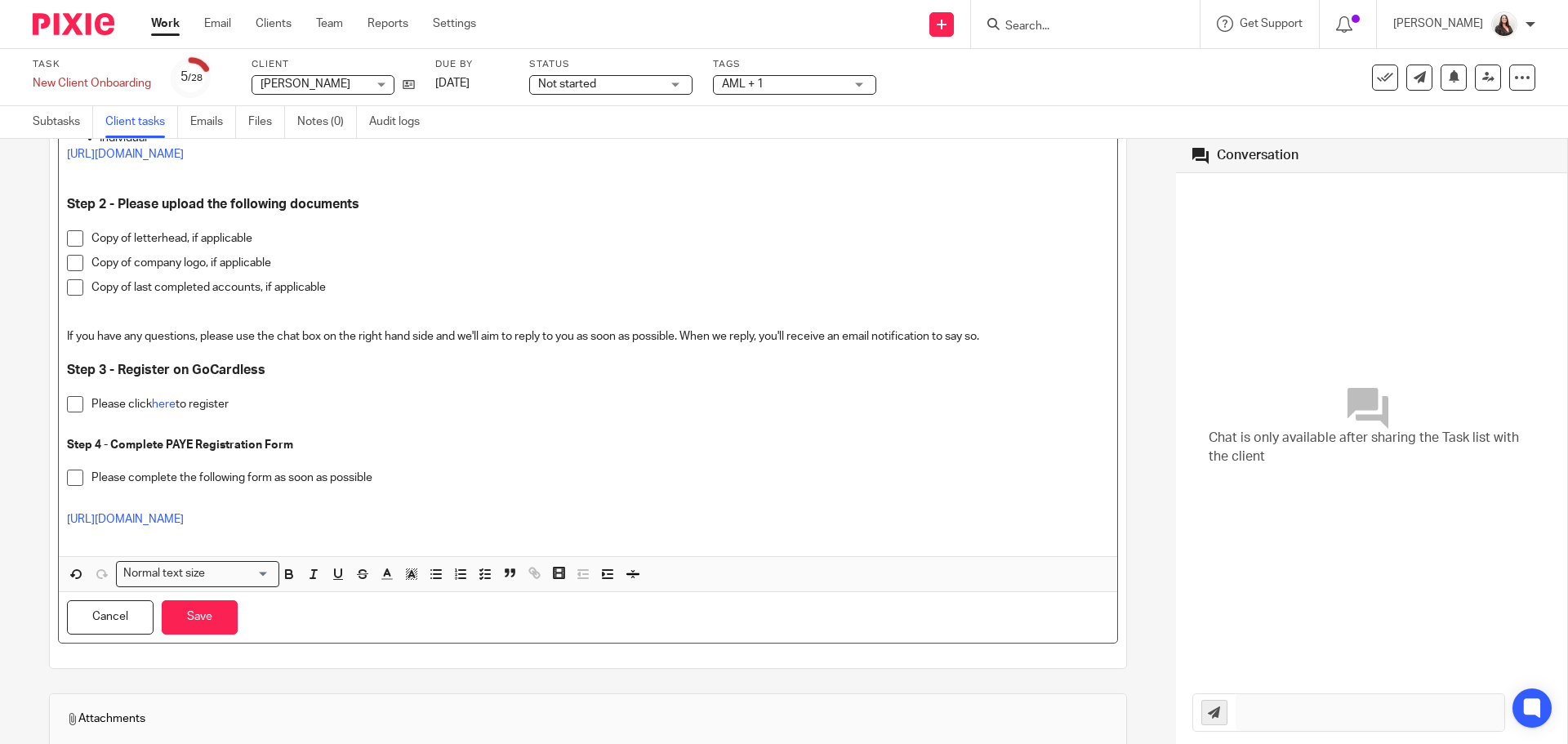
click at [299, 517] on p "https://forms.office.com/e/5VbvVU2mx4" at bounding box center [588, 519] width 1042 height 17
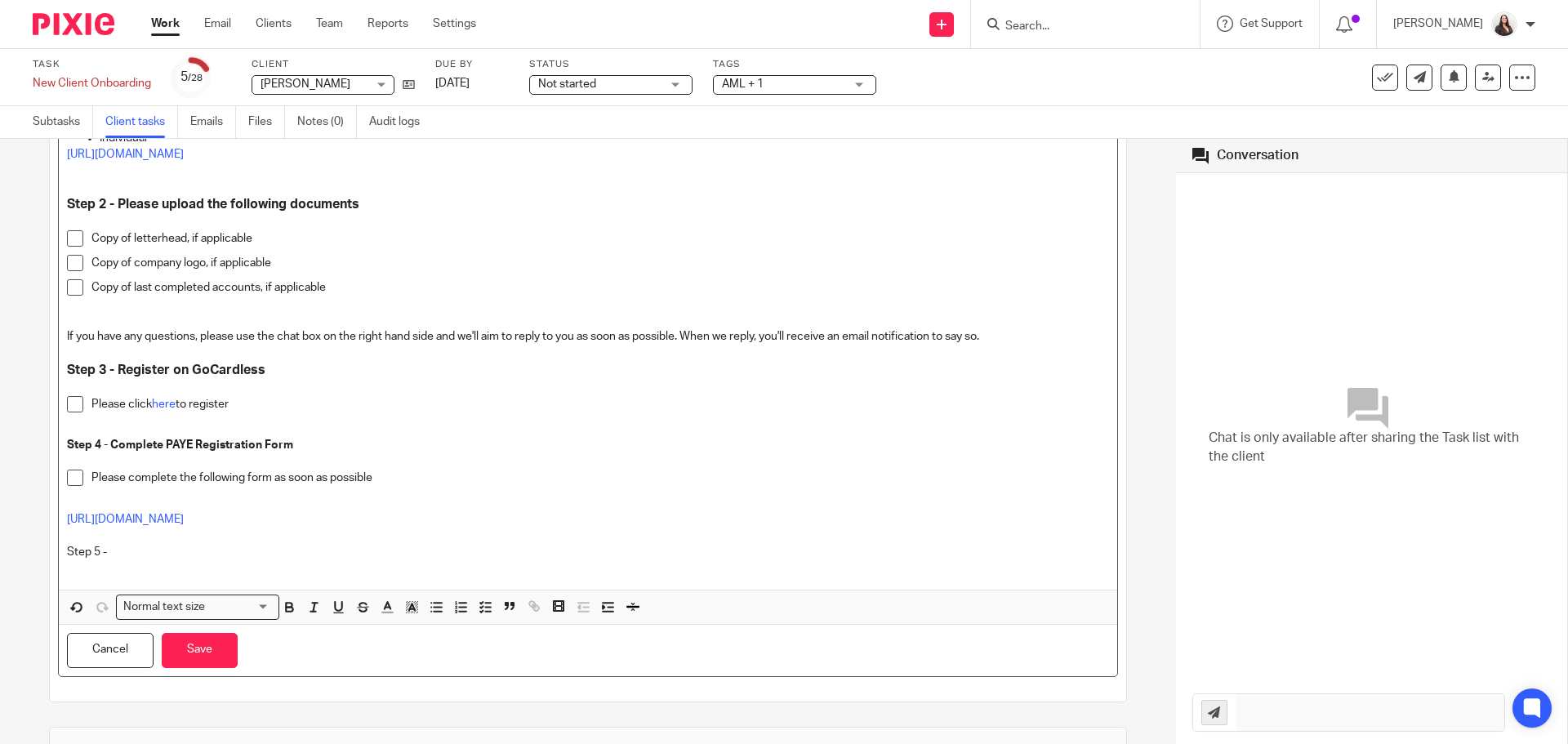
click at [118, 547] on p "Step 5 -" at bounding box center [588, 551] width 1042 height 17
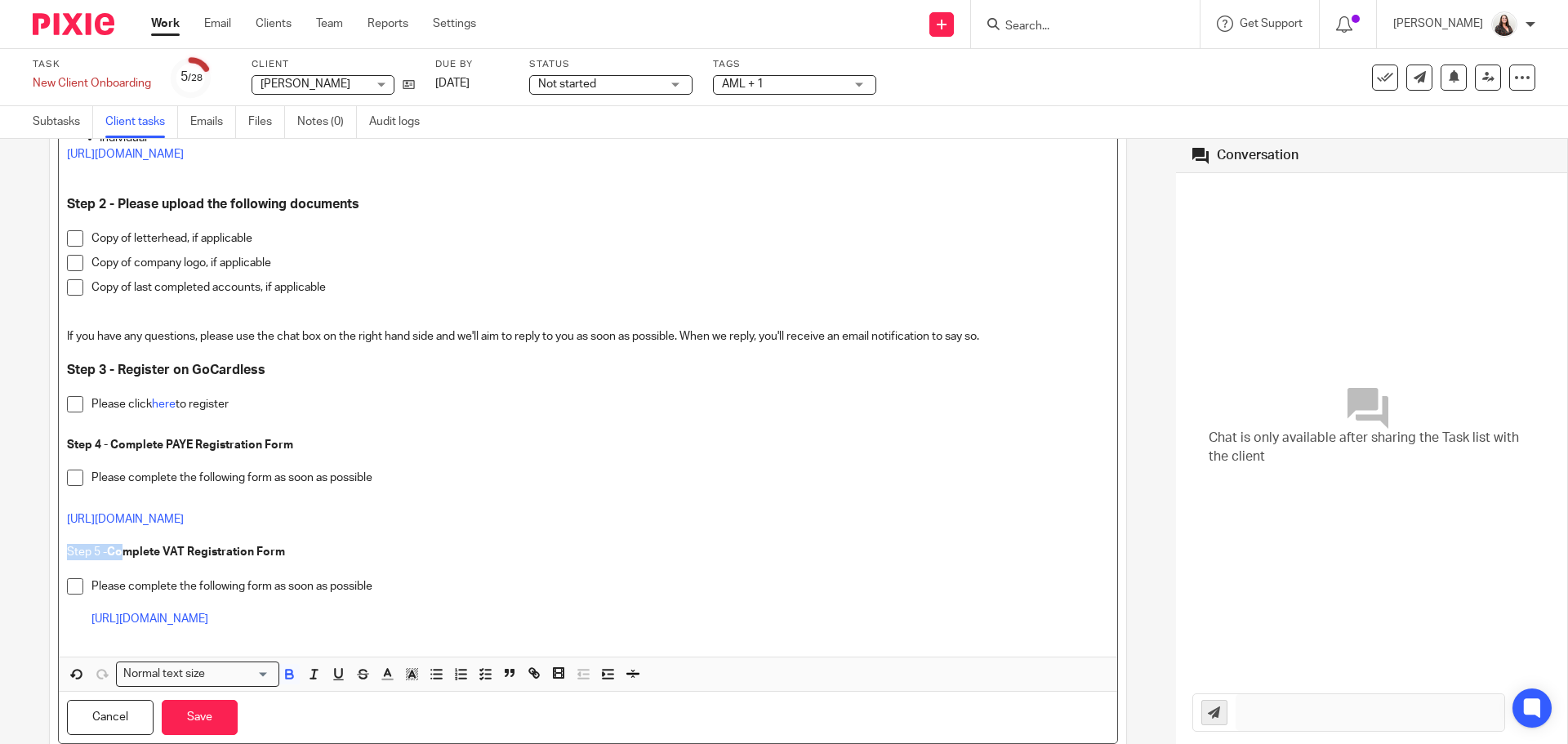
drag, startPoint x: 62, startPoint y: 550, endPoint x: 129, endPoint y: 556, distance: 67.3
click at [129, 556] on div "It is important to get our new client to start gathering the information needed…" at bounding box center [587, 29] width 1058 height 1256
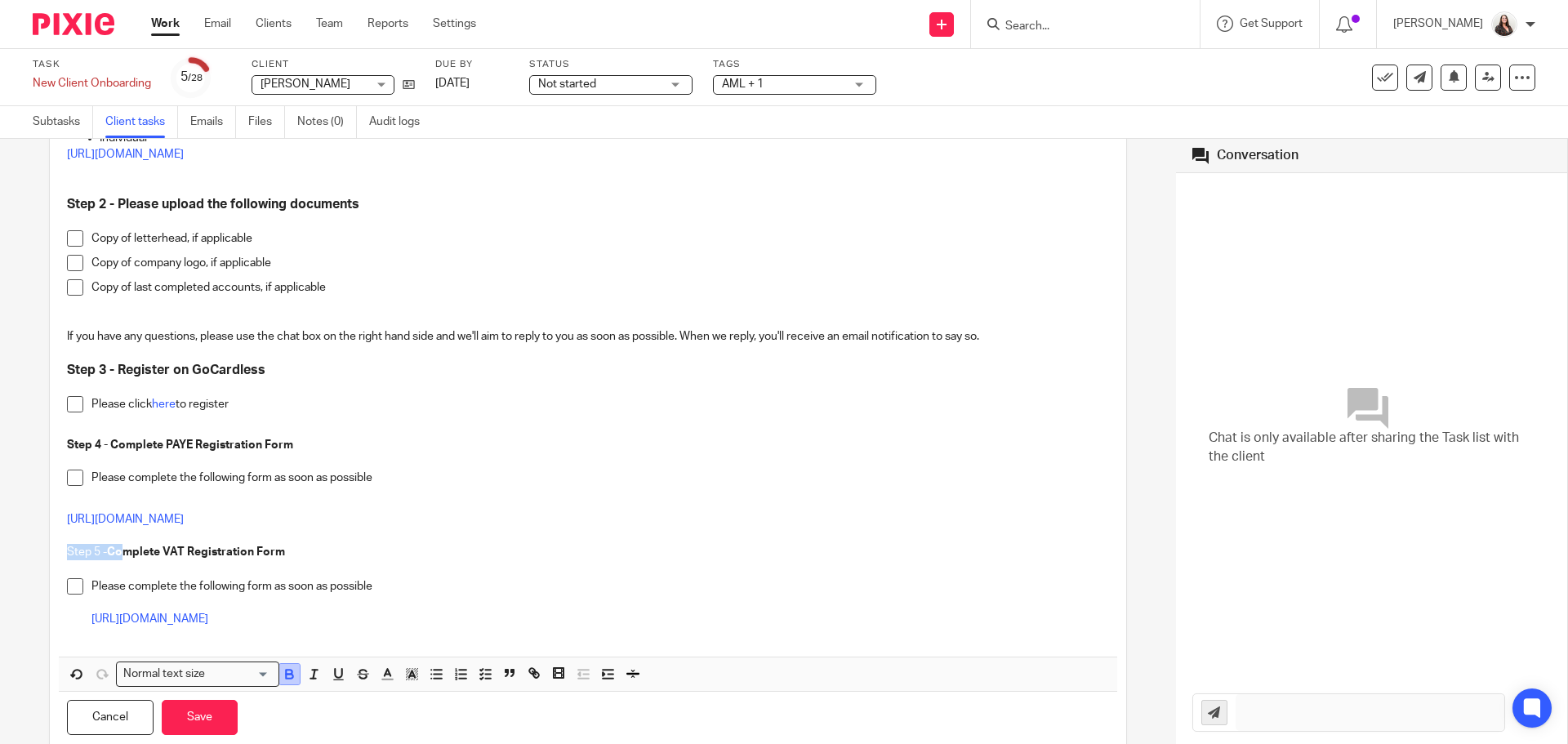
click at [294, 675] on icon "button" at bounding box center [289, 673] width 15 height 15
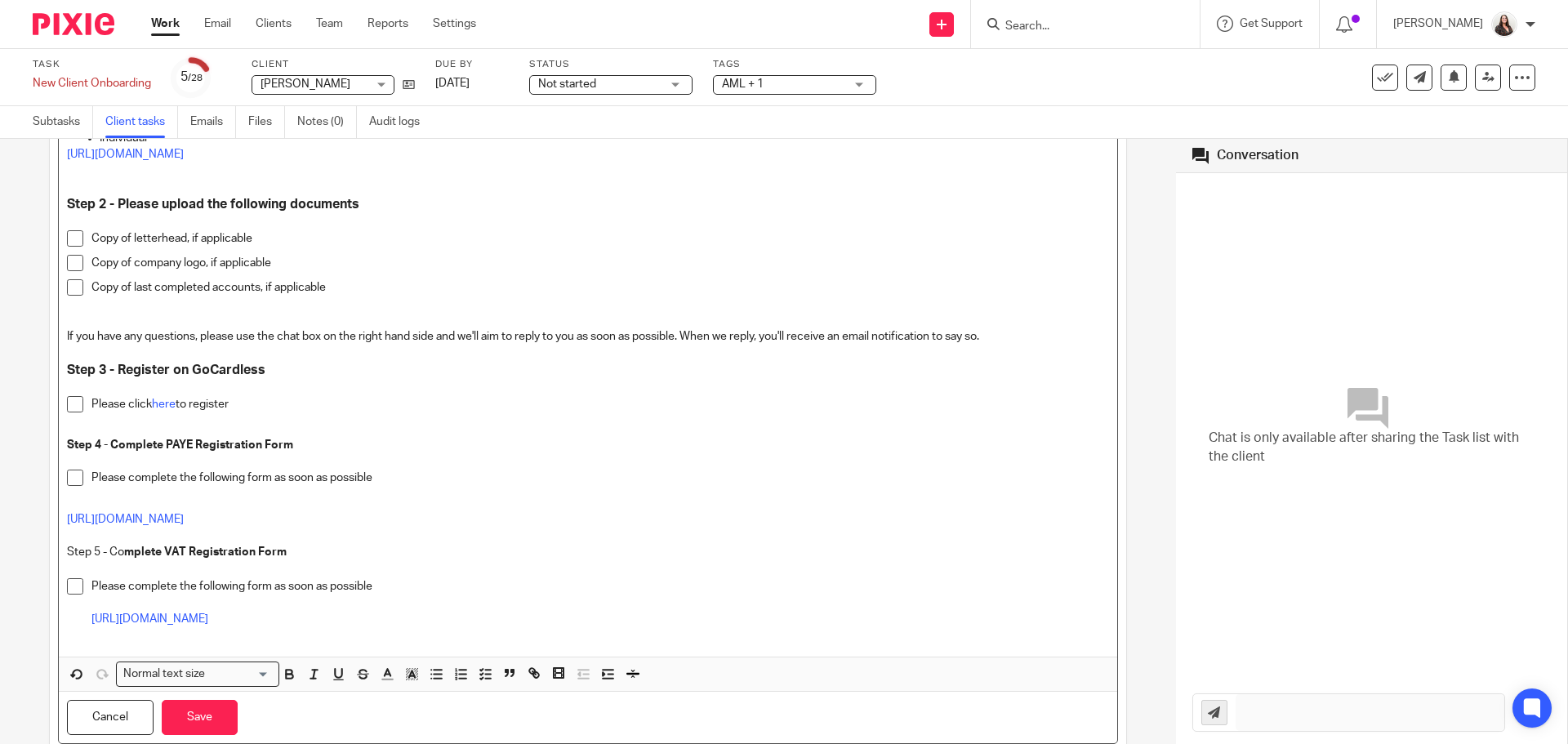
click at [186, 556] on strong "mplete VAT Registration Form" at bounding box center [205, 551] width 162 height 11
drag, startPoint x: 65, startPoint y: 551, endPoint x: 140, endPoint y: 556, distance: 75.2
click at [140, 556] on p "Step 5 - Co mplete VAT Registration Form" at bounding box center [588, 551] width 1042 height 17
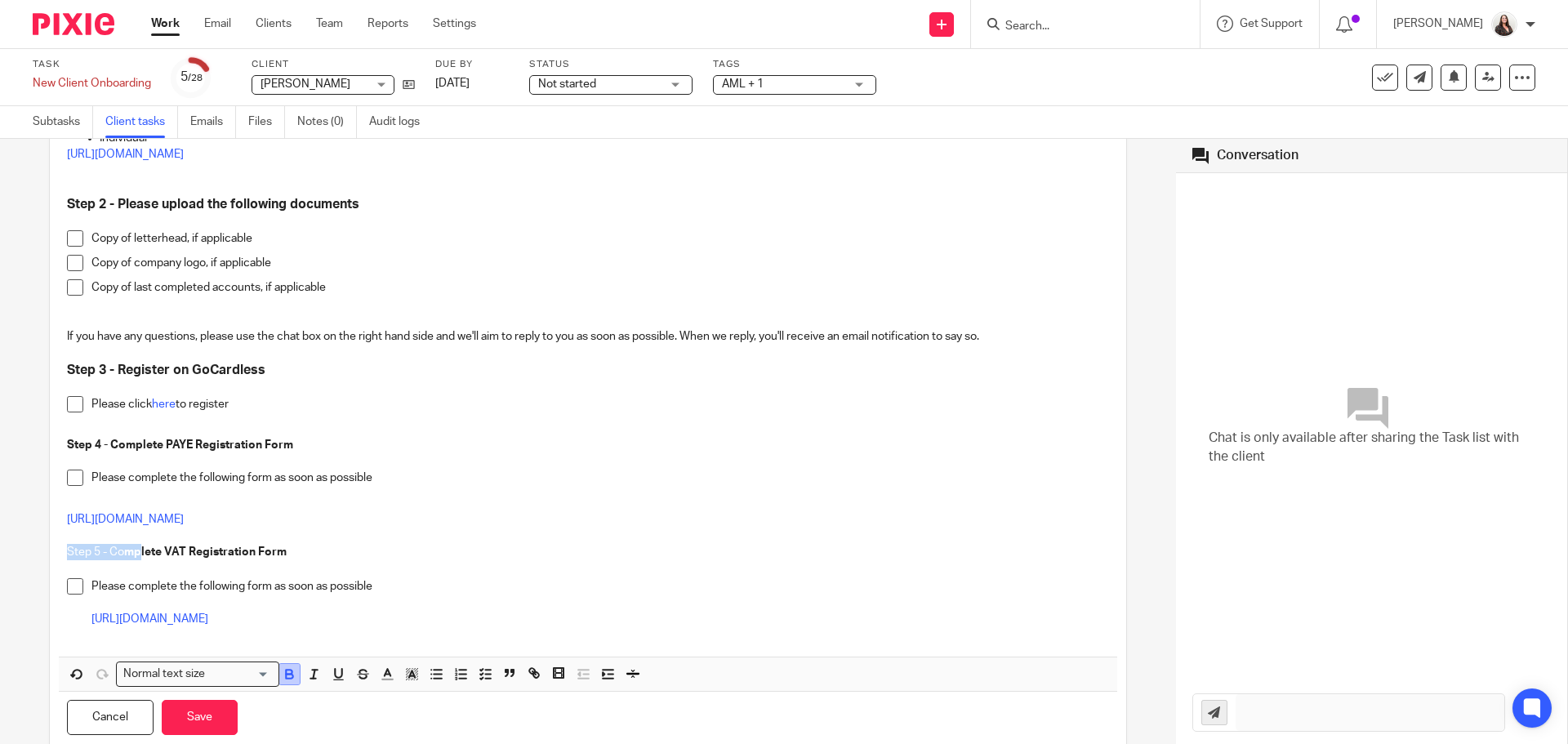
click at [288, 675] on icon "button" at bounding box center [289, 673] width 15 height 15
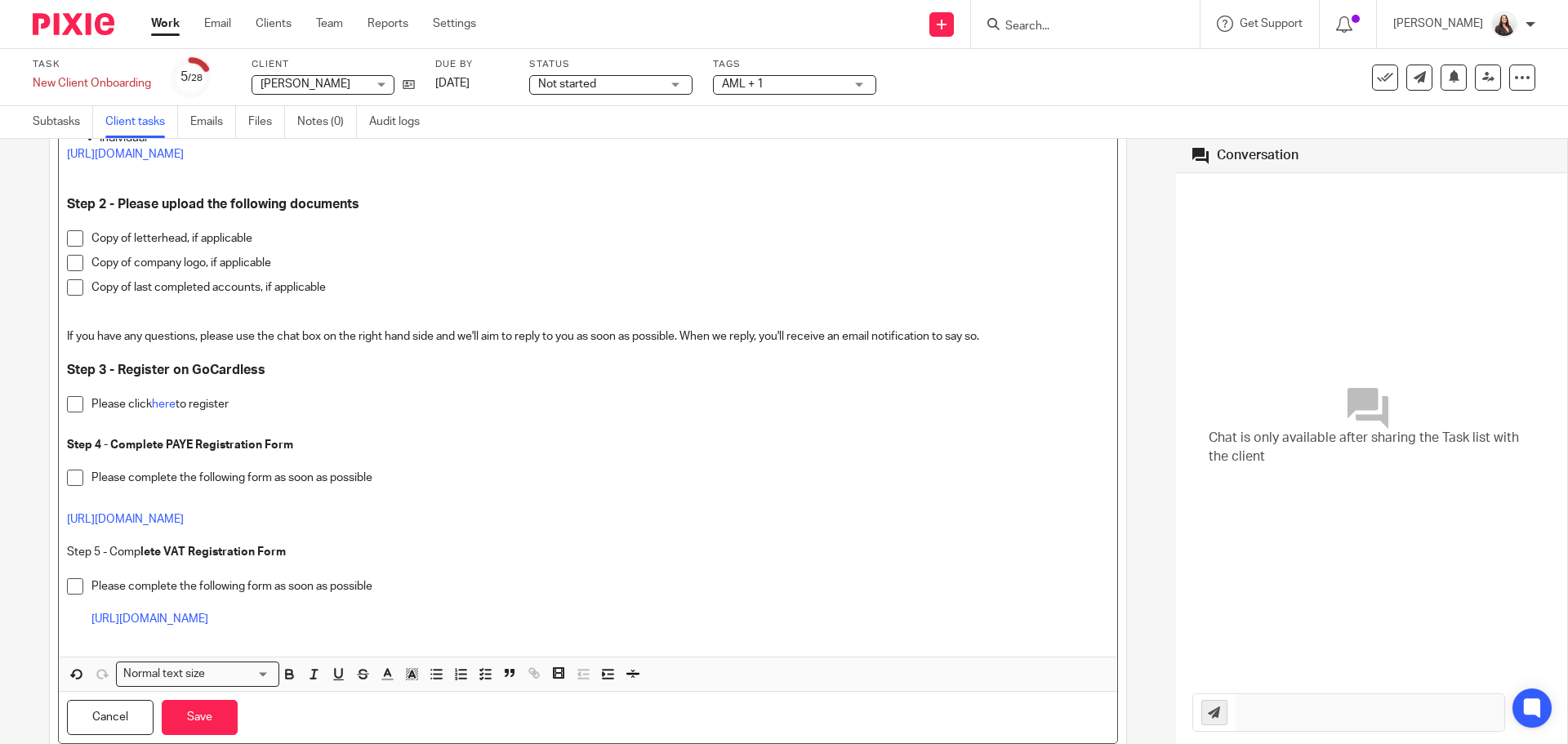
click at [325, 541] on p at bounding box center [588, 536] width 1042 height 17
drag, startPoint x: 63, startPoint y: 551, endPoint x: 236, endPoint y: 558, distance: 173.1
click at [236, 558] on div "It is important to get our new client to start gathering the information needed…" at bounding box center [587, 29] width 1058 height 1256
click at [290, 679] on icon "button" at bounding box center [289, 673] width 15 height 15
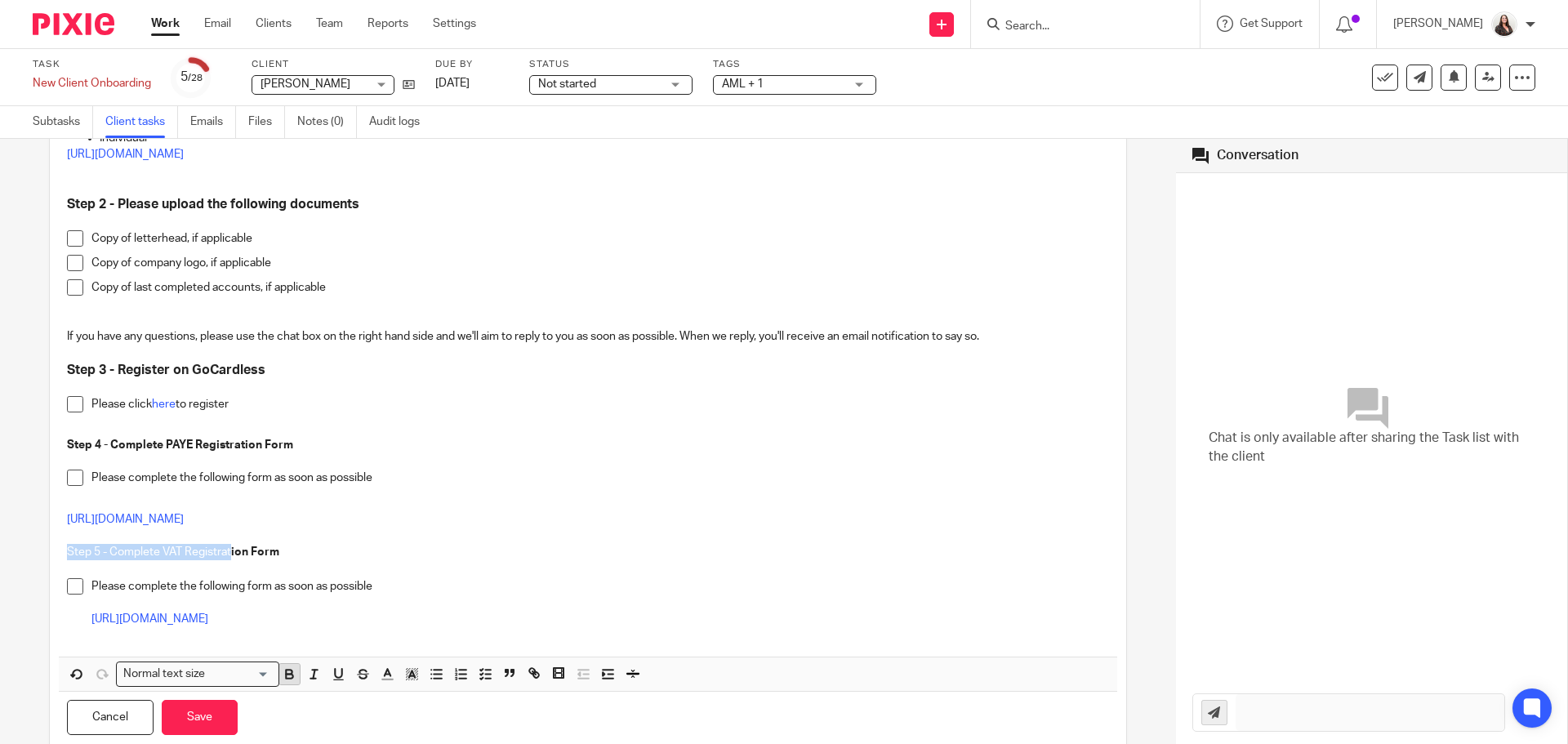
click at [289, 679] on icon "button" at bounding box center [289, 673] width 15 height 15
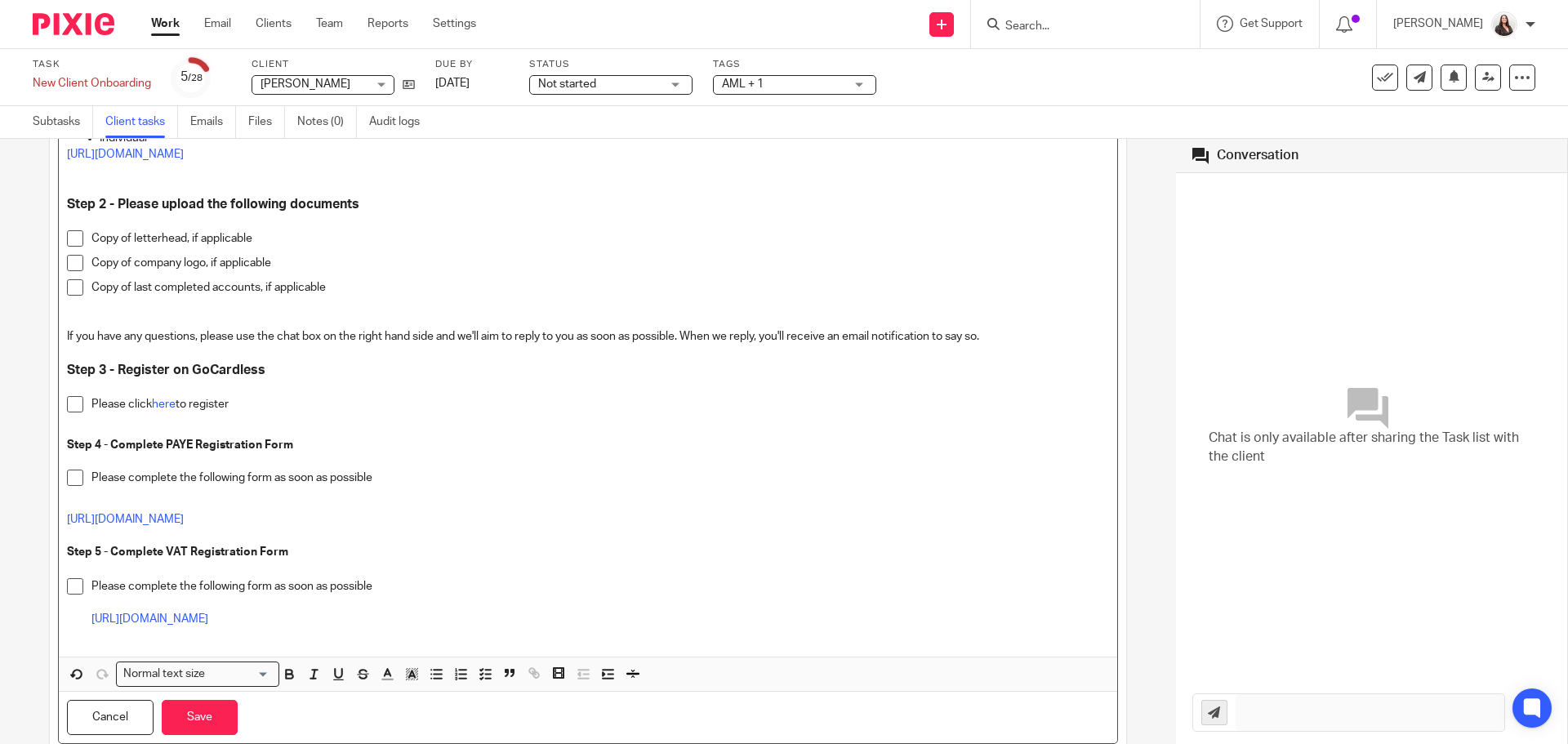
click at [259, 543] on p at bounding box center [588, 536] width 1042 height 17
drag, startPoint x: 63, startPoint y: 439, endPoint x: 292, endPoint y: 450, distance: 229.3
click at [292, 450] on div "It is important to get our new client to start gathering the information needed…" at bounding box center [587, 29] width 1058 height 1256
click at [264, 672] on input "Search for option" at bounding box center [240, 674] width 58 height 17
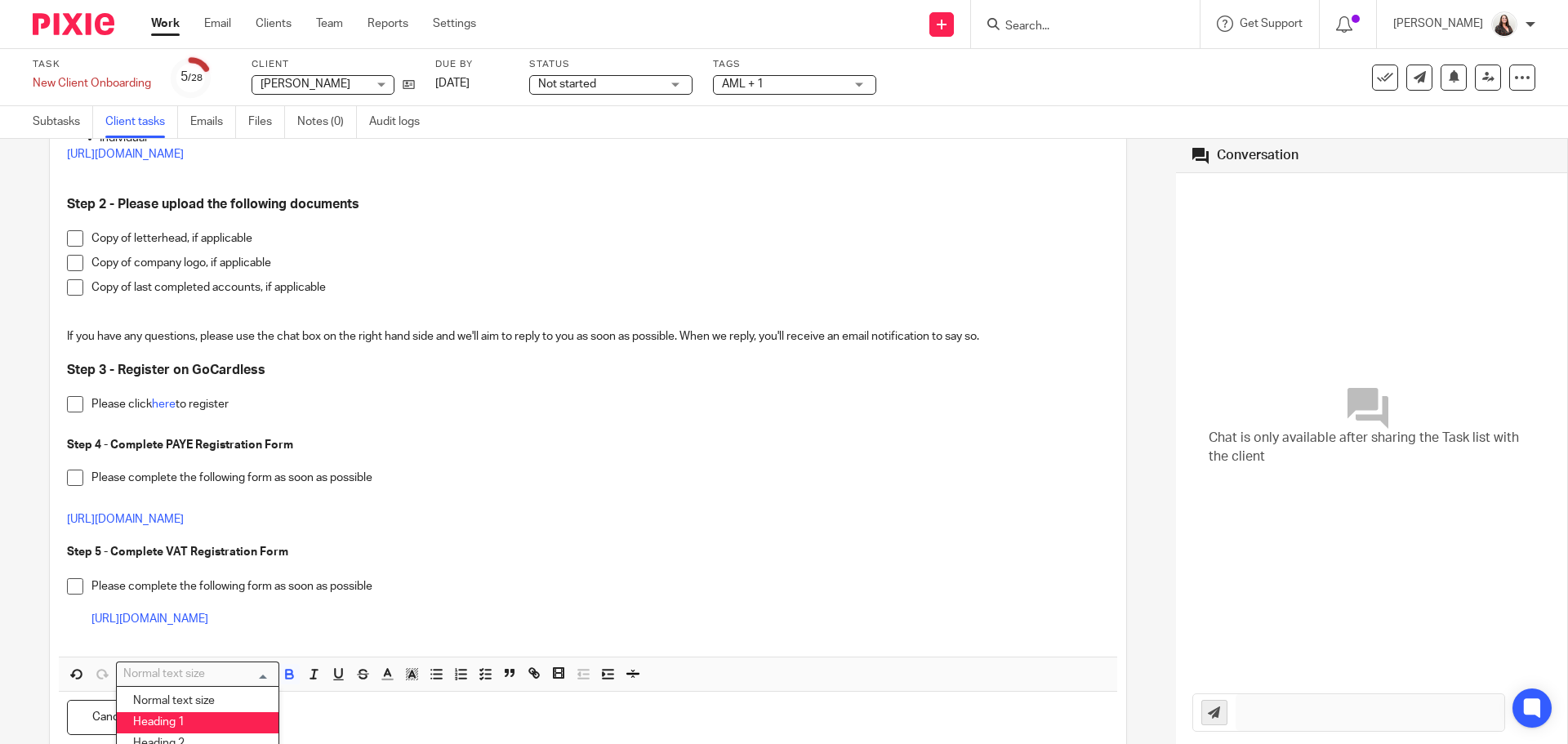
click at [181, 718] on li "Heading 1" at bounding box center [197, 722] width 161 height 21
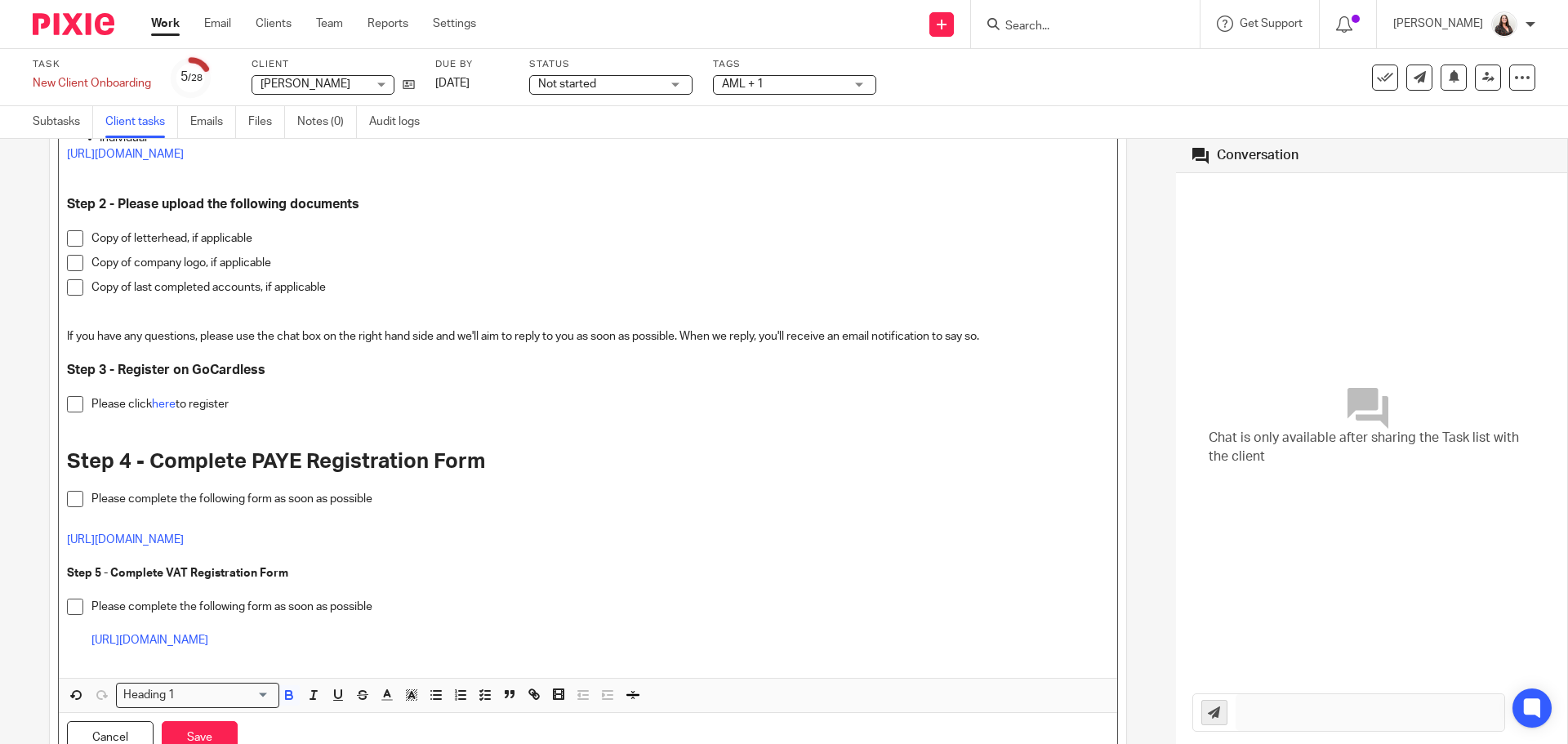
click at [266, 691] on input "Search for option" at bounding box center [225, 695] width 89 height 17
click at [198, 719] on li "Normal text size" at bounding box center [197, 722] width 161 height 21
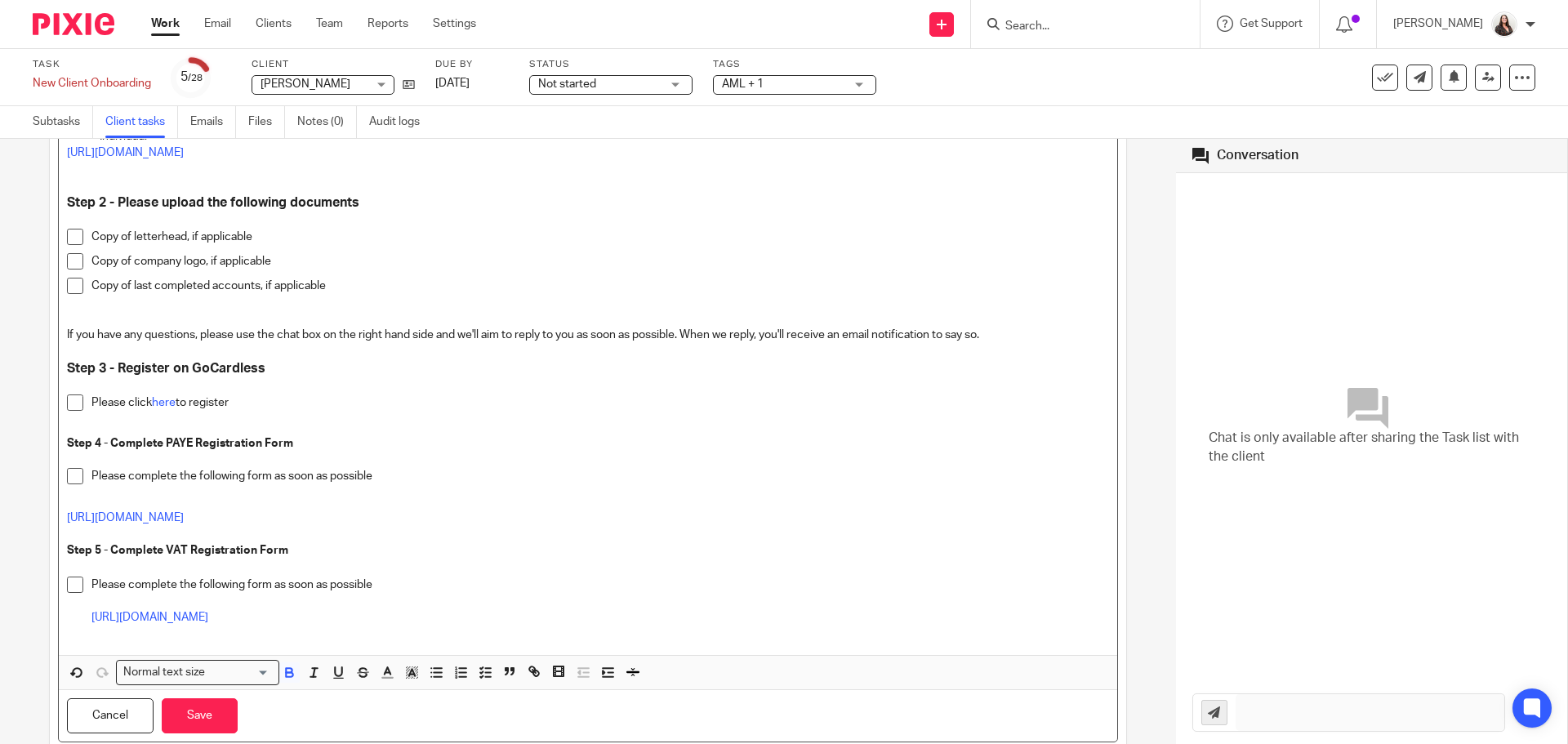
scroll to position [816, 0]
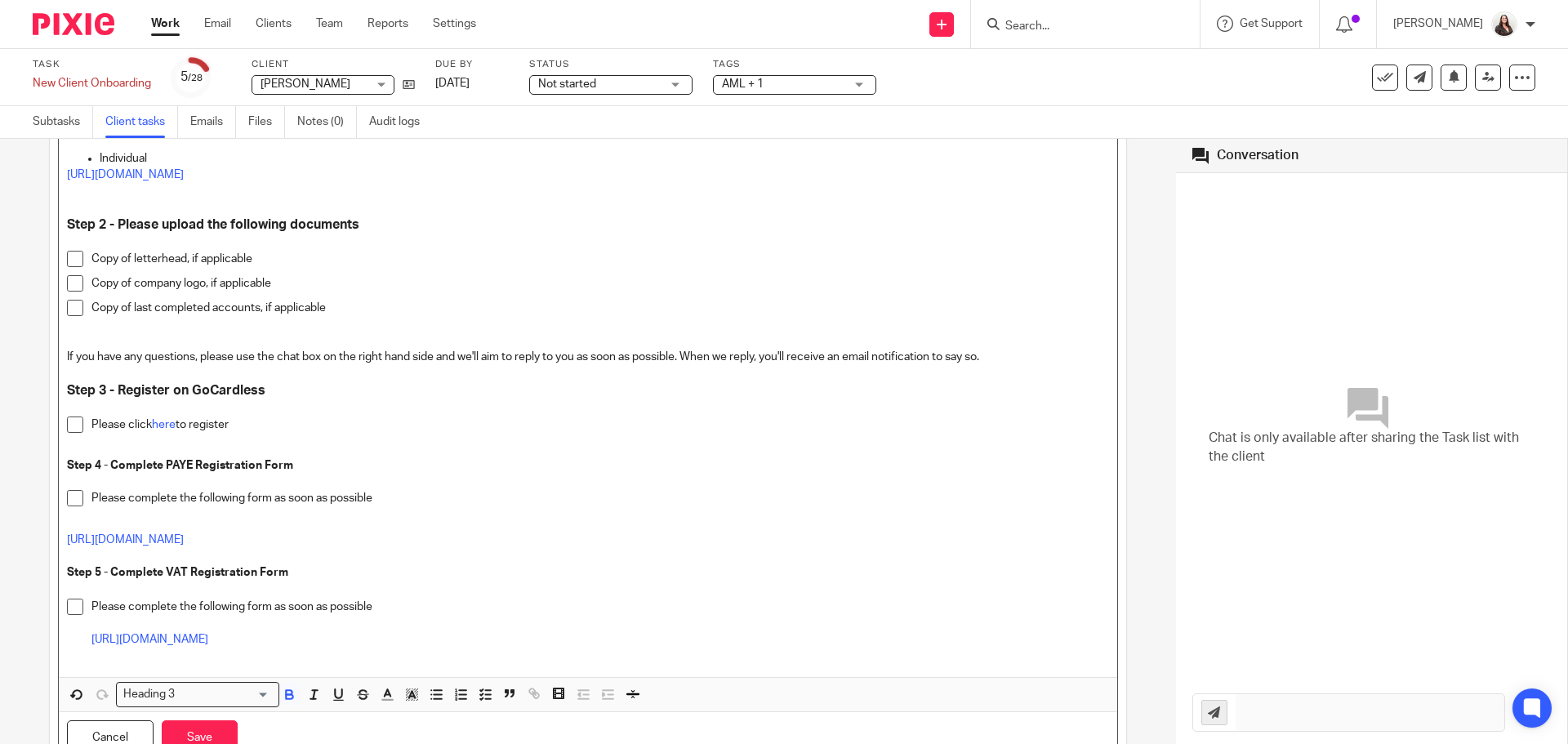
click at [205, 392] on strong "Step 3 - Register on GoCardless" at bounding box center [166, 390] width 198 height 13
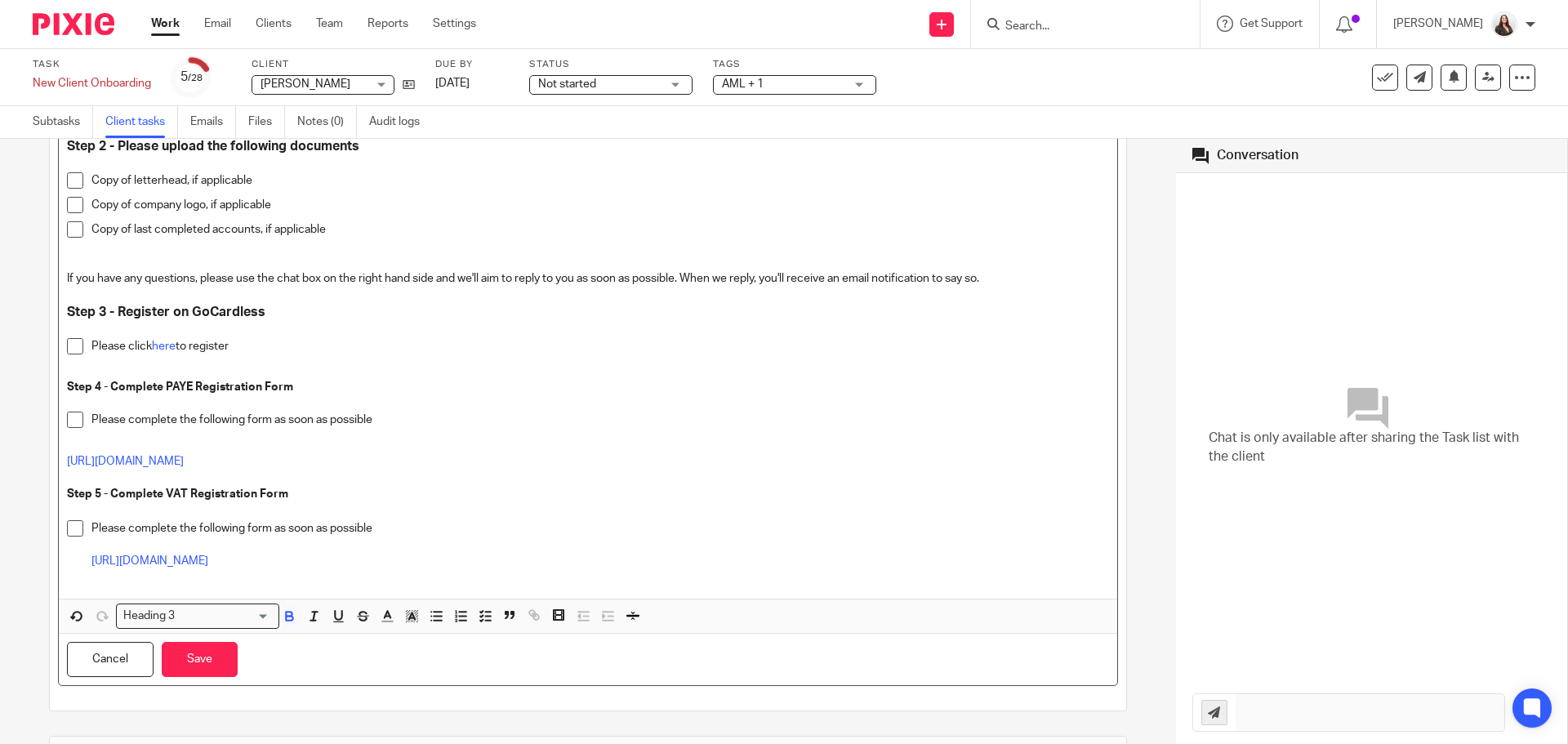
scroll to position [877, 0]
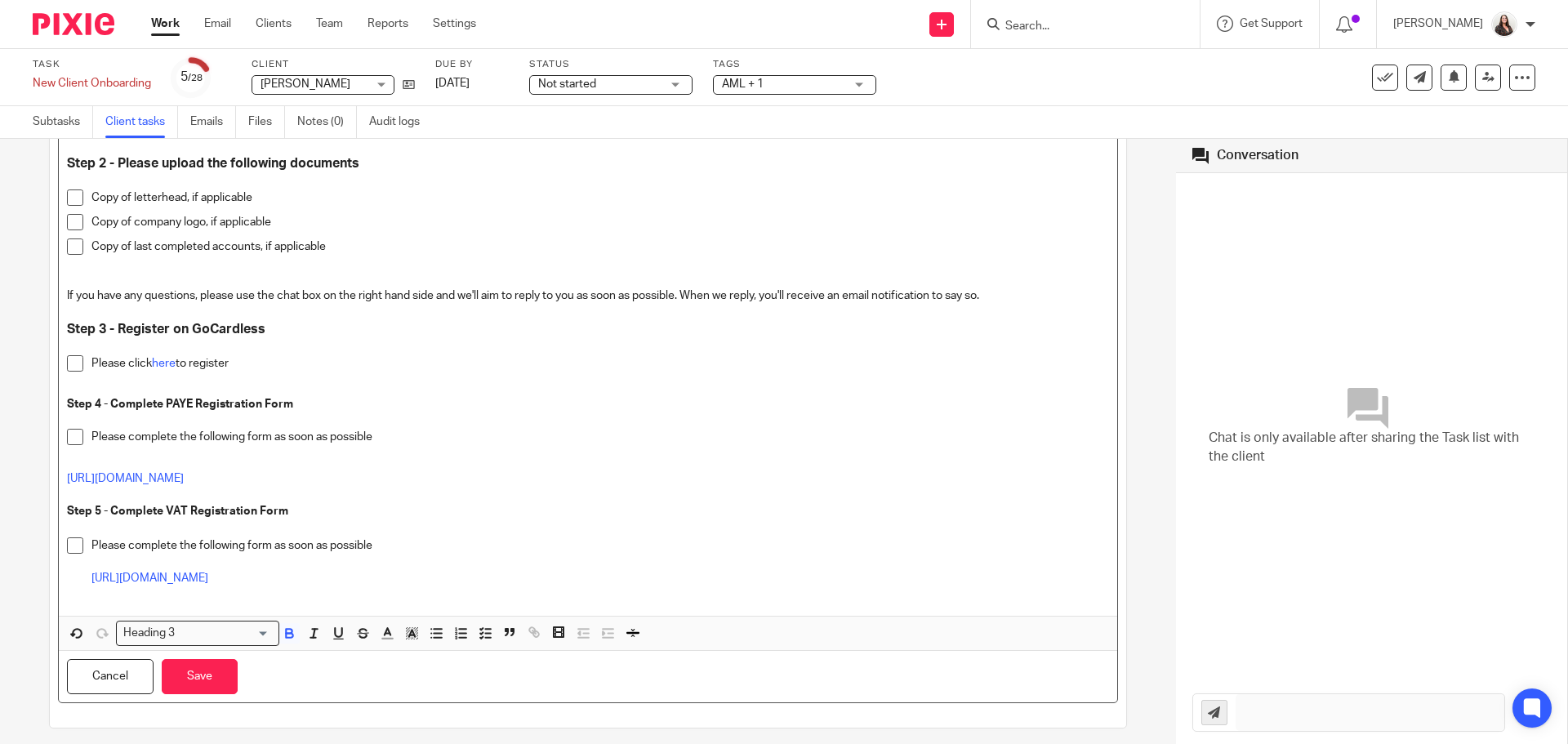
click at [193, 332] on strong "Step 3 - Register on GoCardless" at bounding box center [166, 329] width 198 height 13
click at [115, 323] on strong "Step 3 - Register on GoCardless" at bounding box center [166, 329] width 198 height 13
click at [153, 399] on strong "Step 4 - Complete PAYE Registration Form" at bounding box center [180, 404] width 226 height 11
drag, startPoint x: 62, startPoint y: 401, endPoint x: 298, endPoint y: 408, distance: 236.1
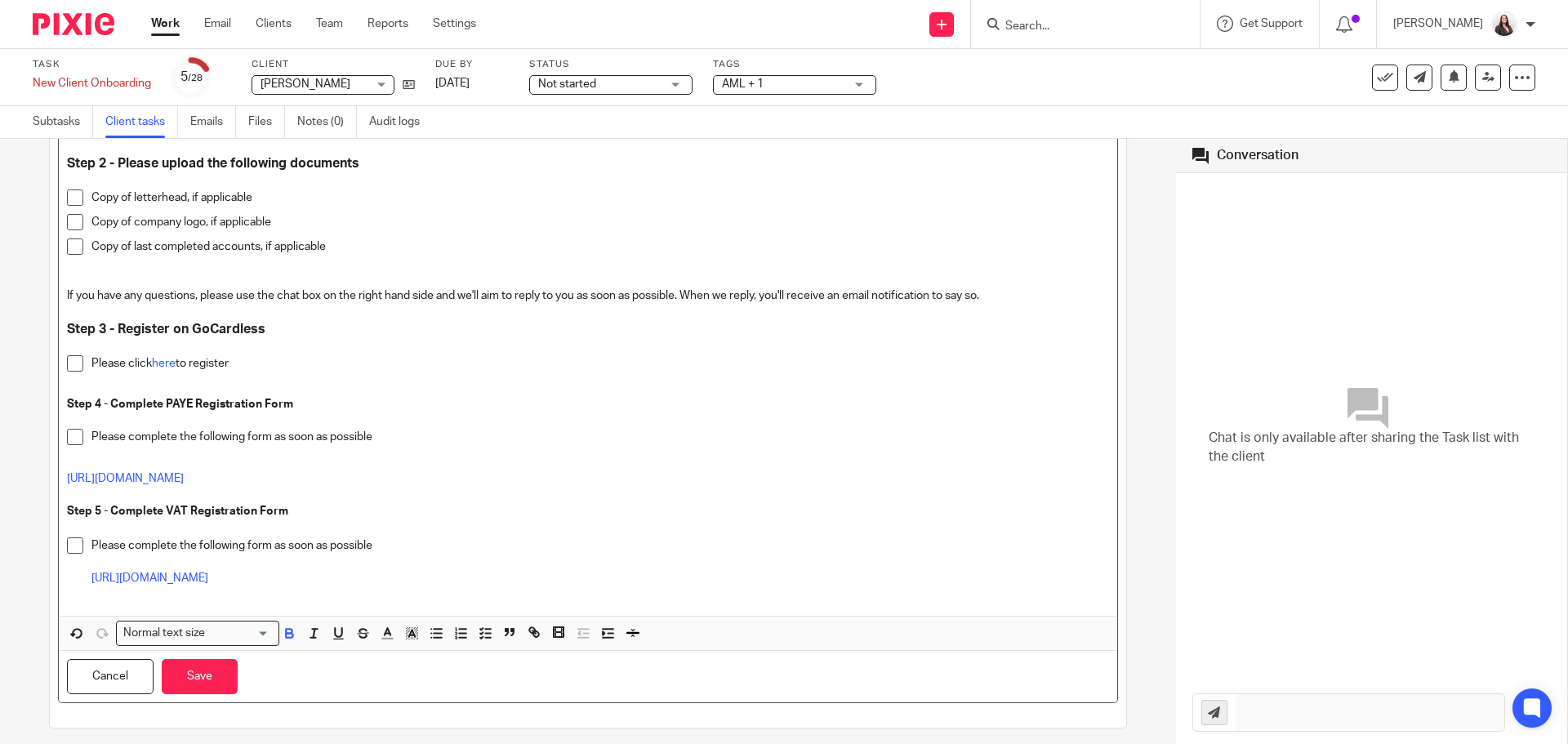
click at [267, 626] on input "Search for option" at bounding box center [240, 633] width 58 height 17
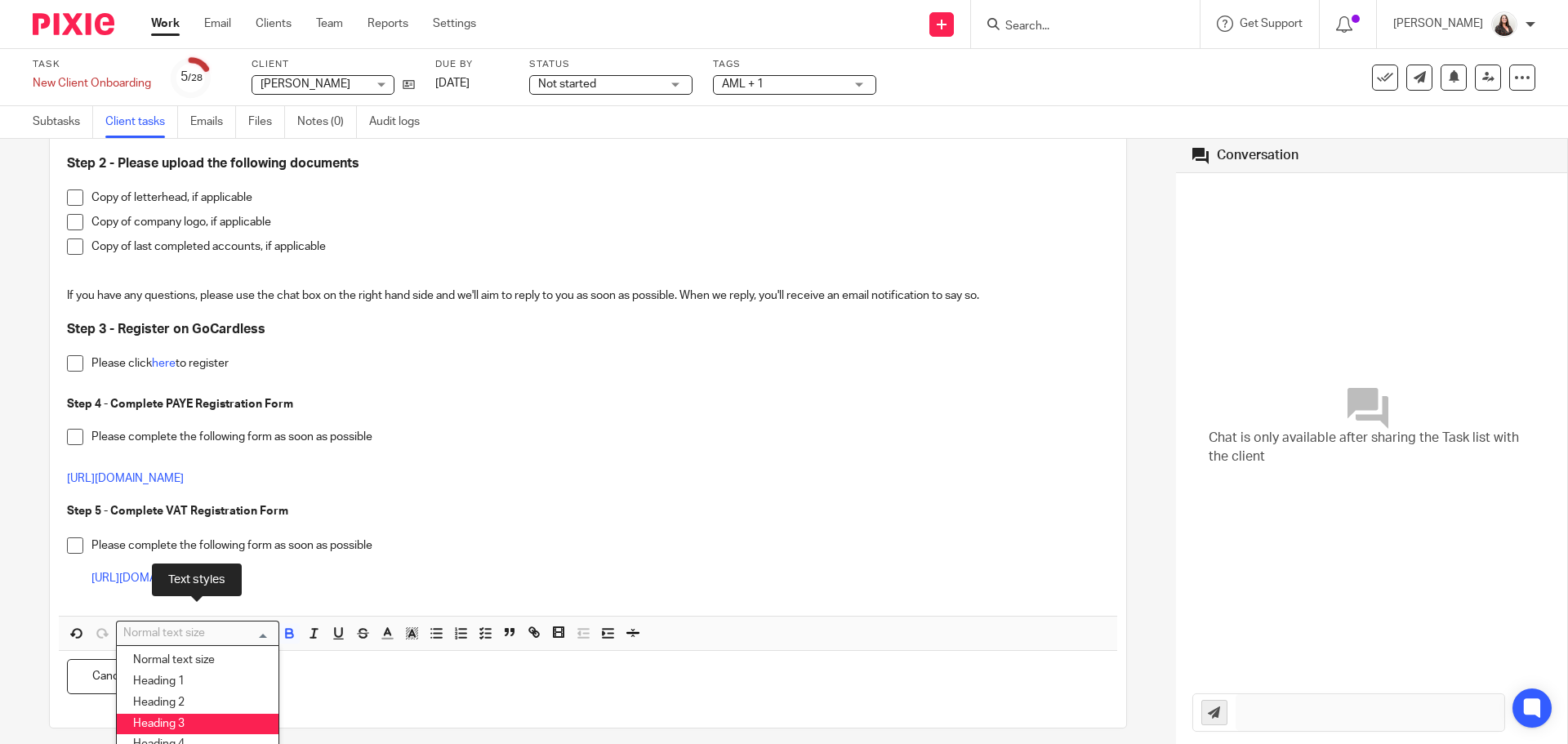
click at [196, 717] on li "Heading 3" at bounding box center [197, 724] width 161 height 21
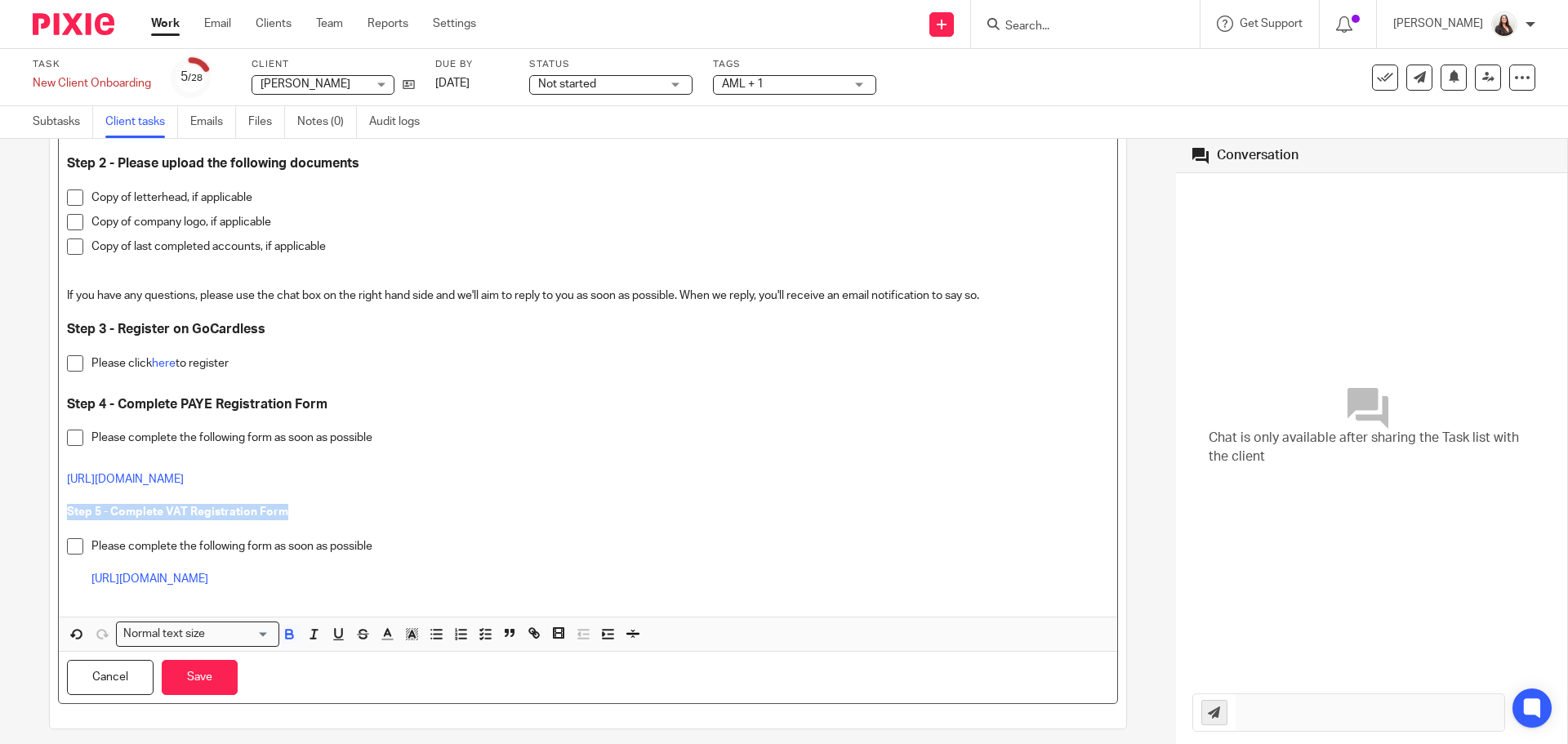
drag, startPoint x: 65, startPoint y: 511, endPoint x: 305, endPoint y: 518, distance: 240.1
click at [305, 518] on p "Step 5 - Complete VAT Registration Form" at bounding box center [588, 512] width 1042 height 17
click at [256, 631] on input "Search for option" at bounding box center [194, 634] width 151 height 17
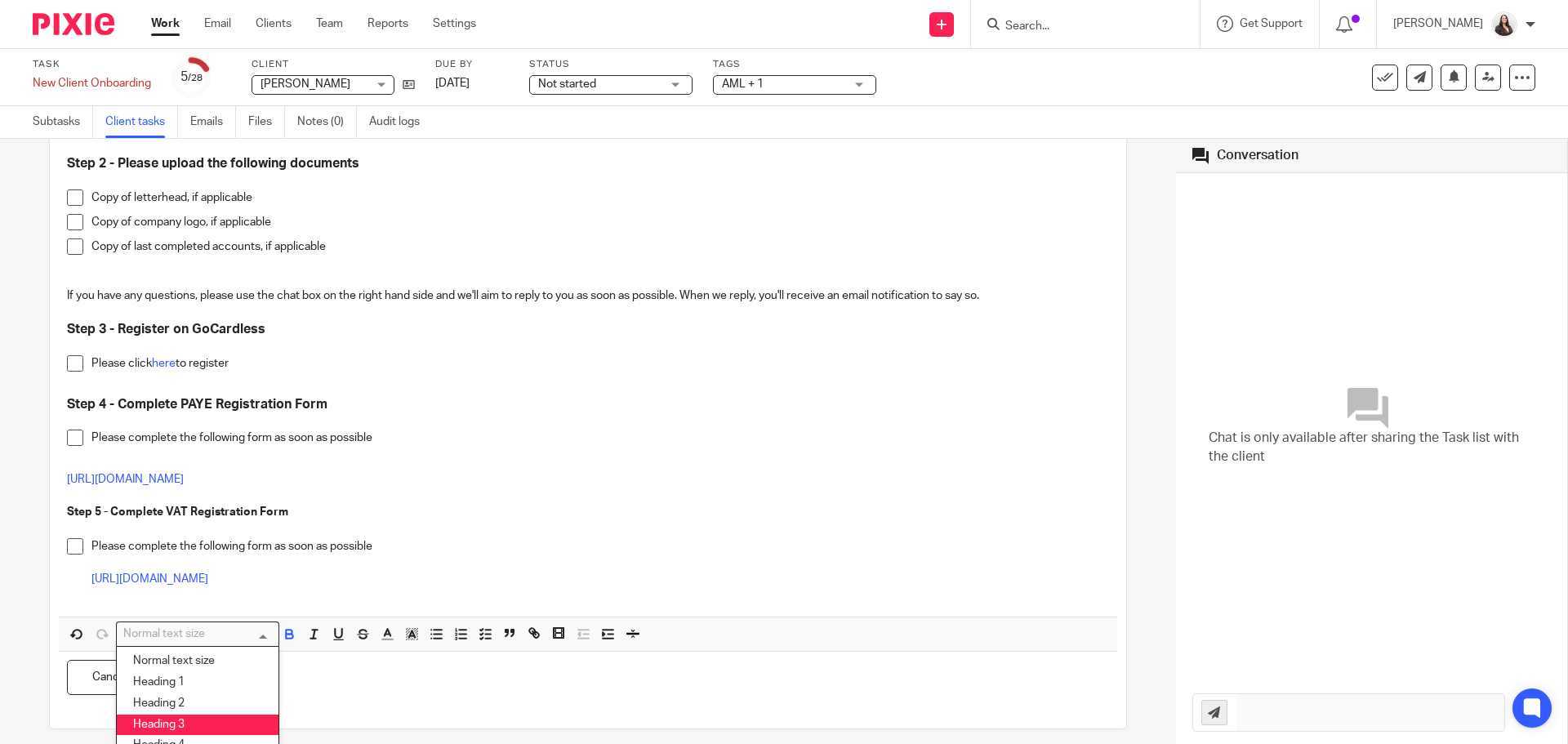
click at [173, 718] on li "Heading 3" at bounding box center [197, 725] width 161 height 21
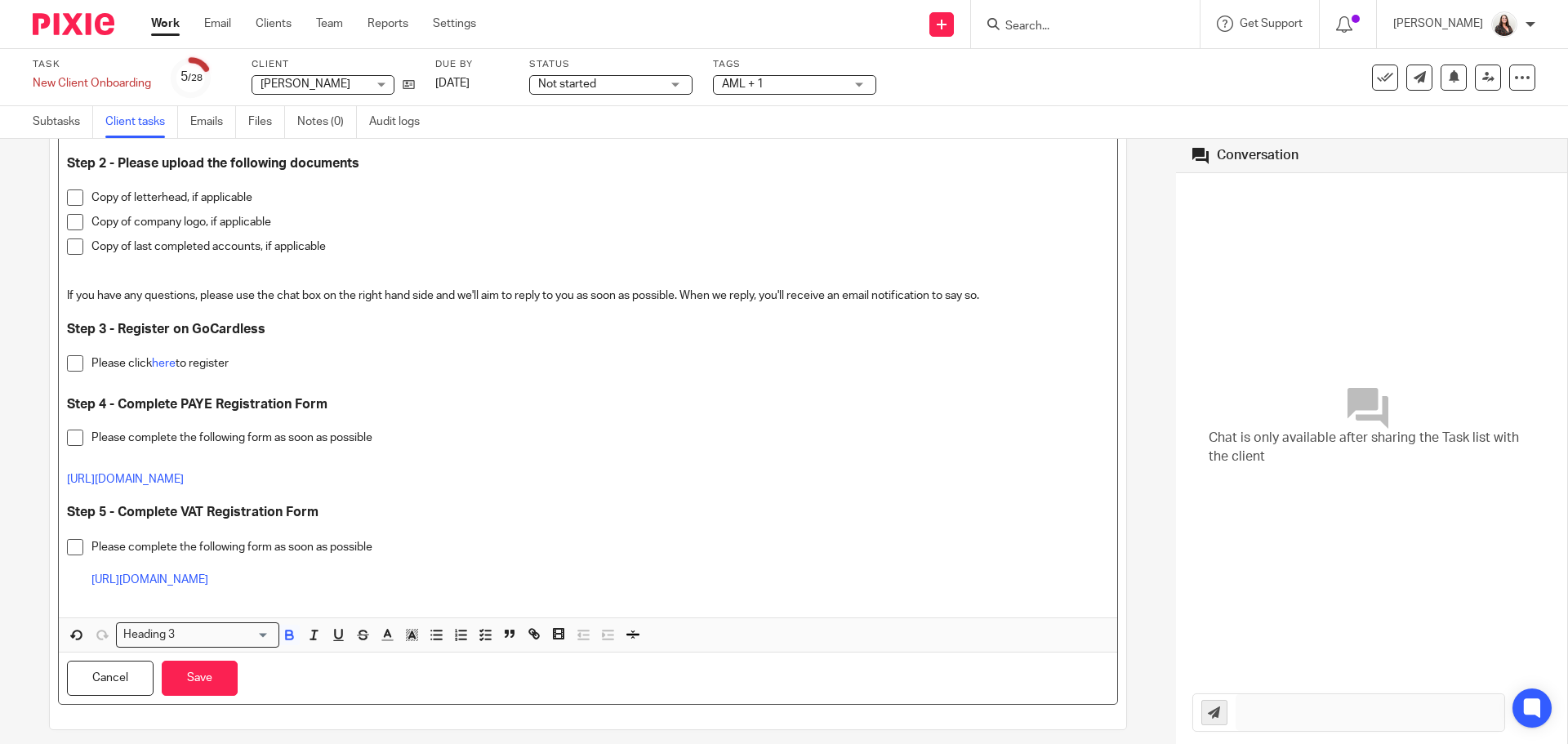
click at [344, 488] on p at bounding box center [588, 495] width 1042 height 17
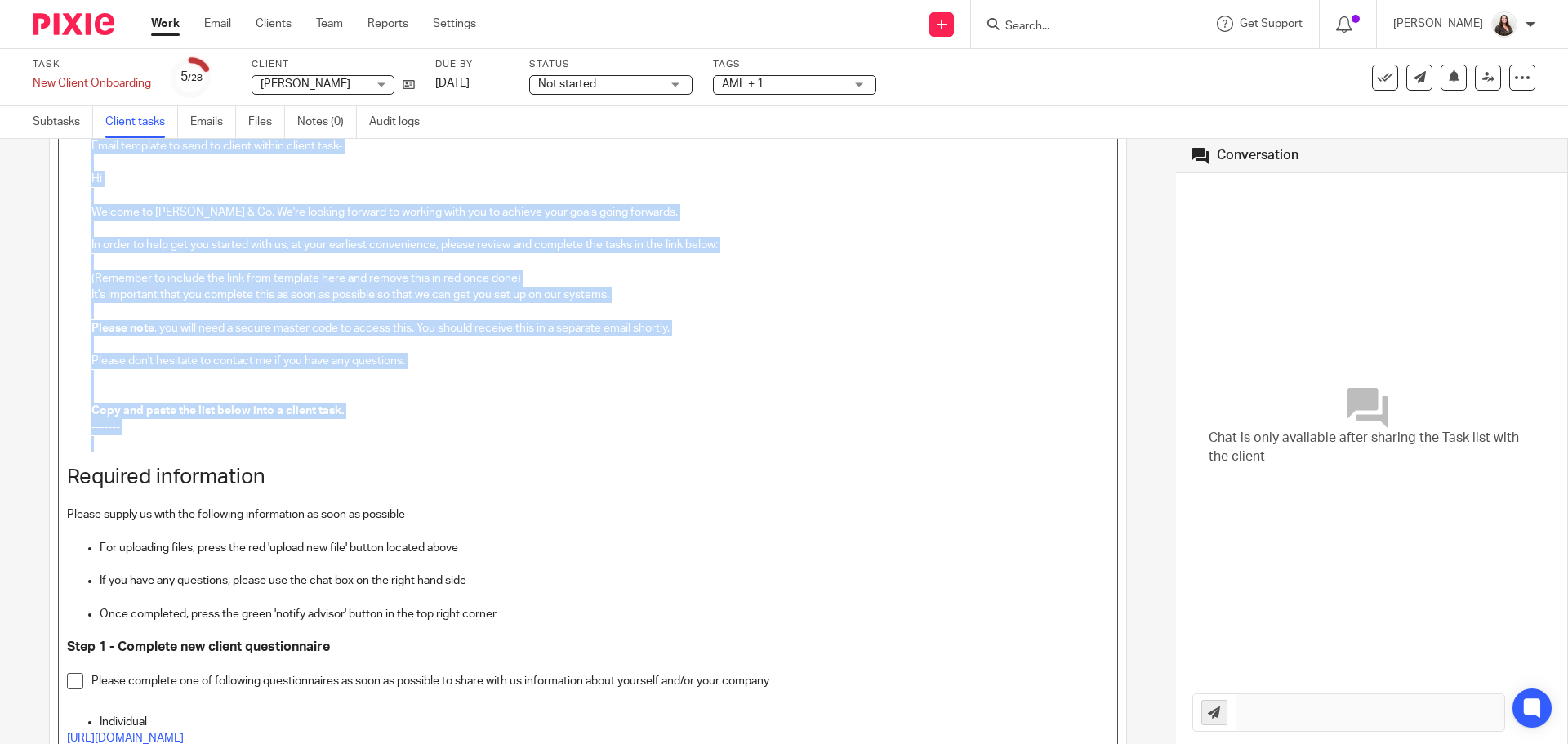
scroll to position [0, 0]
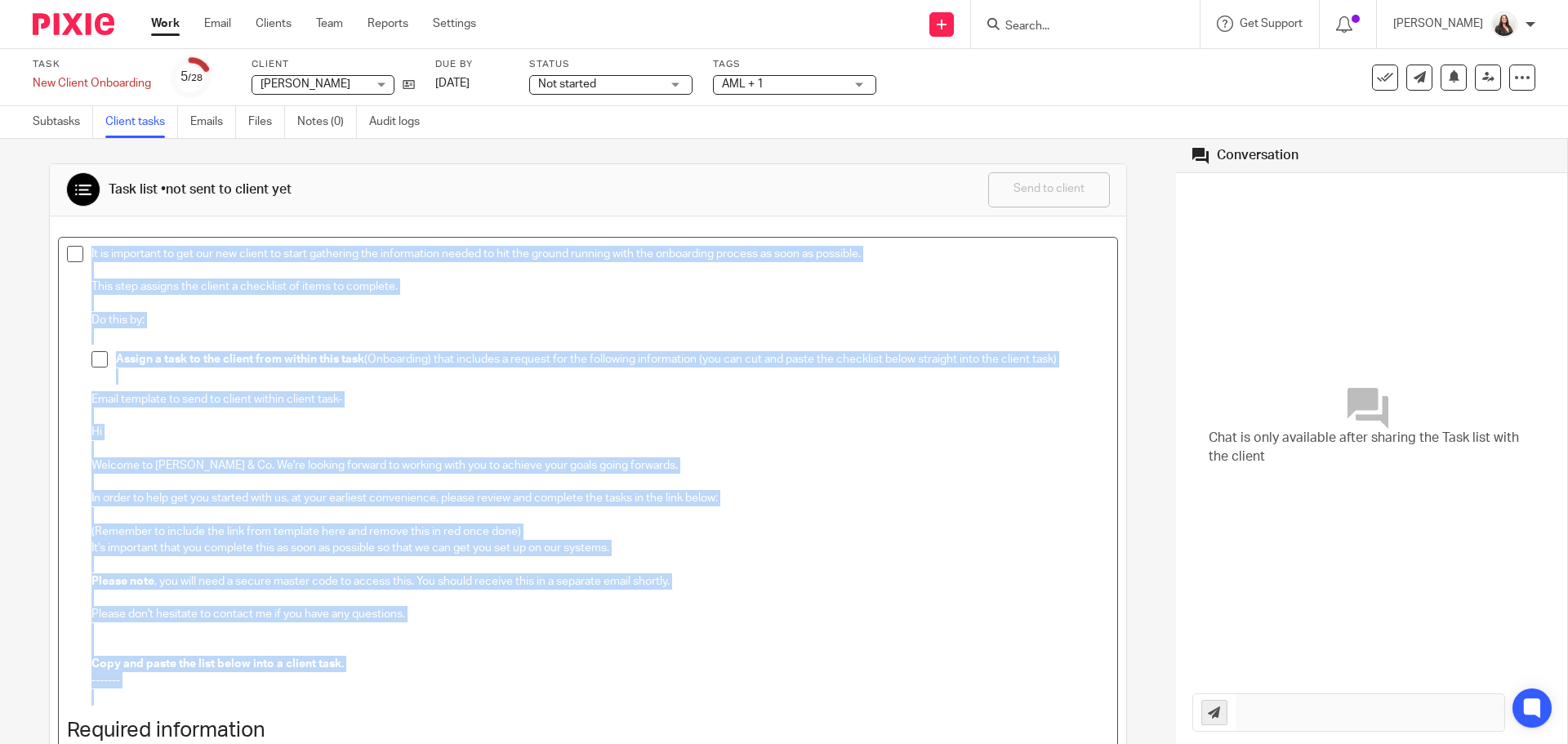
drag, startPoint x: 342, startPoint y: 341, endPoint x: 0, endPoint y: 101, distance: 417.8
click at [0, 101] on main "Task New Client Onboarding Save New Client Onboarding 5 /28 Client Angela Starl…" at bounding box center [784, 372] width 1568 height 744
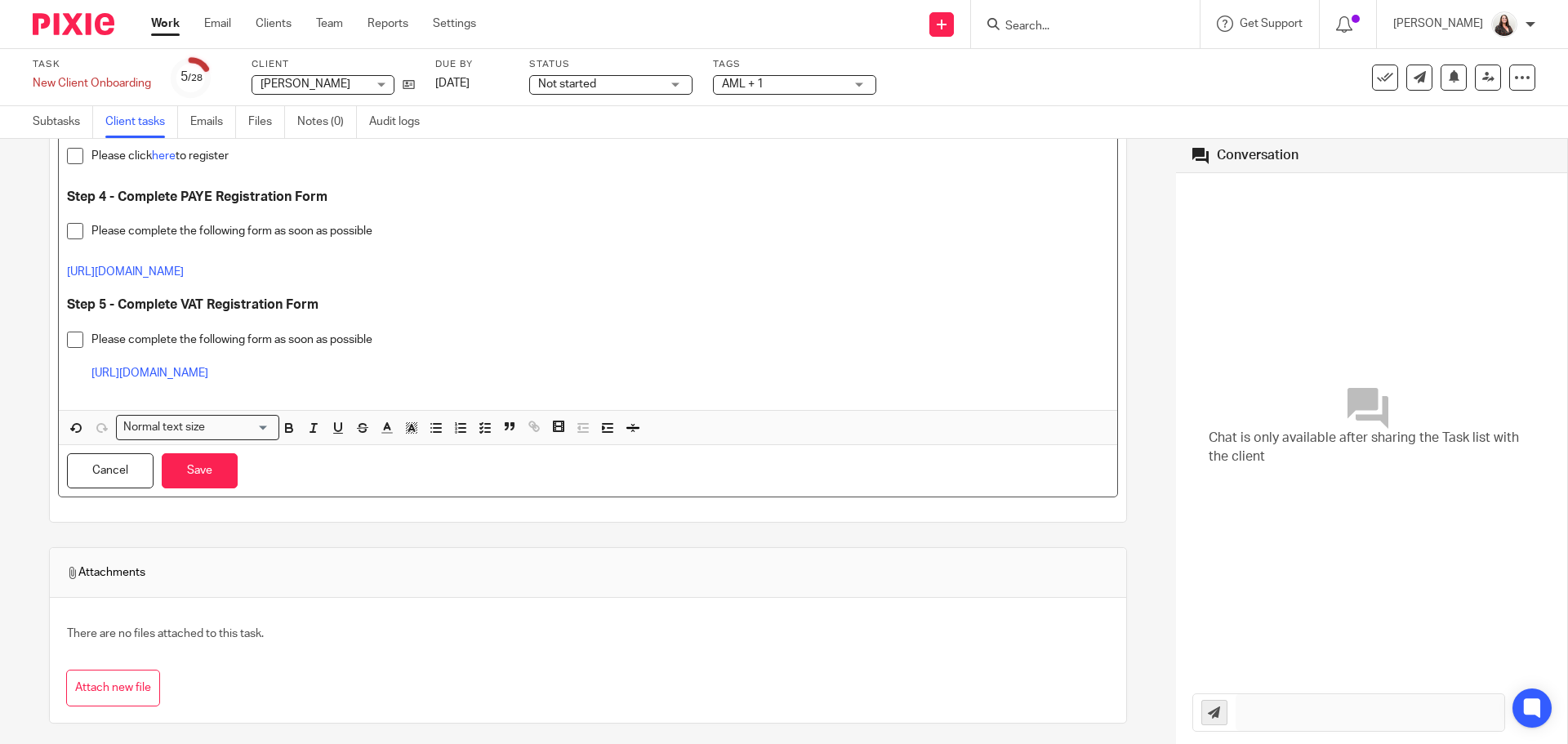
scroll to position [653, 0]
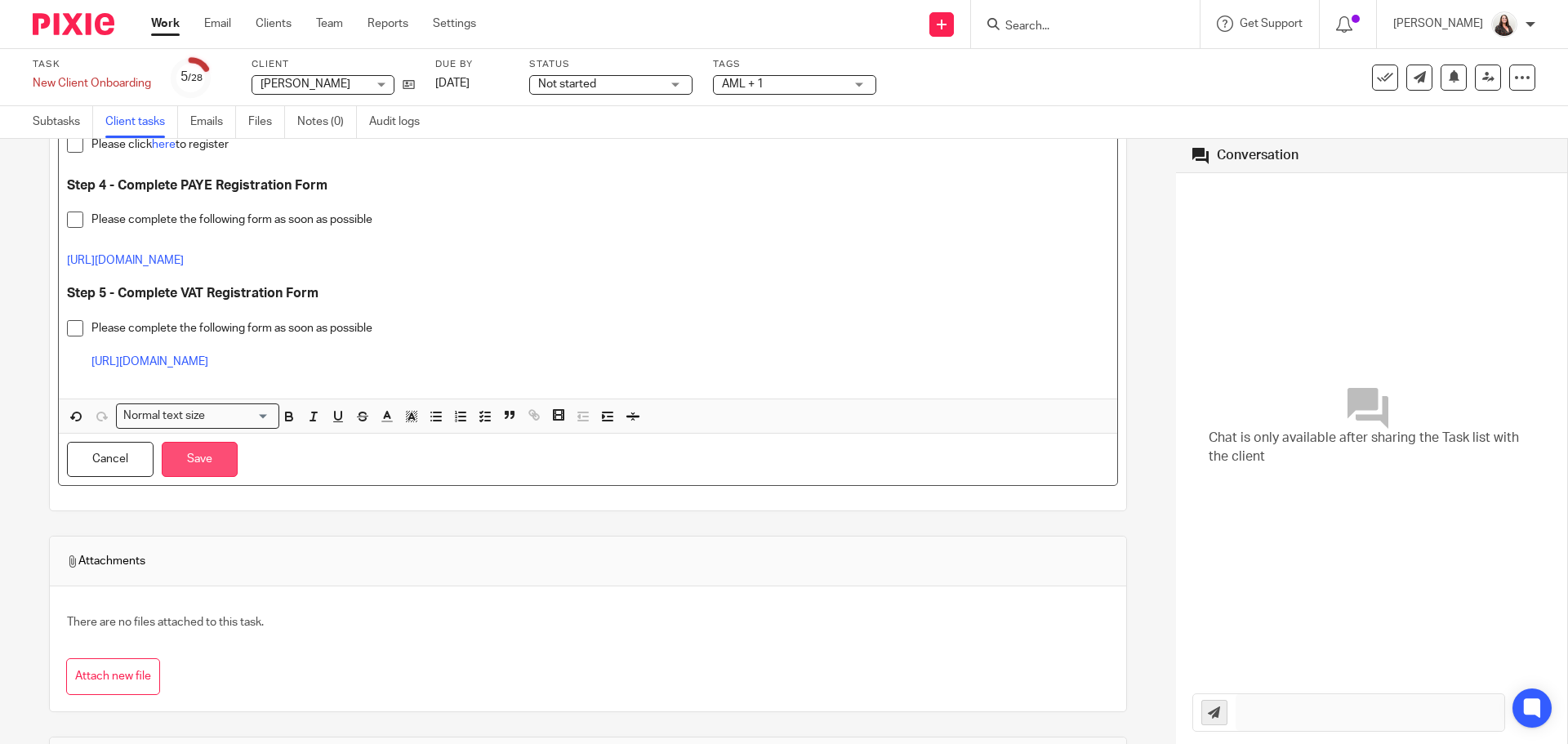
click at [193, 455] on button "Save" at bounding box center [199, 459] width 76 height 35
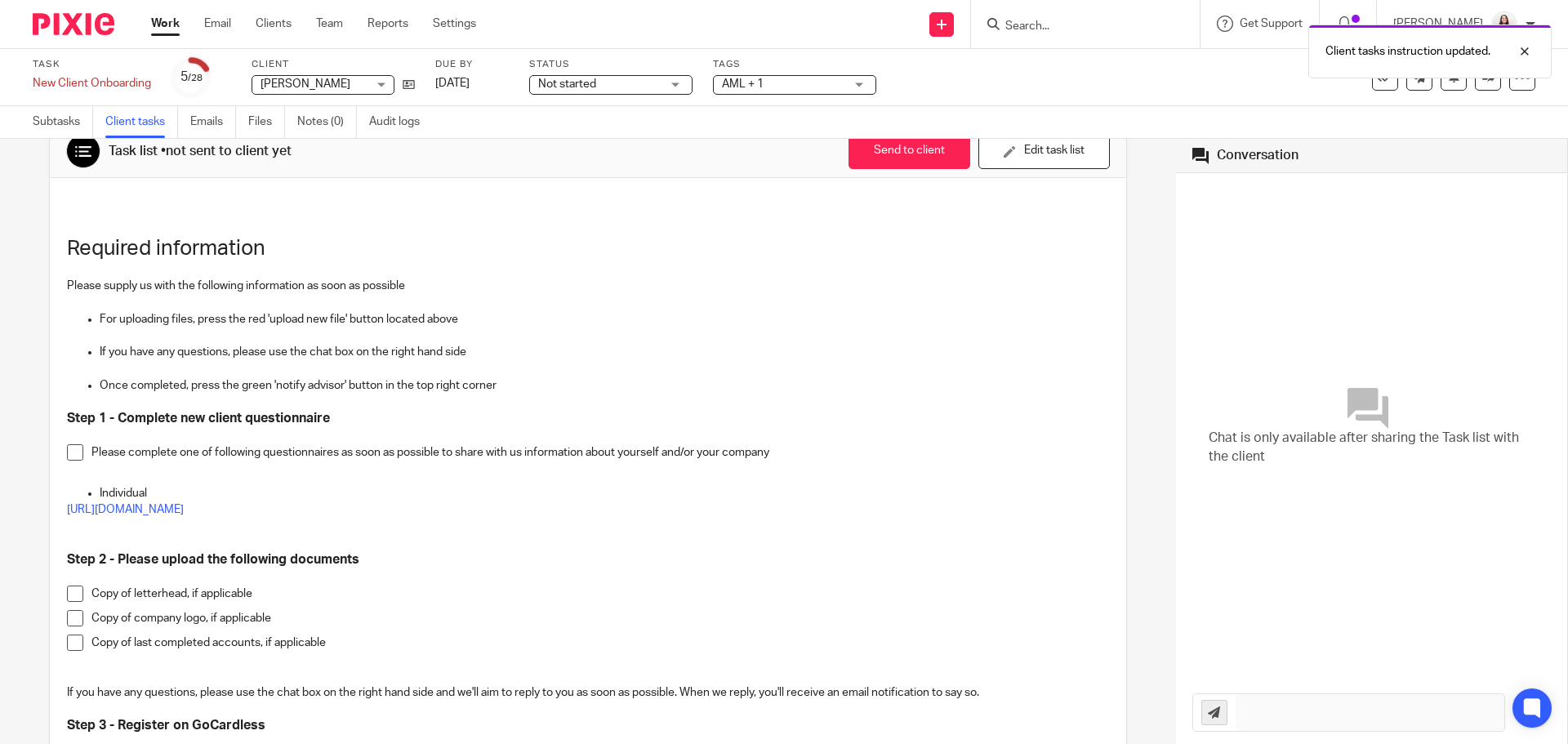
scroll to position [0, 0]
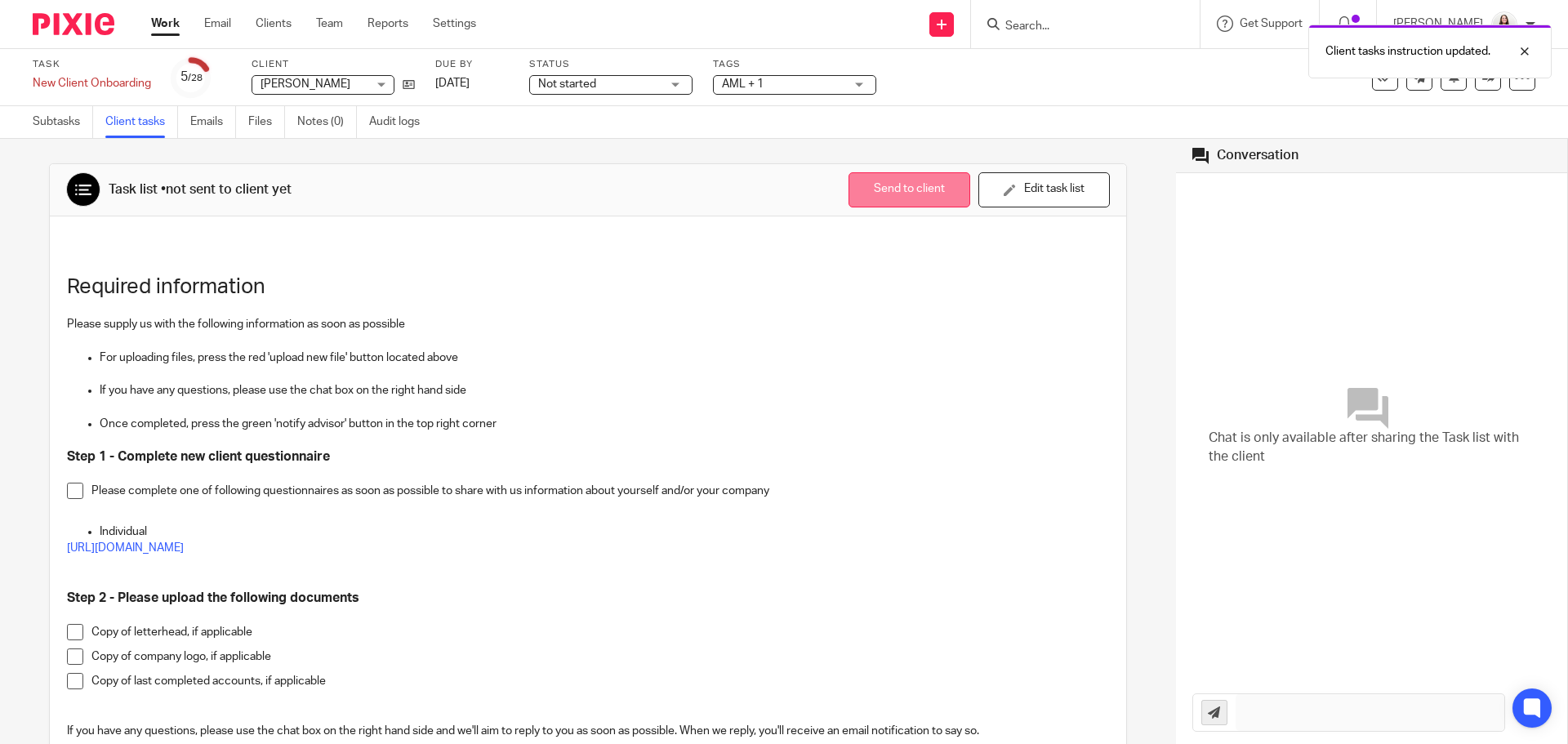
click at [870, 190] on button "Send to client" at bounding box center [909, 190] width 121 height 35
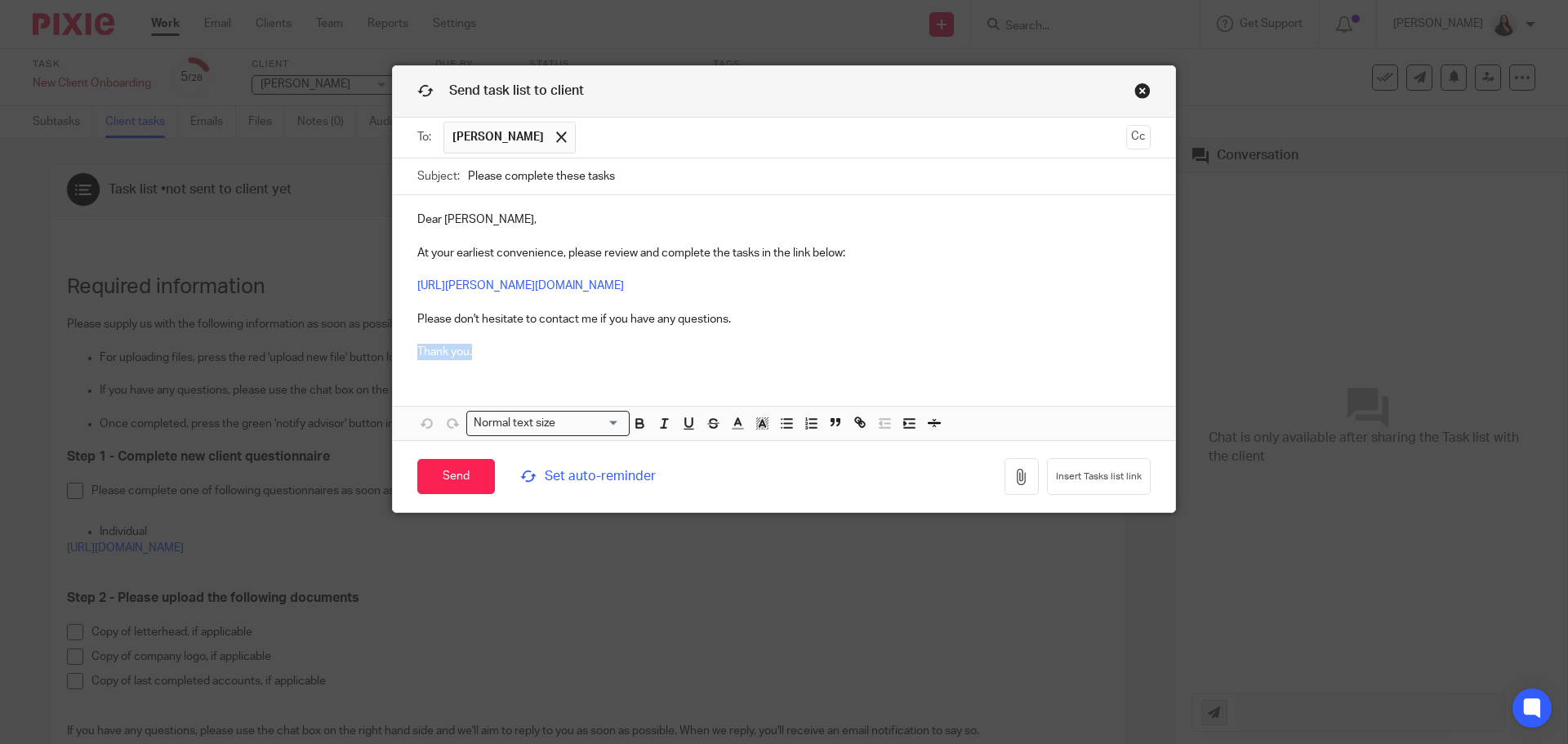
drag, startPoint x: 404, startPoint y: 350, endPoint x: 495, endPoint y: 352, distance: 91.0
click at [495, 352] on div "Dear Angela, At your earliest convenience, please review and complete the tasks…" at bounding box center [784, 283] width 783 height 177
click at [425, 338] on p "Dear Angela, At your earliest convenience, please review and complete the tasks…" at bounding box center [784, 285] width 734 height 148
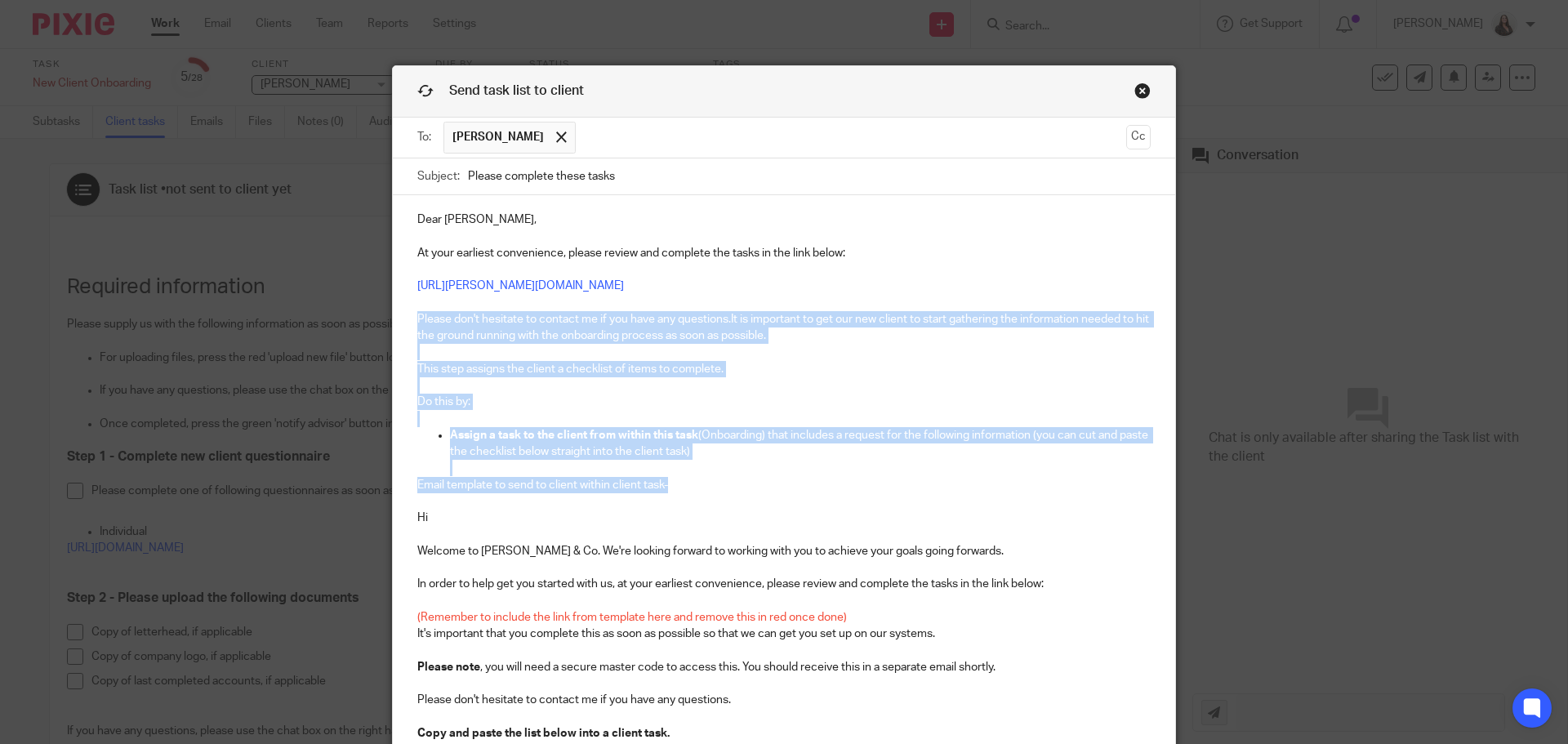
drag, startPoint x: 669, startPoint y: 488, endPoint x: 384, endPoint y: 318, distance: 331.9
click at [384, 318] on div "Send task list to client To: Angela Starling Angela Starling Cc Subject: Please…" at bounding box center [784, 372] width 1568 height 744
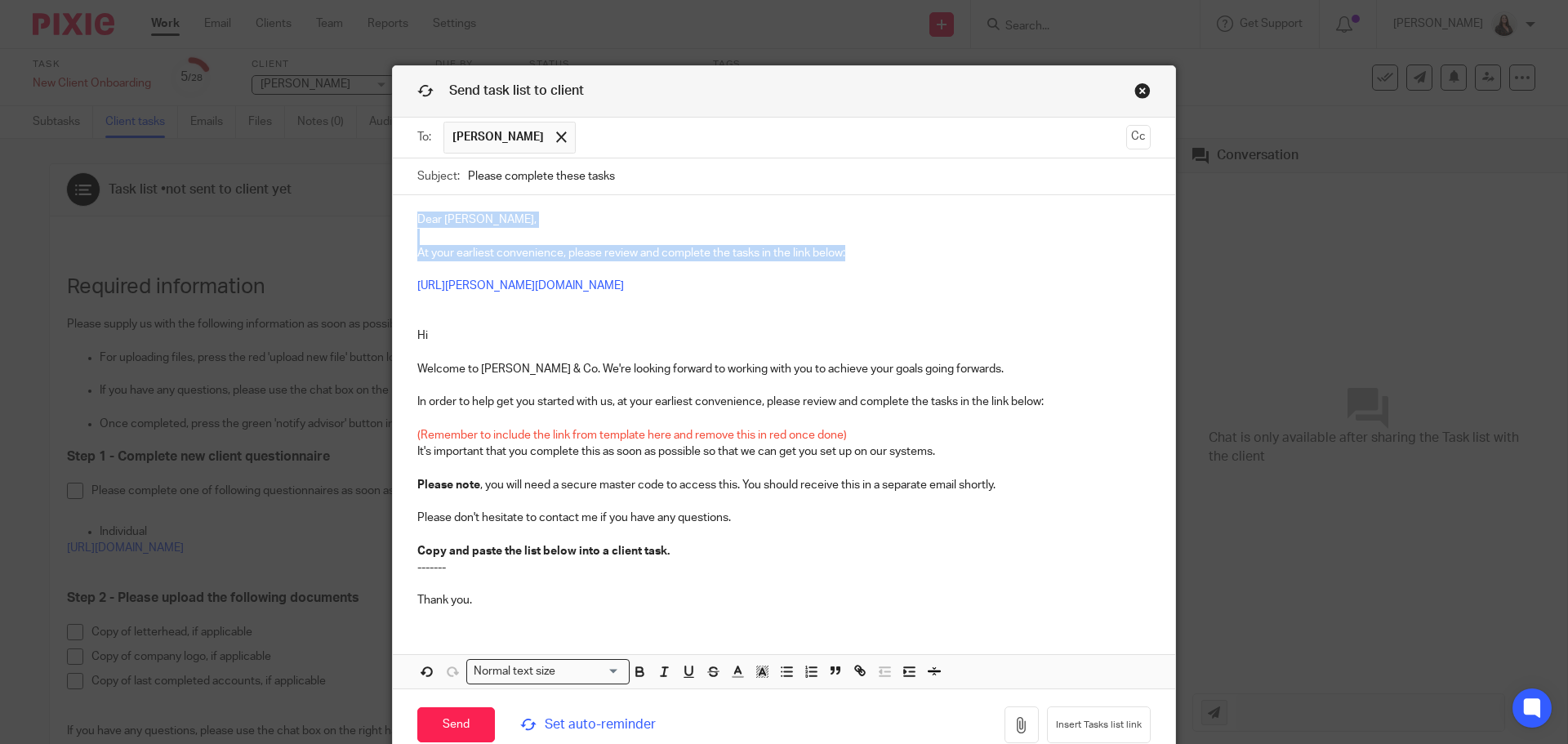
drag, startPoint x: 853, startPoint y: 253, endPoint x: 347, endPoint y: 215, distance: 507.4
click at [347, 215] on div "Send task list to client To: Angela Starling Angela Starling Cc Subject: Please…" at bounding box center [784, 372] width 1568 height 744
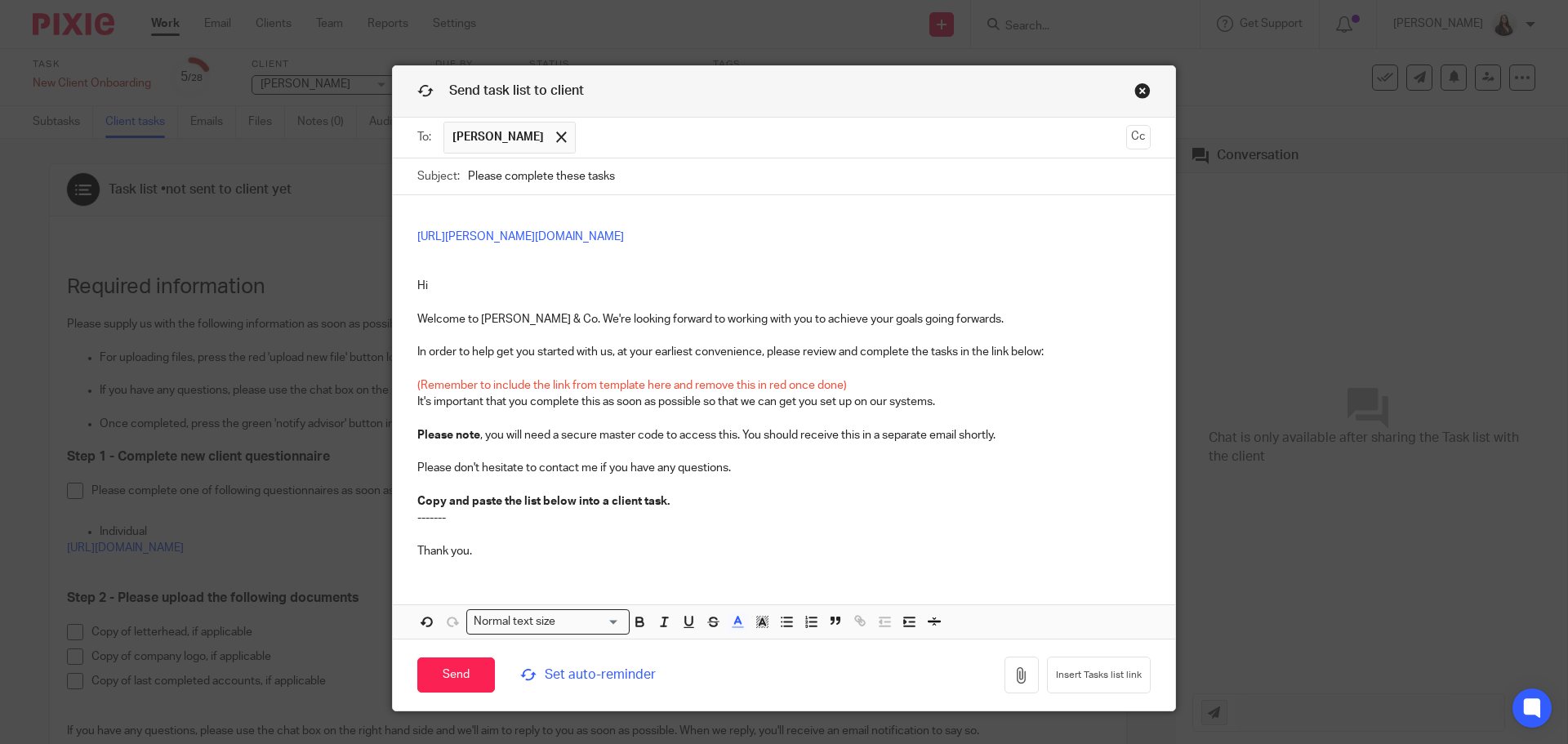
click at [855, 384] on p "(Remember to include the link from template here and remove this in red once do…" at bounding box center [784, 385] width 734 height 17
drag, startPoint x: 811, startPoint y: 236, endPoint x: 384, endPoint y: 241, distance: 427.0
click at [384, 241] on div "Send task list to client To: Angela Starling Angela Starling Cc Subject: Please…" at bounding box center [784, 372] width 1568 height 744
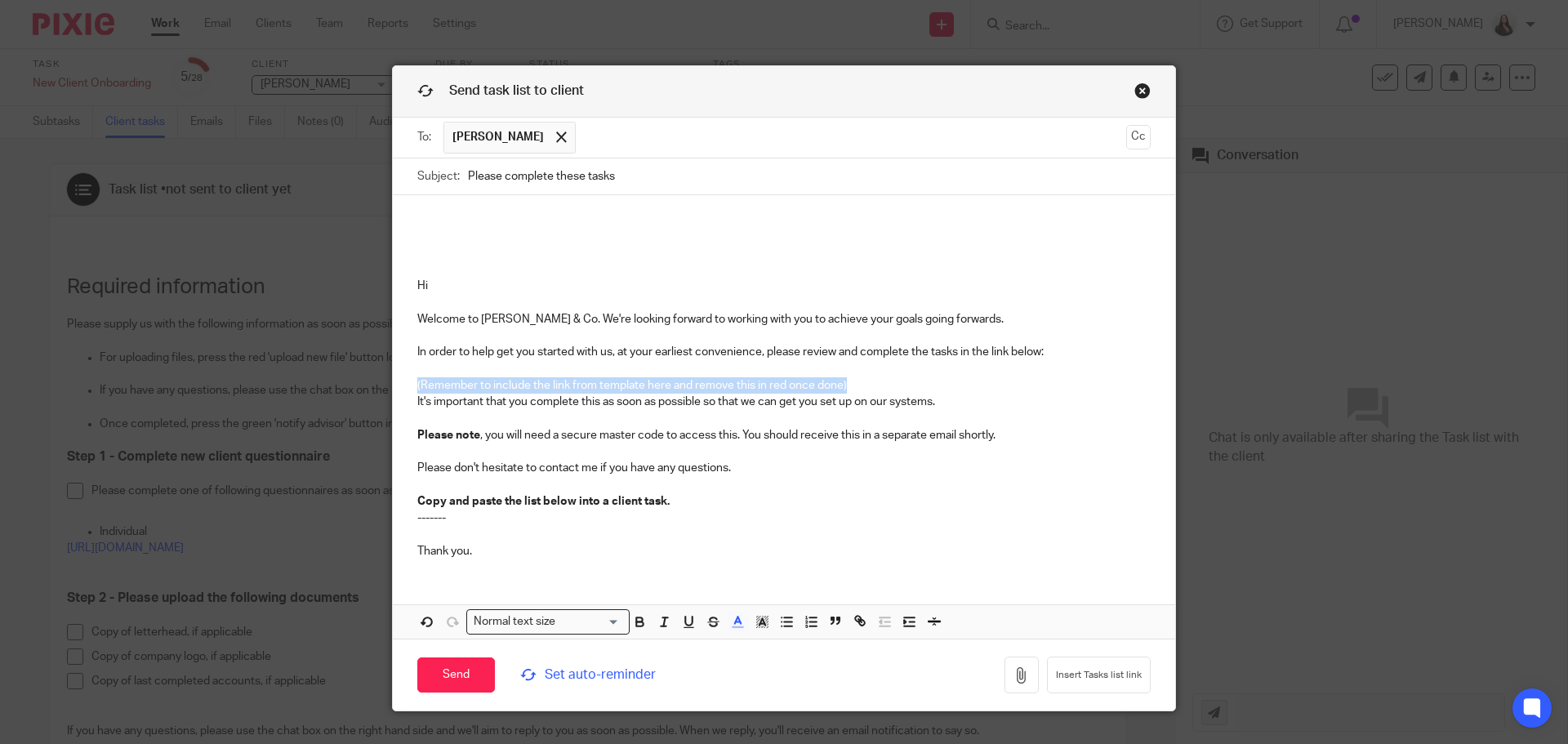
drag, startPoint x: 852, startPoint y: 383, endPoint x: 389, endPoint y: 390, distance: 463.1
click at [393, 390] on div "Hi Welcome to Thompson & Co. We're looking forward to working with you to achie…" at bounding box center [784, 384] width 783 height 377
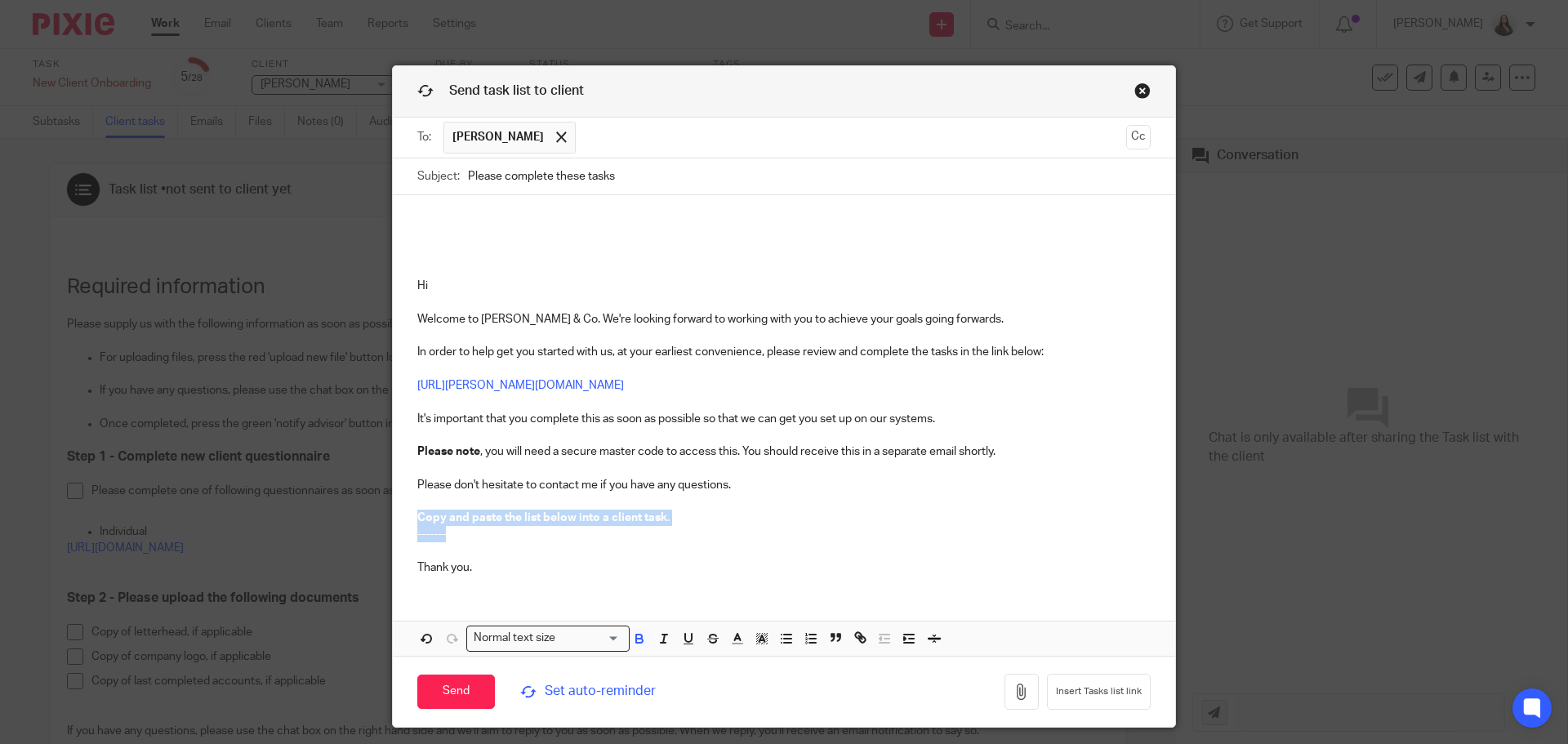
drag, startPoint x: 669, startPoint y: 527, endPoint x: 394, endPoint y: 517, distance: 275.2
click at [394, 517] on div "Hi Welcome to Thompson & Co. We're looking forward to working with you to achie…" at bounding box center [784, 392] width 783 height 392
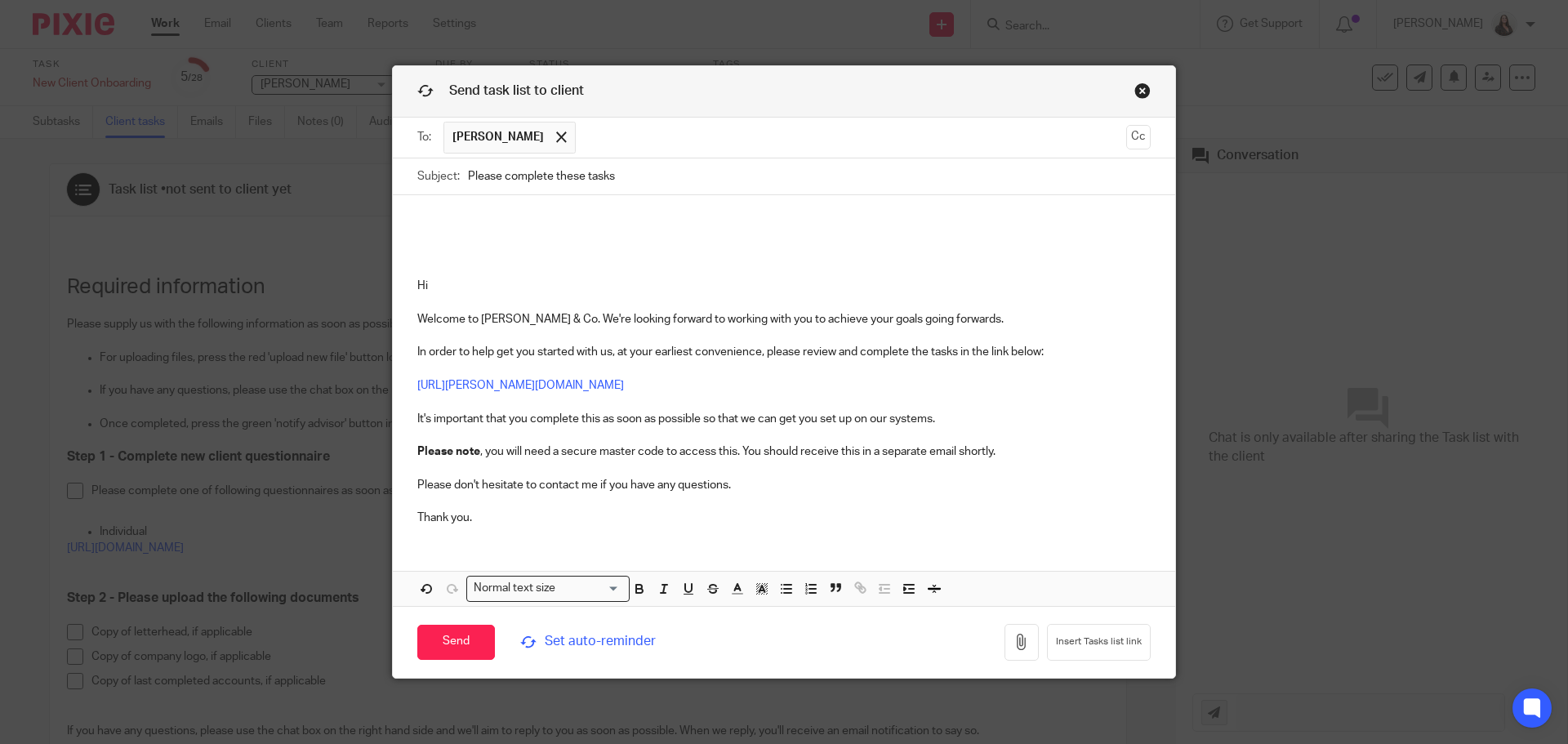
click at [436, 277] on p "Hi" at bounding box center [784, 285] width 734 height 17
click at [420, 215] on p at bounding box center [784, 235] width 734 height 50
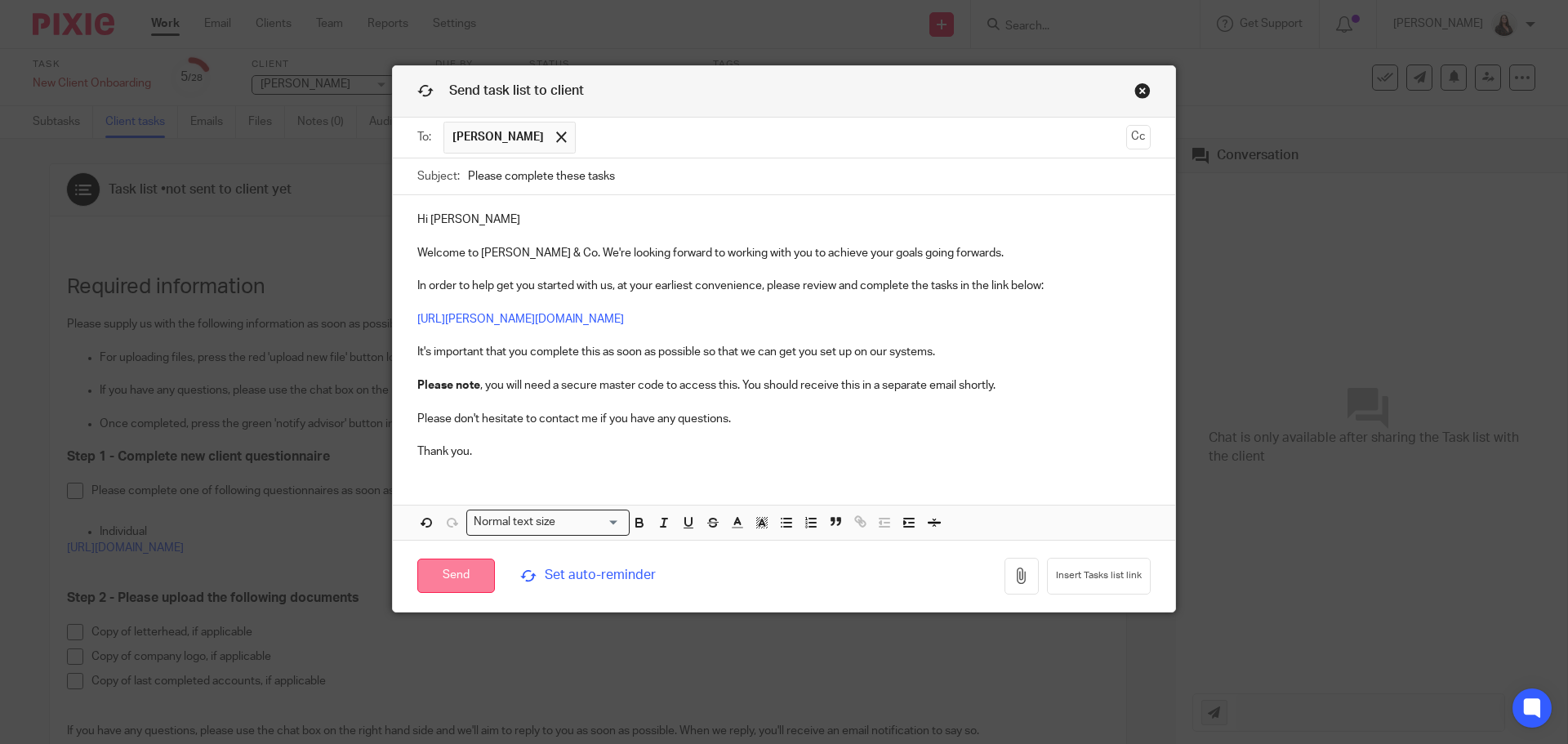
click at [469, 570] on input "Send" at bounding box center [455, 576] width 78 height 35
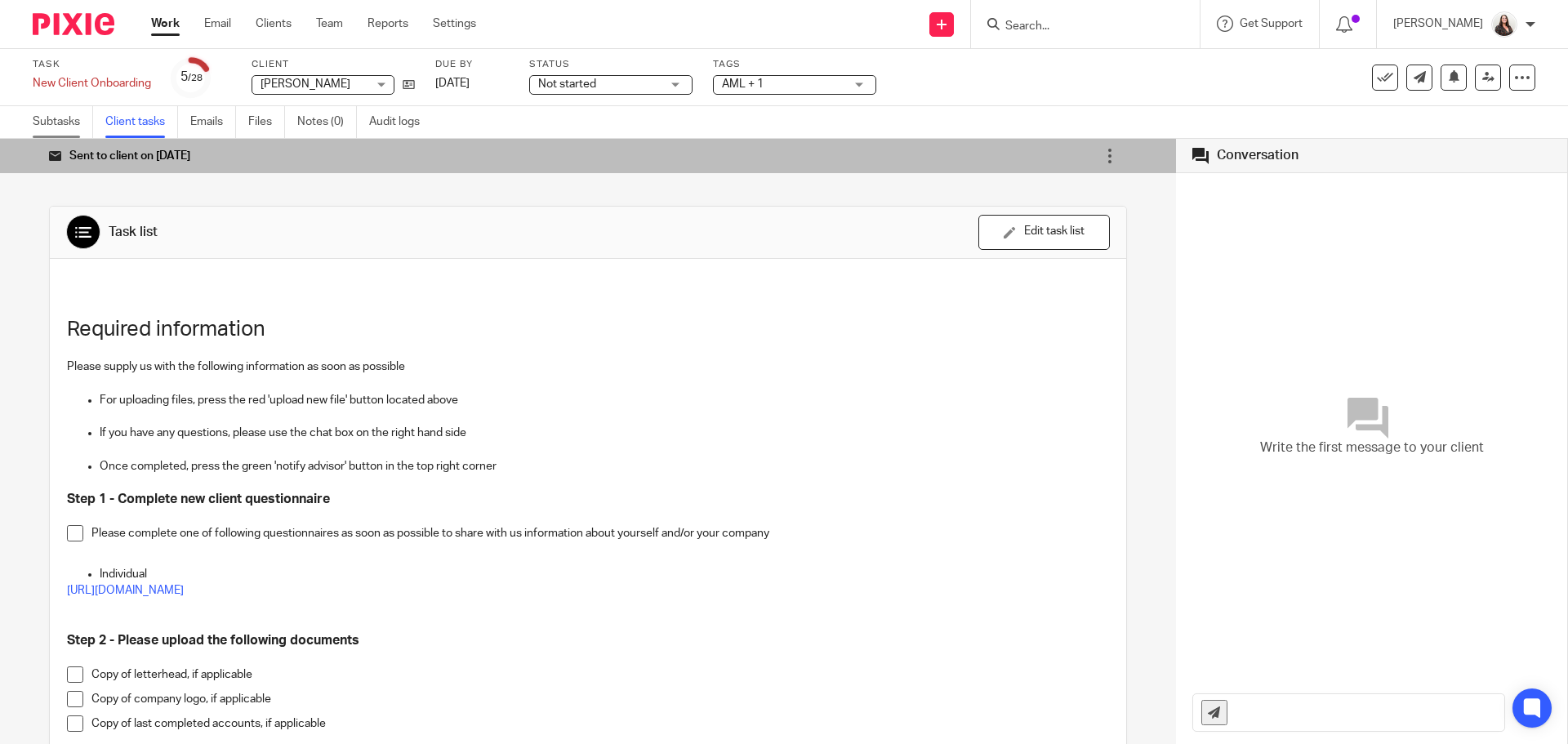
click at [68, 121] on link "Subtasks" at bounding box center [62, 122] width 60 height 32
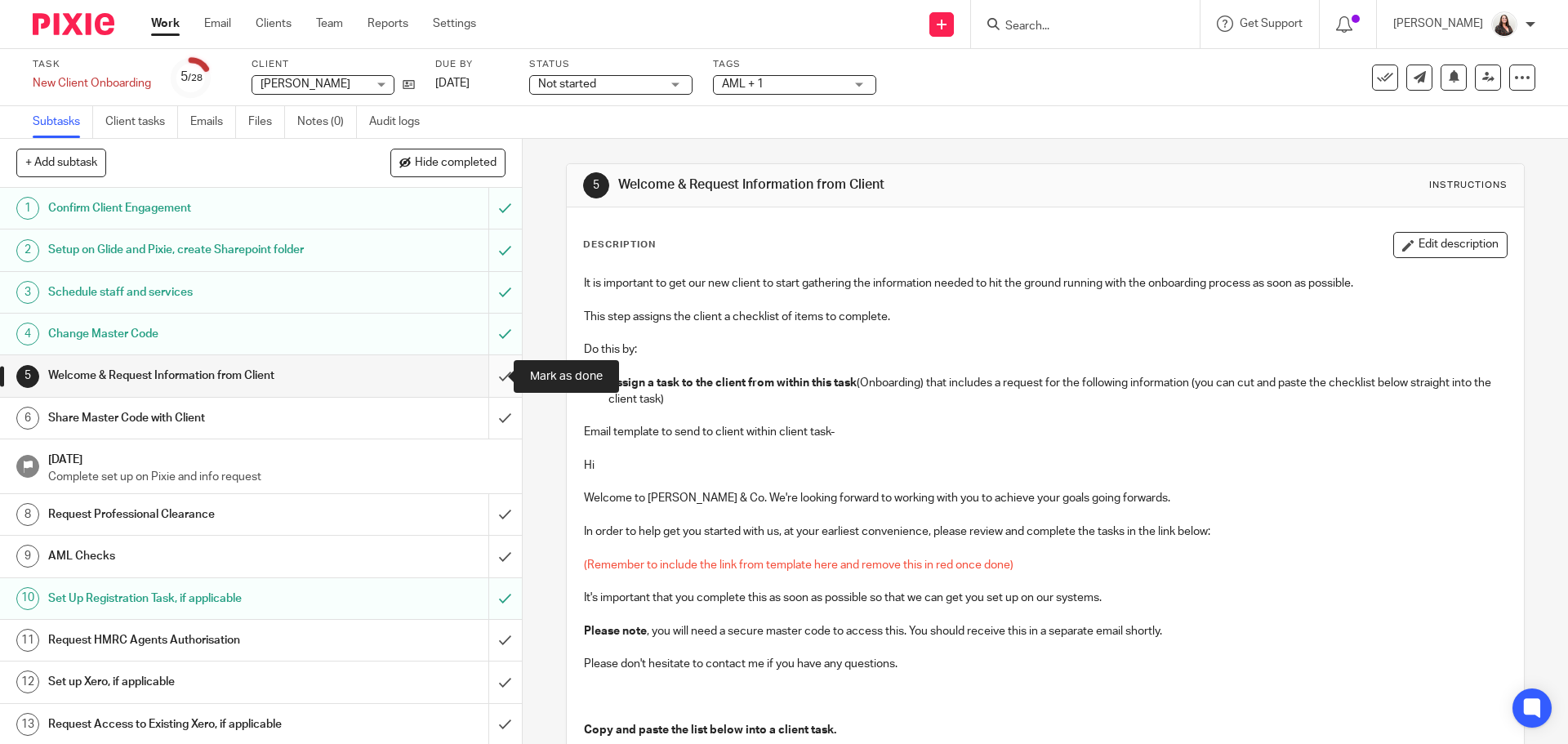
click at [488, 372] on input "submit" at bounding box center [261, 375] width 522 height 41
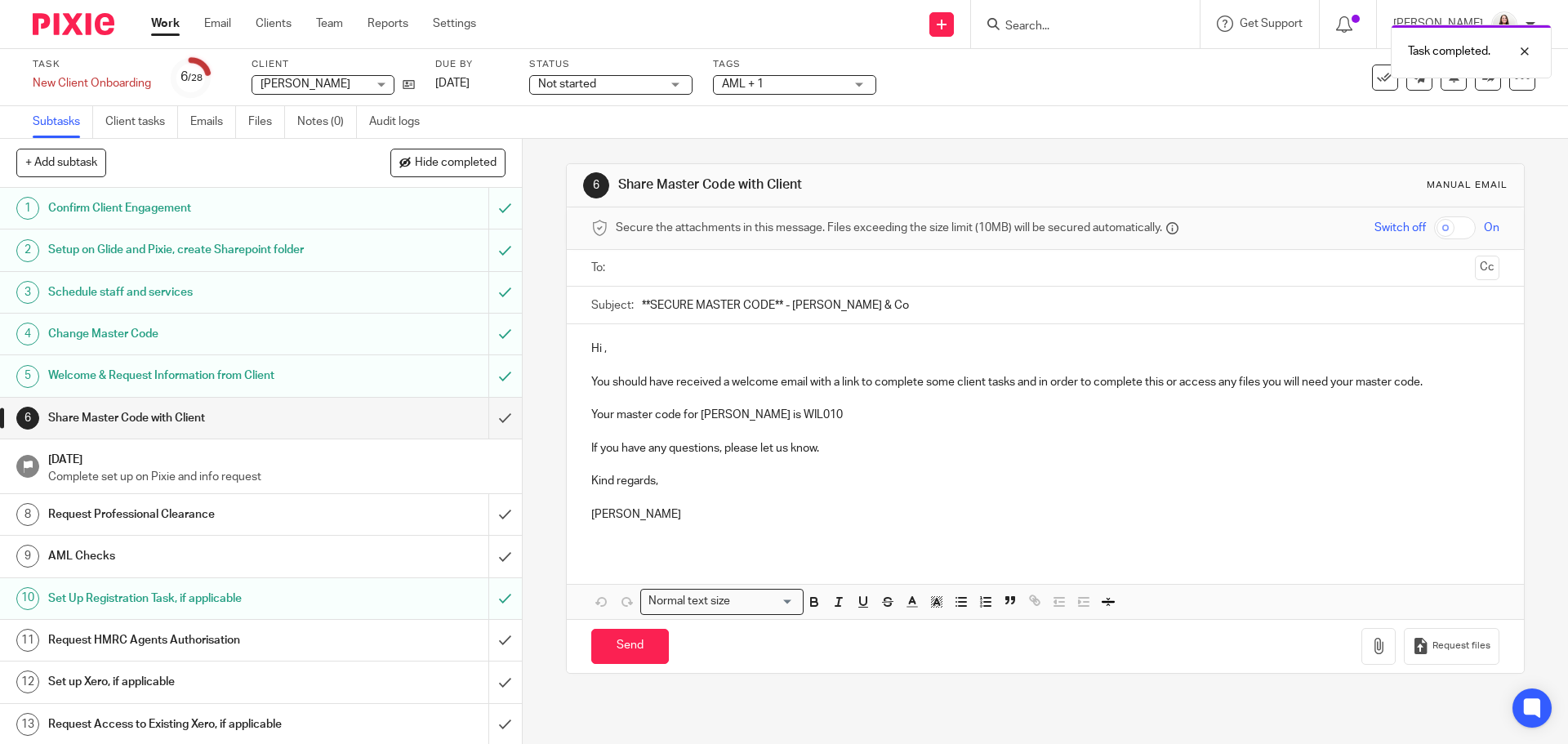
click at [599, 352] on p "Hi ," at bounding box center [1045, 348] width 907 height 17
click at [655, 276] on input "text" at bounding box center [1044, 269] width 846 height 19
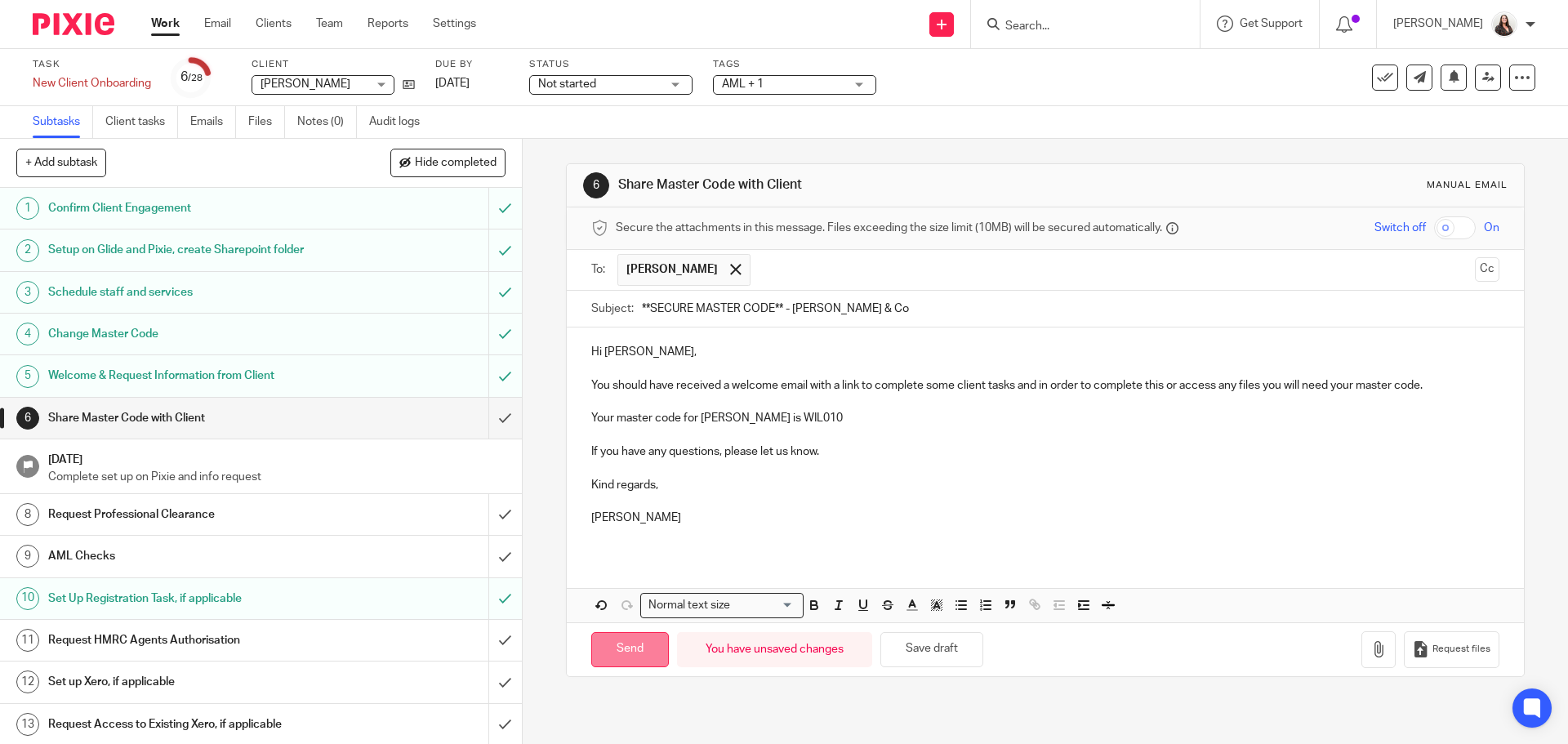
click at [635, 645] on input "Send" at bounding box center [630, 650] width 78 height 35
type input "Sent"
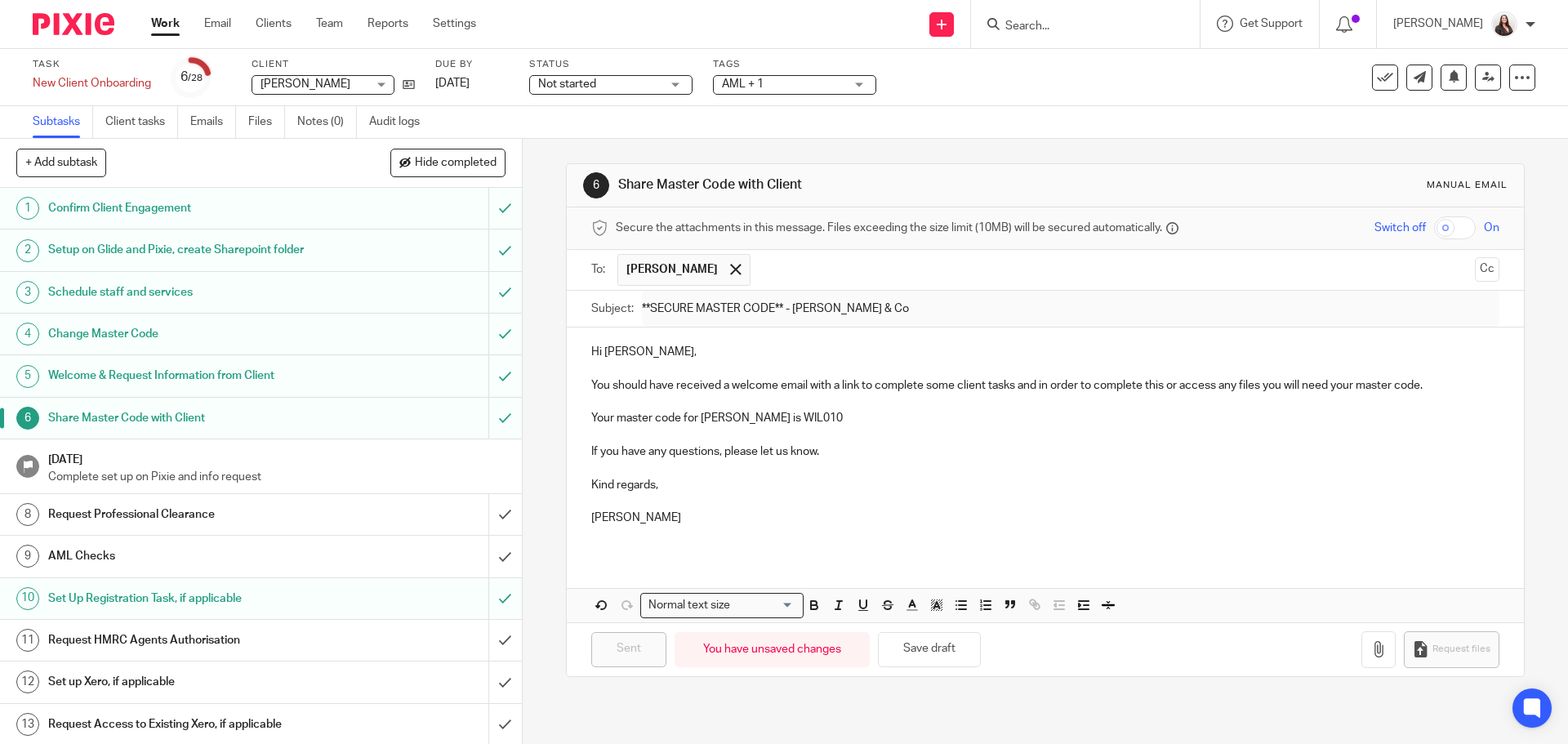
click at [221, 509] on h1 "Request Professional Clearance" at bounding box center [189, 515] width 283 height 24
